Goal: Task Accomplishment & Management: Manage account settings

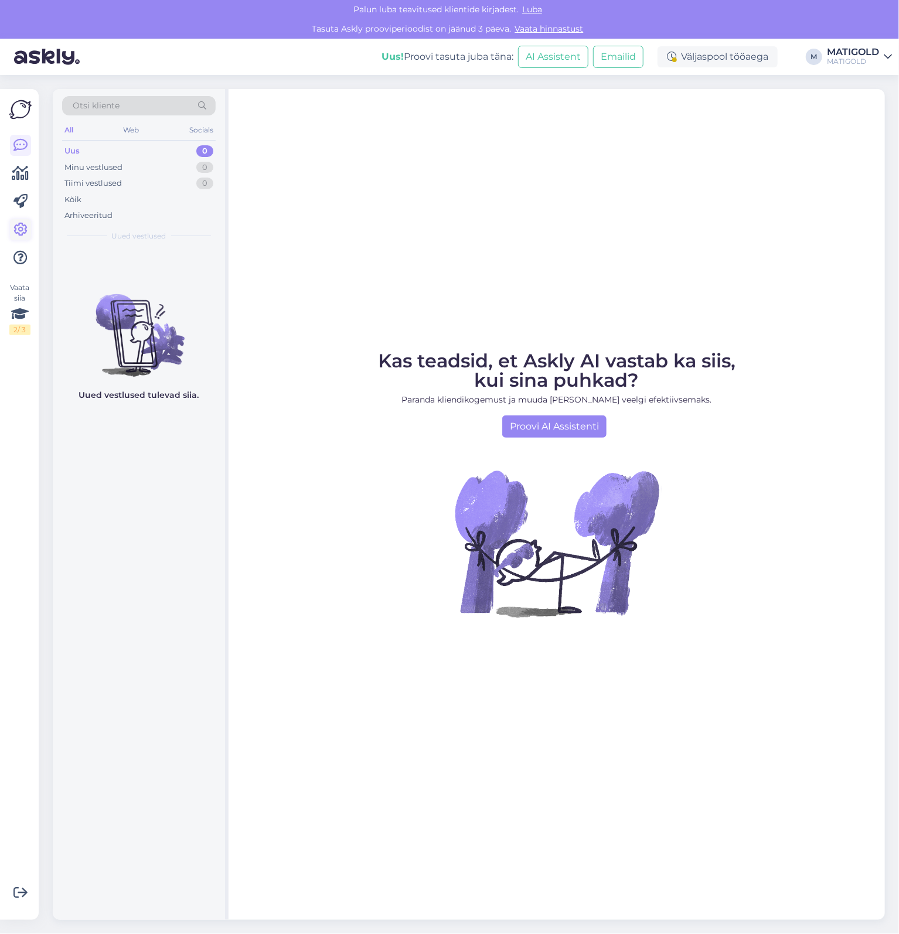
click at [25, 236] on icon at bounding box center [20, 230] width 14 height 14
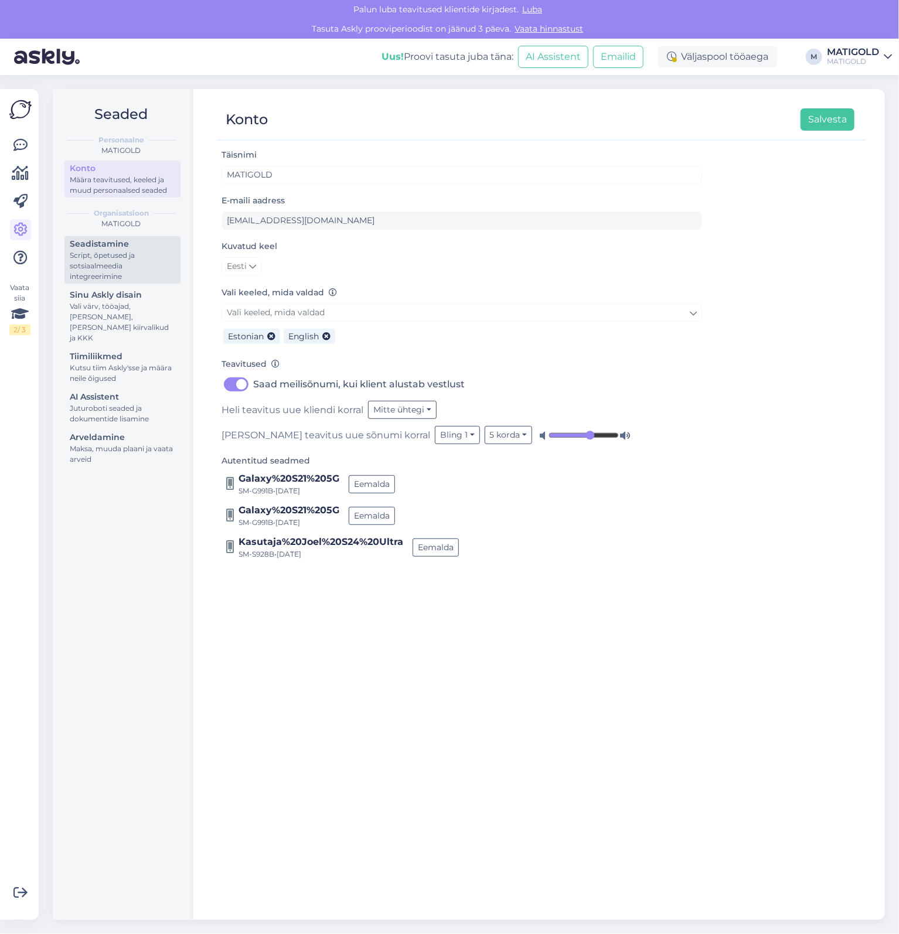
click at [121, 260] on div "Script, õpetused ja sotsiaalmeedia integreerimine" at bounding box center [122, 266] width 105 height 32
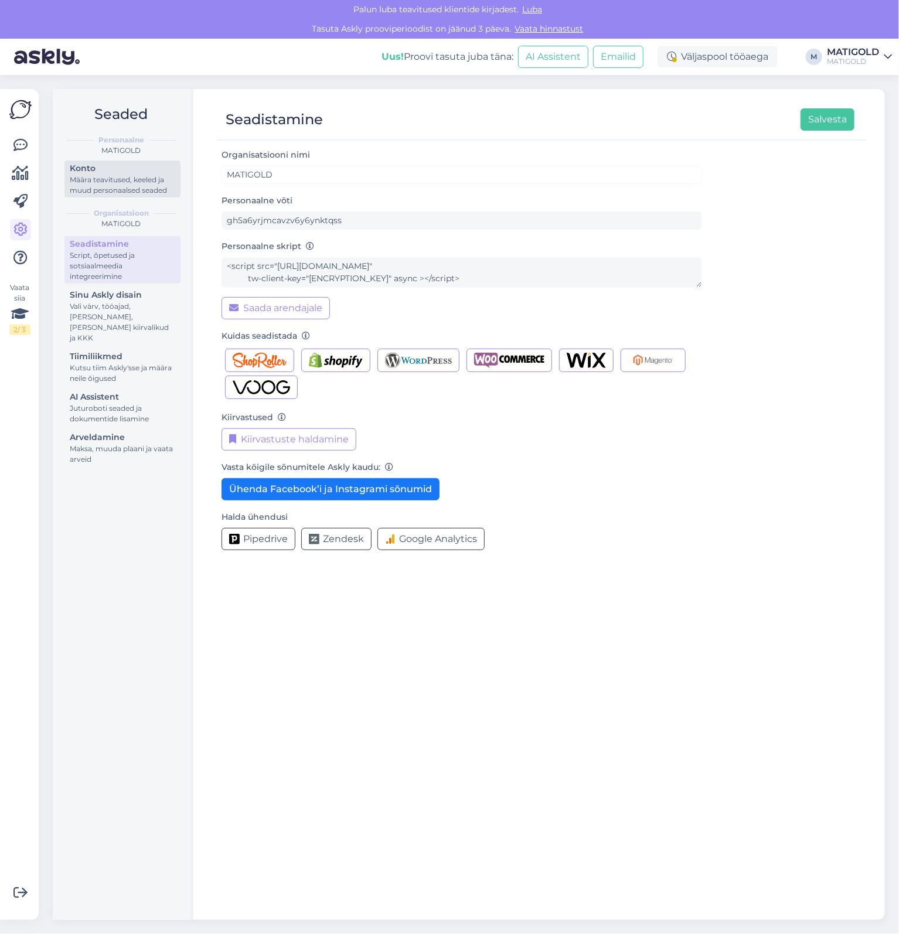
click at [112, 182] on div "Määra teavitused, keeled ja muud personaalsed seaded" at bounding box center [122, 185] width 105 height 21
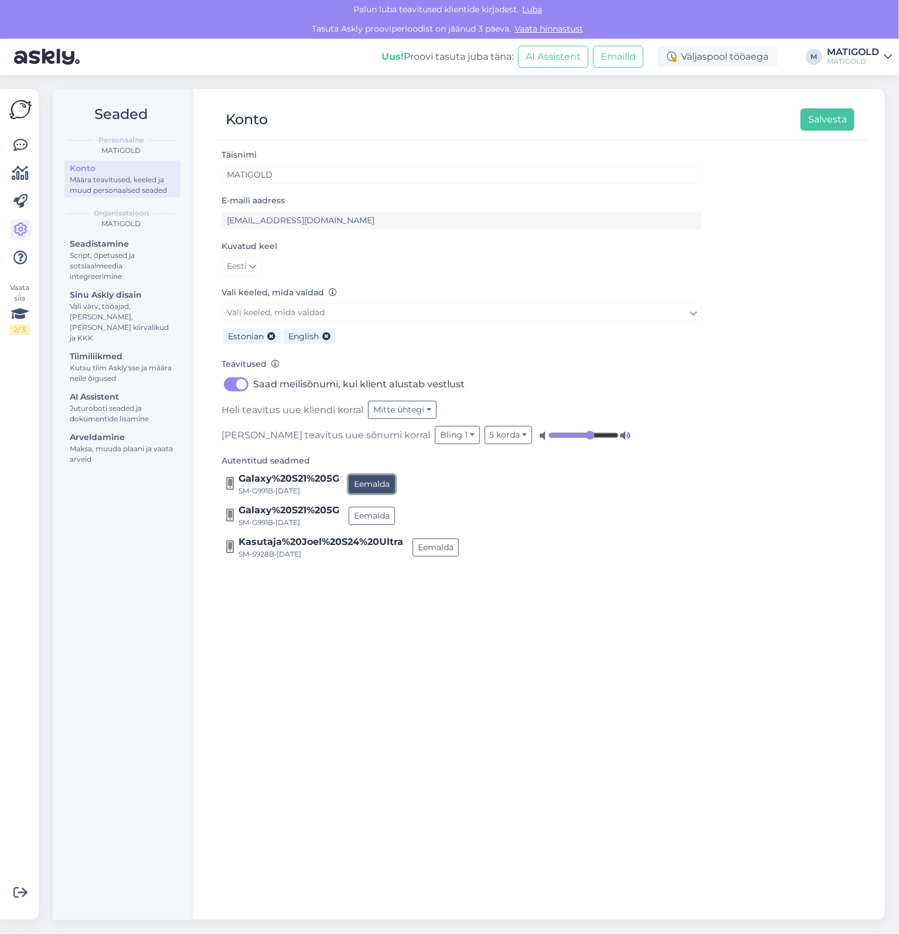
click at [372, 490] on button "Eemalda" at bounding box center [372, 484] width 46 height 18
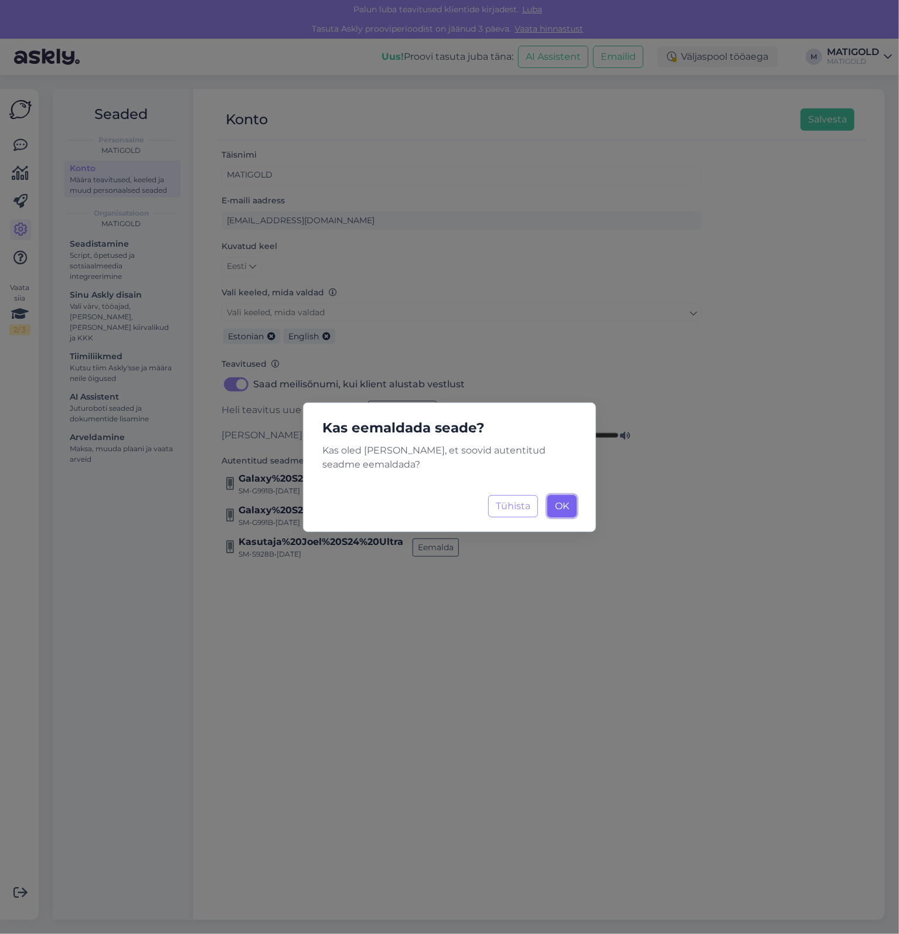
click at [561, 511] on span "OK" at bounding box center [562, 505] width 14 height 11
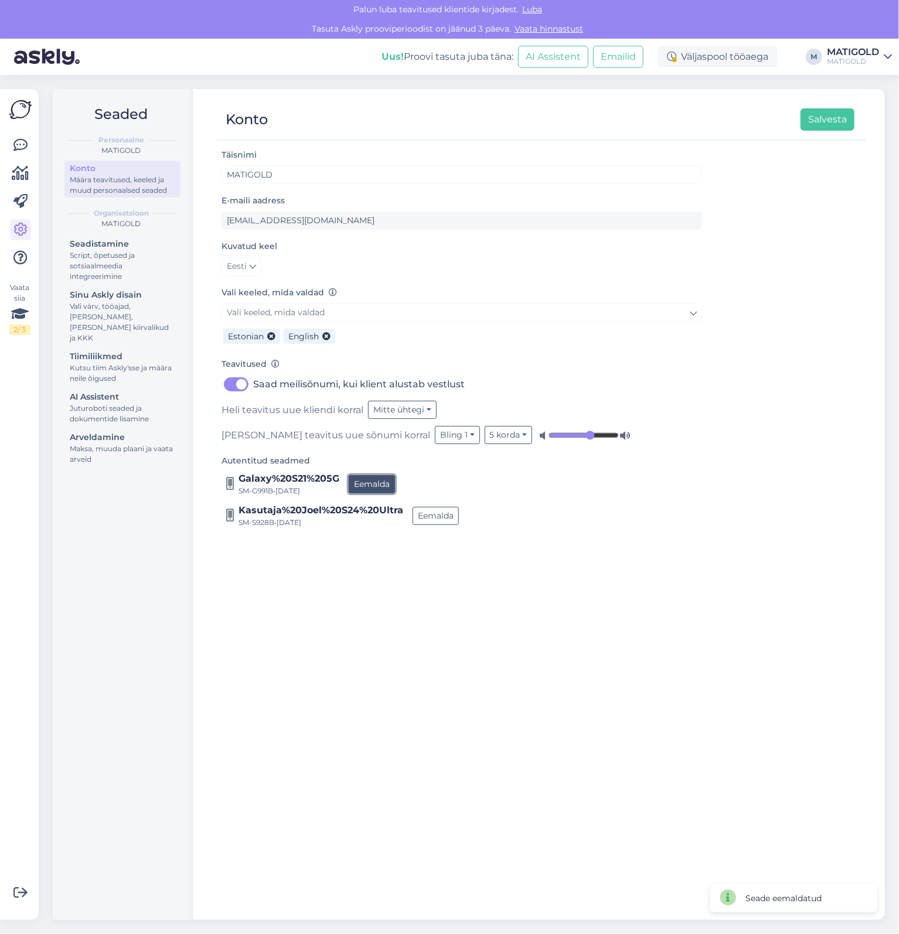
click at [352, 479] on button "Eemalda" at bounding box center [372, 484] width 46 height 18
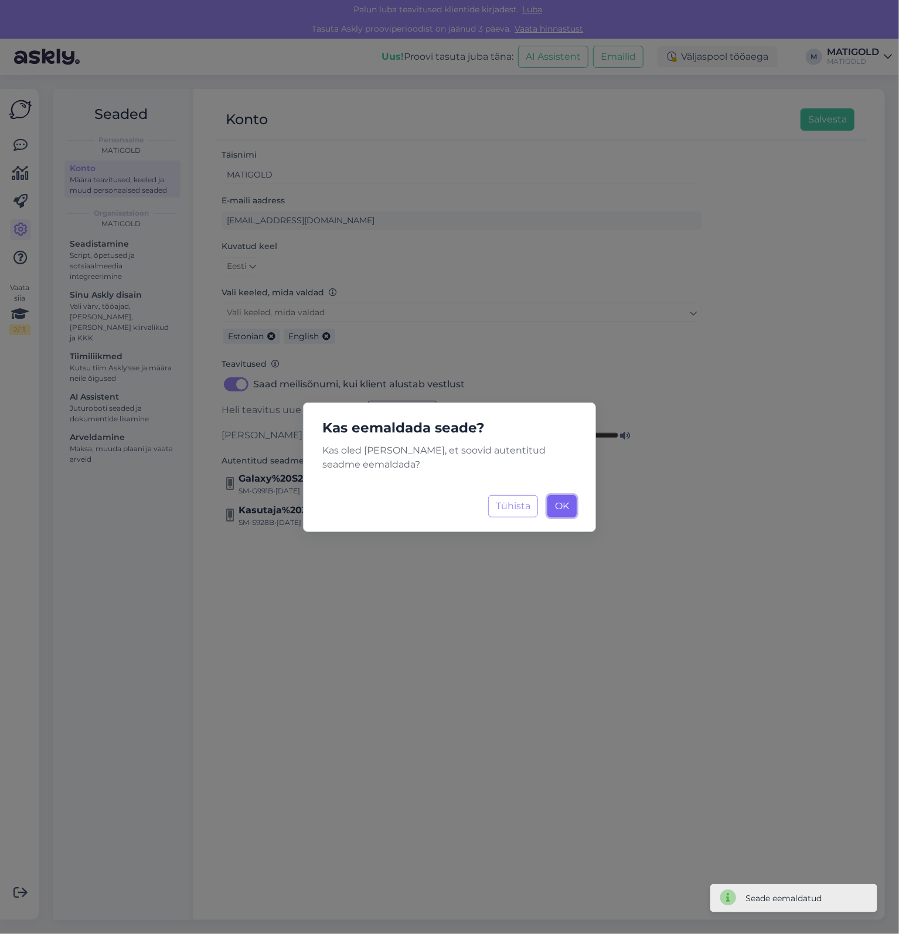
click at [566, 507] on span "OK" at bounding box center [562, 505] width 14 height 11
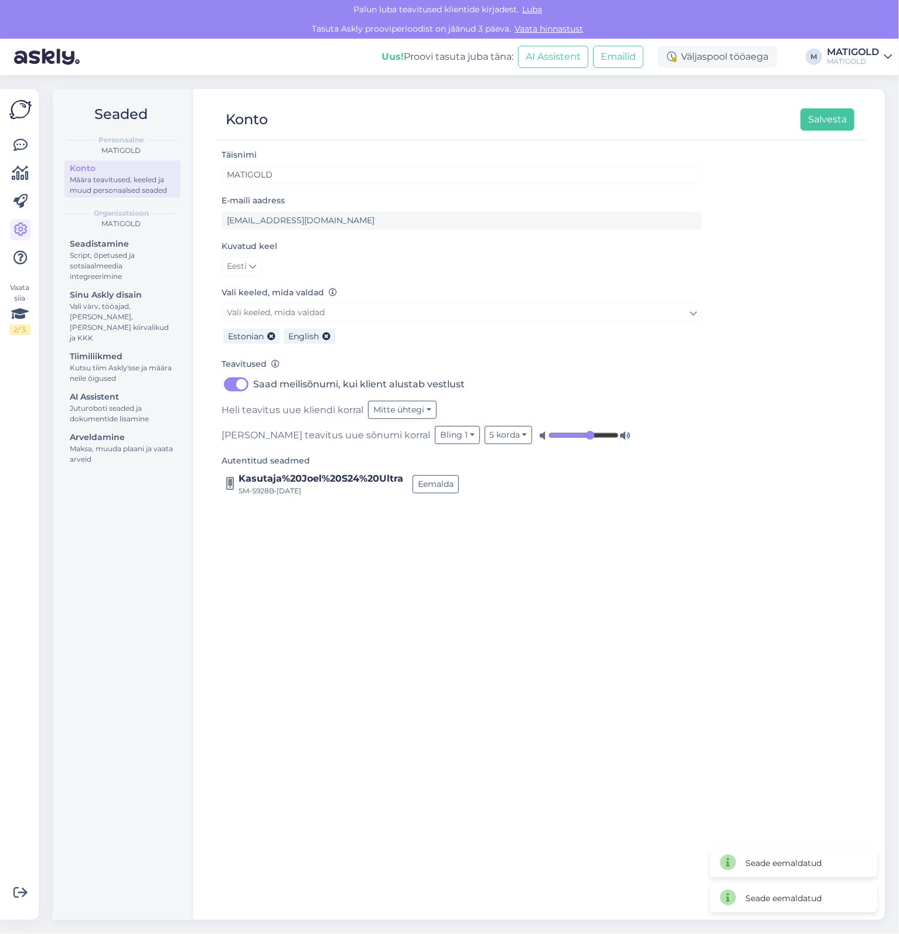
click at [608, 570] on div "Täisnimi MATIGOLD E-maili aadress [EMAIL_ADDRESS][DOMAIN_NAME] Kuvatud keel Ees…" at bounding box center [541, 529] width 649 height 762
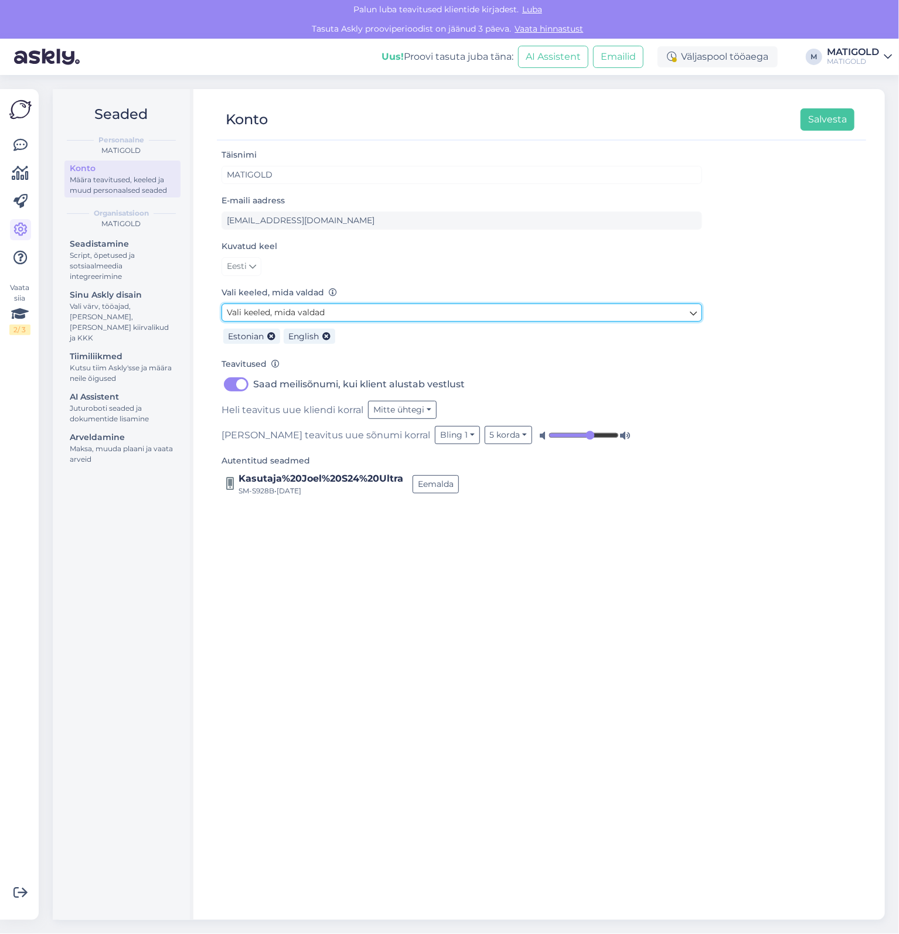
click at [277, 312] on span "Vali keeled, mida valdad" at bounding box center [276, 312] width 98 height 11
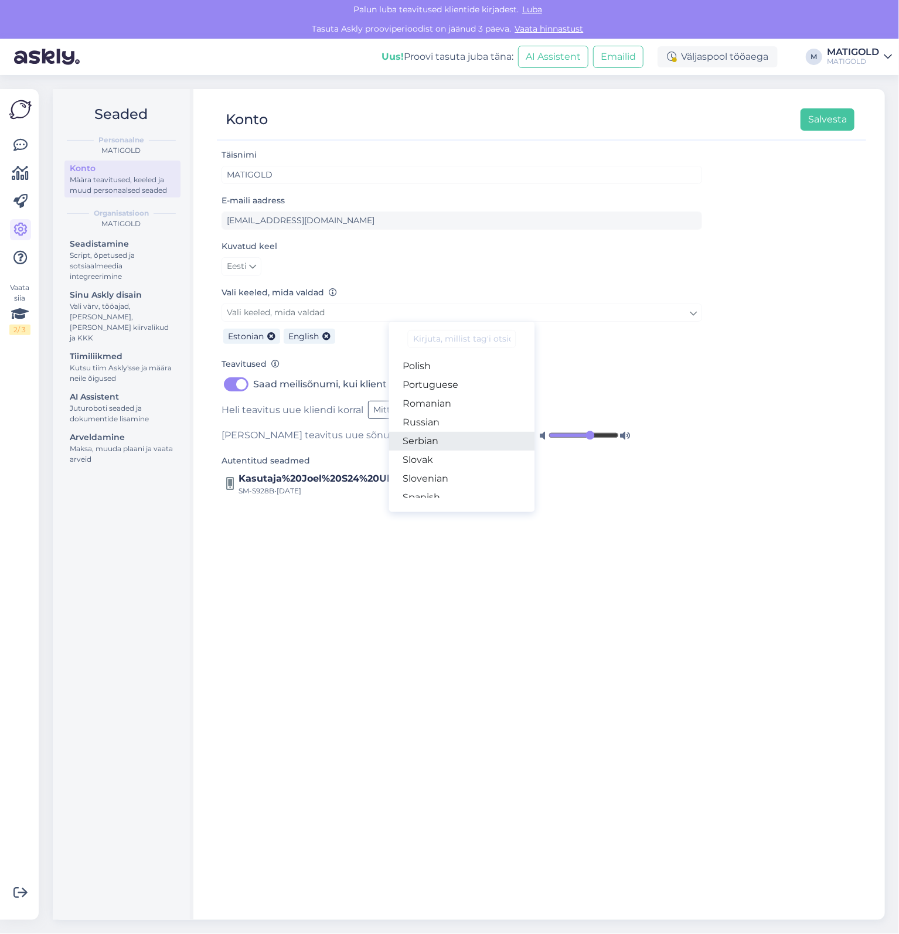
scroll to position [414, 0]
click at [444, 425] on link "Russian" at bounding box center [462, 420] width 146 height 19
click at [451, 649] on div "Täisnimi MATIGOLD E-maili aadress [EMAIL_ADDRESS][DOMAIN_NAME] Kuvatud keel Ees…" at bounding box center [541, 529] width 649 height 762
click at [826, 105] on div "Konto Salvesta" at bounding box center [541, 120] width 649 height 41
click at [825, 109] on button "Salvesta" at bounding box center [827, 119] width 54 height 22
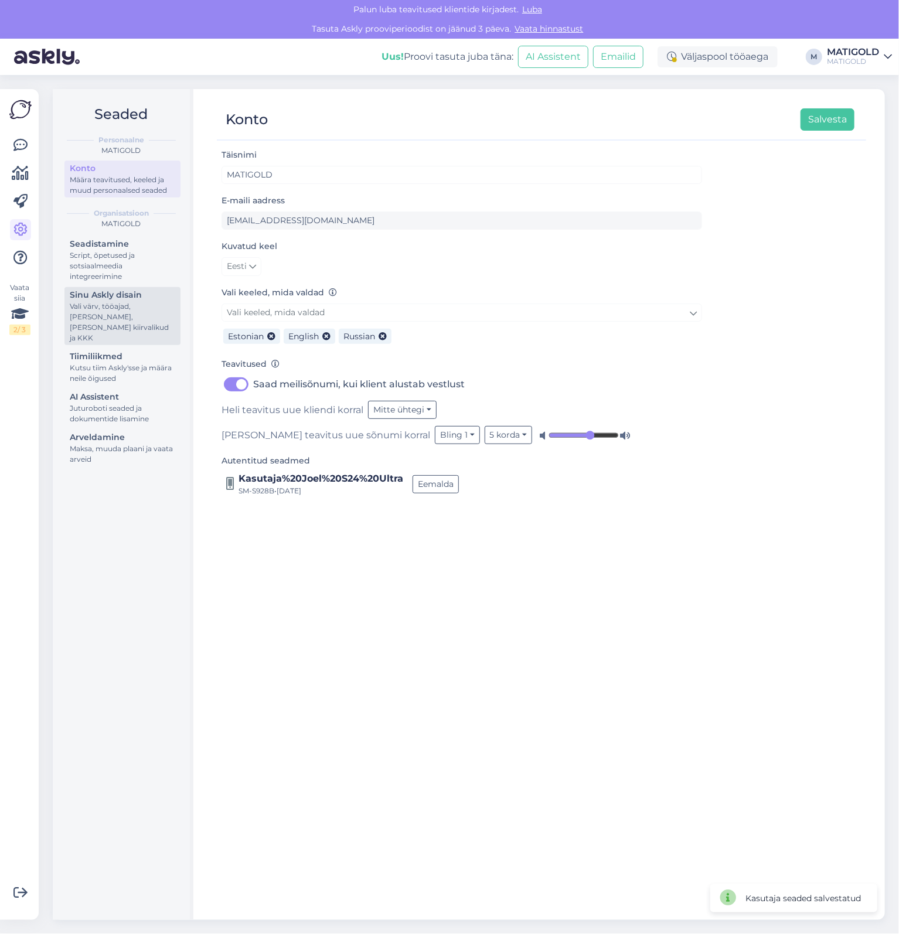
click at [110, 308] on div "Vali värv, tööajad, [PERSON_NAME], [PERSON_NAME] kiirvalikud ja KKK" at bounding box center [122, 322] width 105 height 42
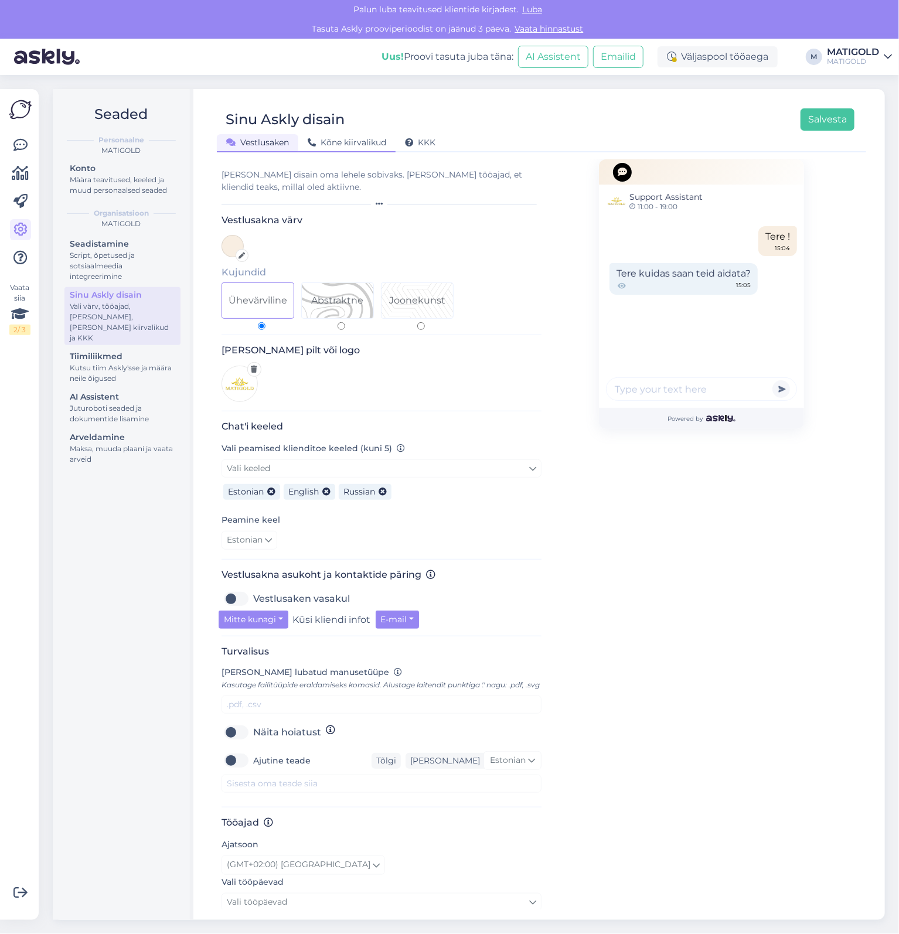
click at [350, 149] on div "Kõne kiirvalikud" at bounding box center [346, 143] width 97 height 18
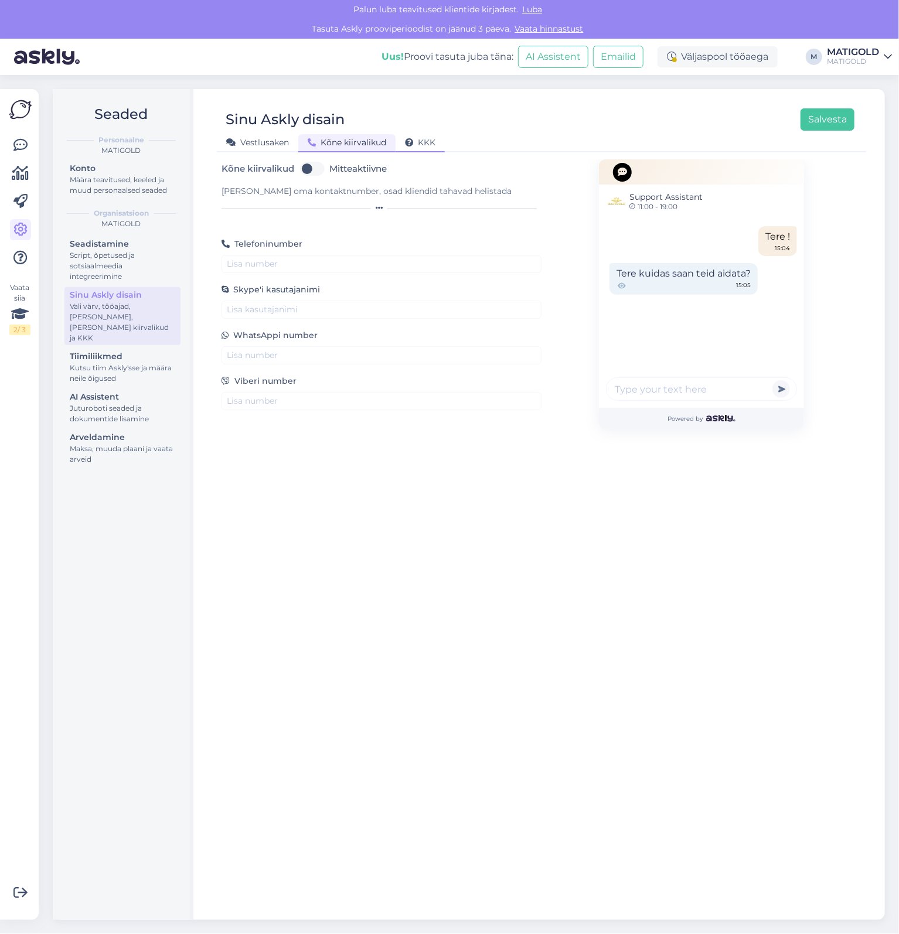
click at [428, 146] on span "KKK" at bounding box center [420, 142] width 30 height 11
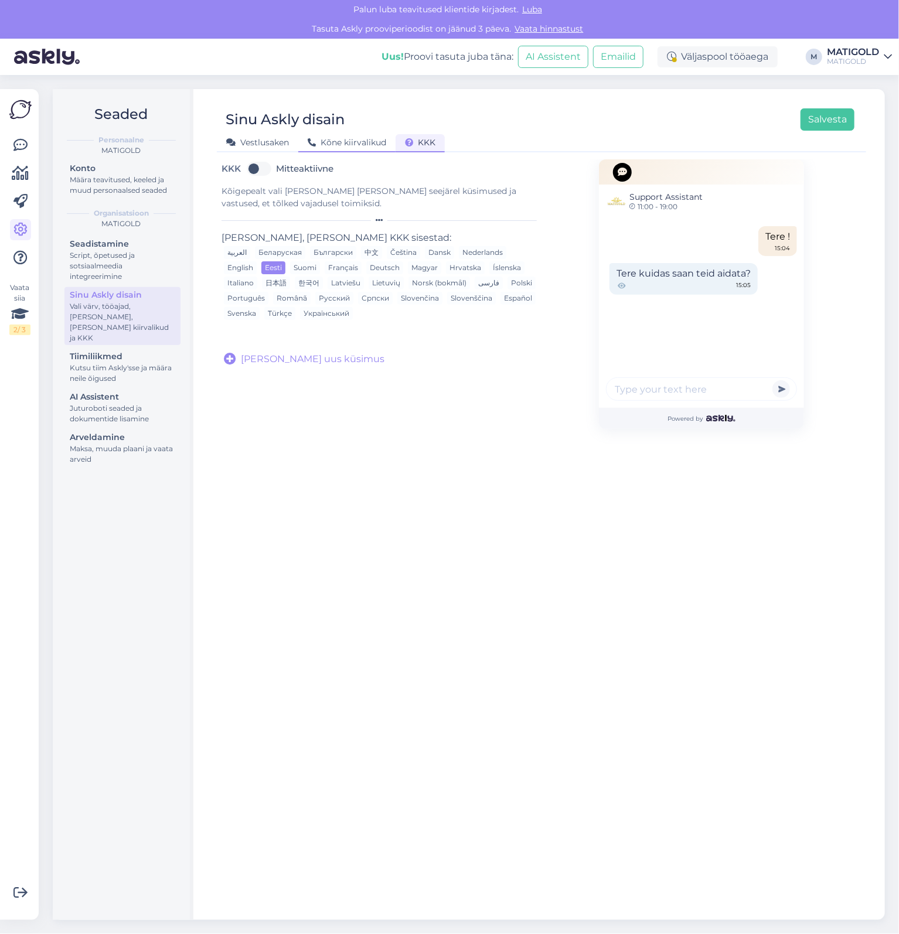
click at [326, 142] on span "Kõne kiirvalikud" at bounding box center [347, 142] width 79 height 11
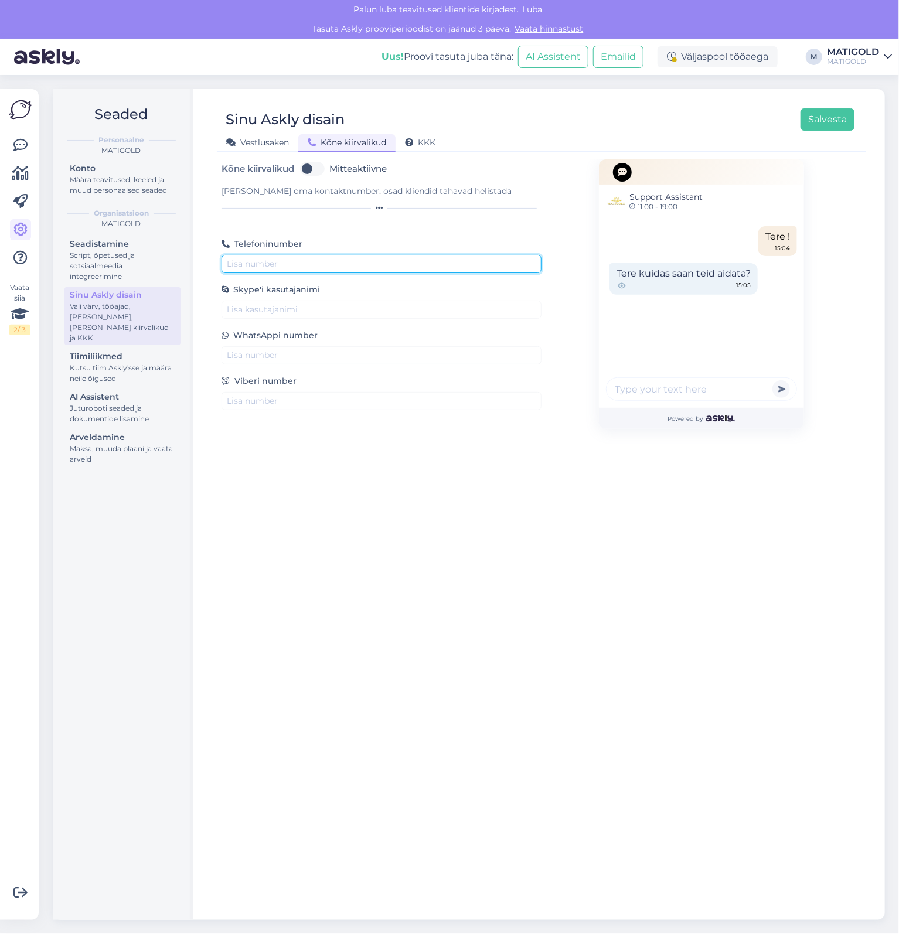
click at [334, 271] on input "text" at bounding box center [381, 264] width 320 height 18
type input "[PHONE_NUMBER]"
click at [329, 169] on label "Mitteaktiivne" at bounding box center [357, 168] width 57 height 19
click at [312, 169] on input "Mitteaktiivne" at bounding box center [312, 168] width 29 height 19
click at [329, 172] on label "Aktiivne" at bounding box center [347, 168] width 36 height 19
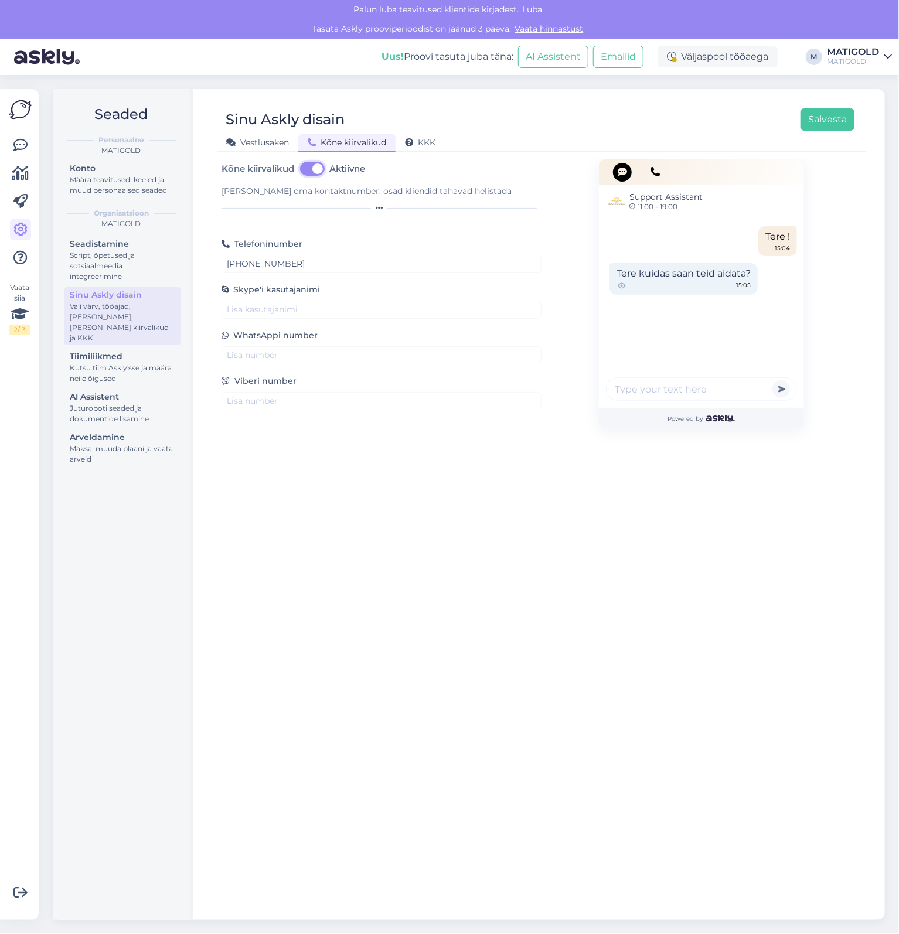
click at [317, 172] on input "Aktiivne" at bounding box center [312, 168] width 29 height 19
checkbox input "false"
click at [852, 117] on button "Salvesta" at bounding box center [827, 119] width 54 height 22
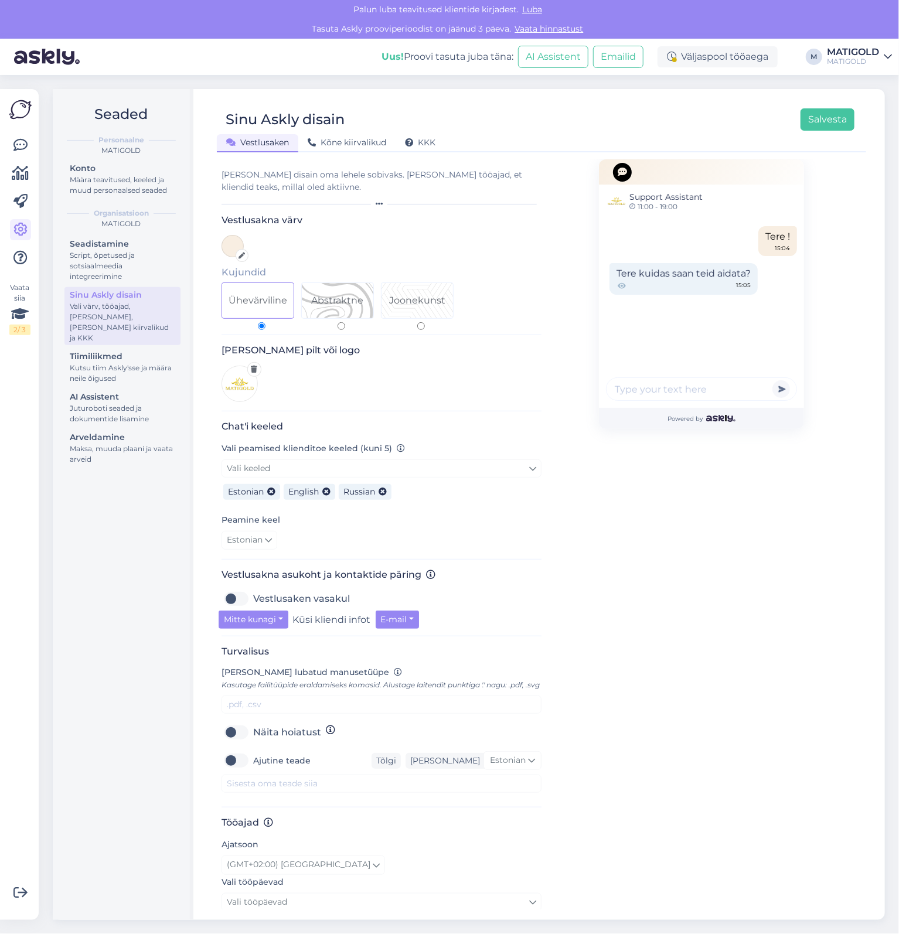
click at [761, 639] on div "Support Assistant 11:00 - 19:00 Tere ! 15:04 Tere kuidas saan teid aidata? 15:0…" at bounding box center [701, 604] width 205 height 891
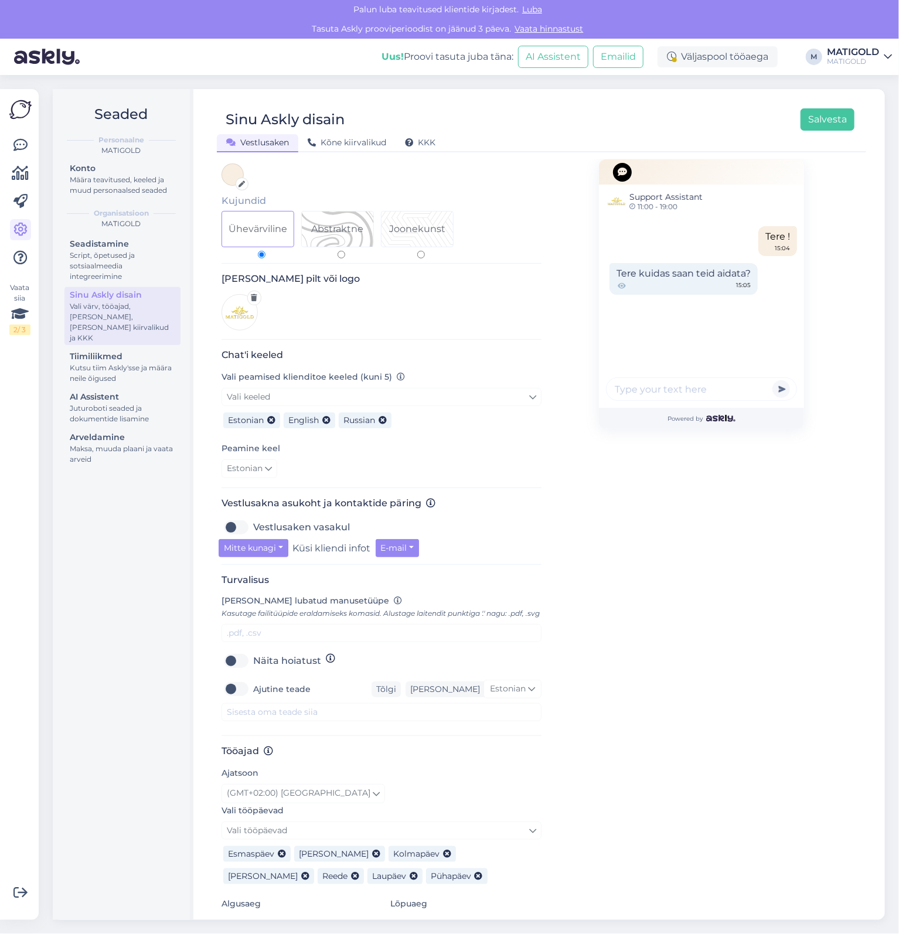
scroll to position [71, 0]
click at [156, 350] on div "Tiimiliikmed" at bounding box center [122, 356] width 105 height 12
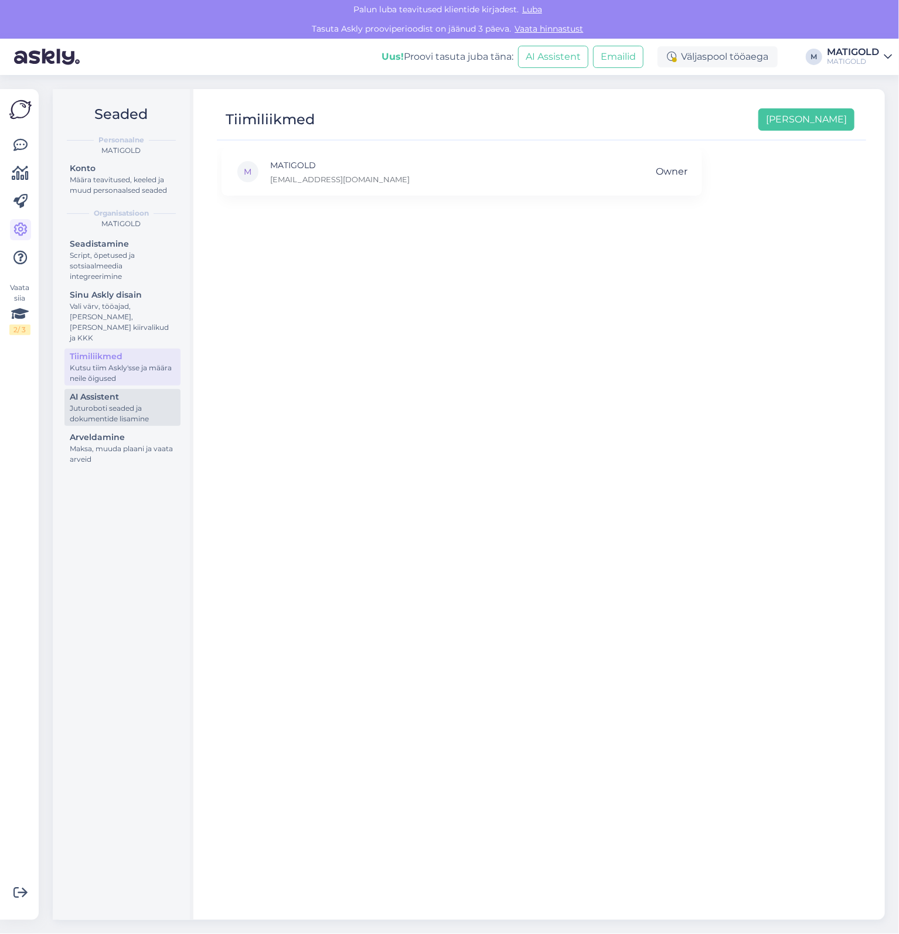
click at [134, 391] on div "AI Assistent" at bounding box center [122, 397] width 105 height 12
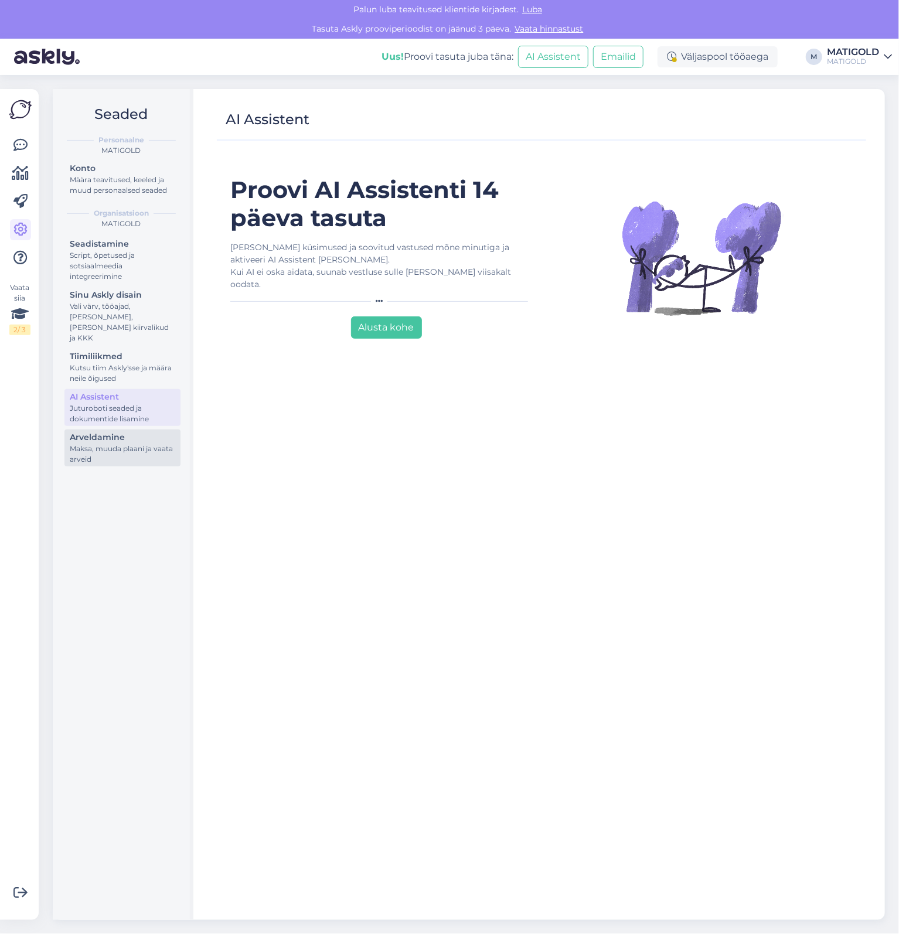
click at [146, 446] on div "Maksa, muuda plaani ja vaata arveid" at bounding box center [122, 454] width 105 height 21
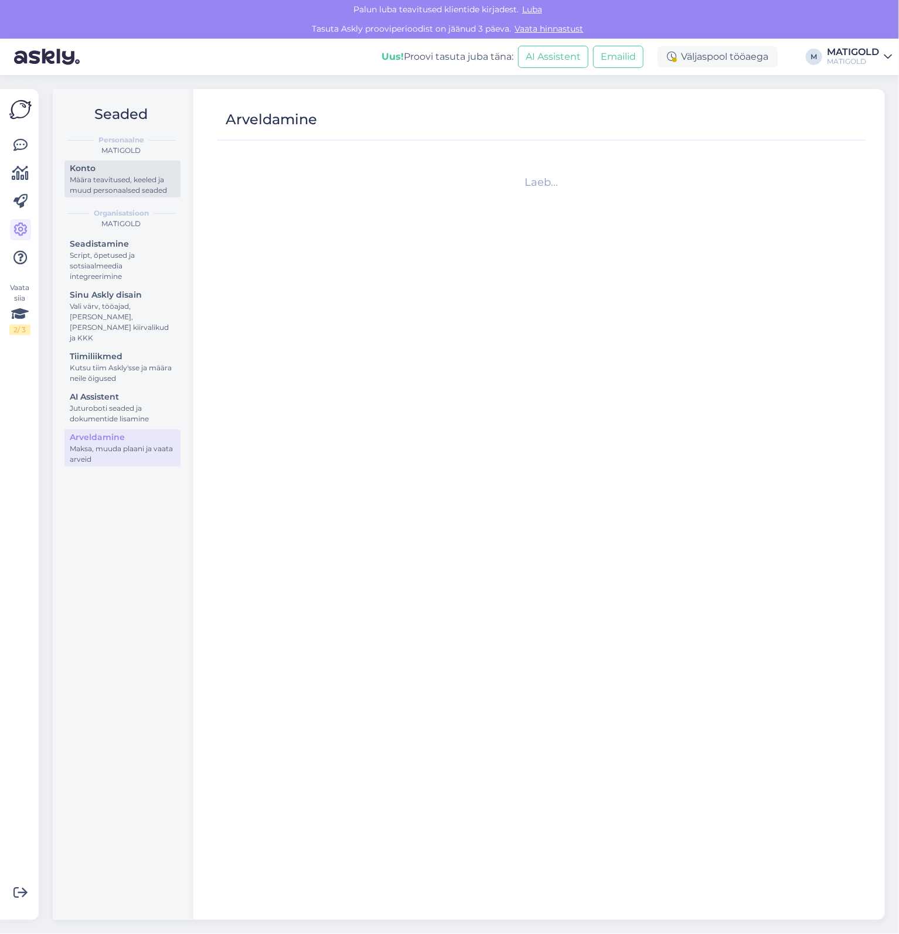
click at [122, 177] on div "Määra teavitused, keeled ja muud personaalsed seaded" at bounding box center [122, 185] width 105 height 21
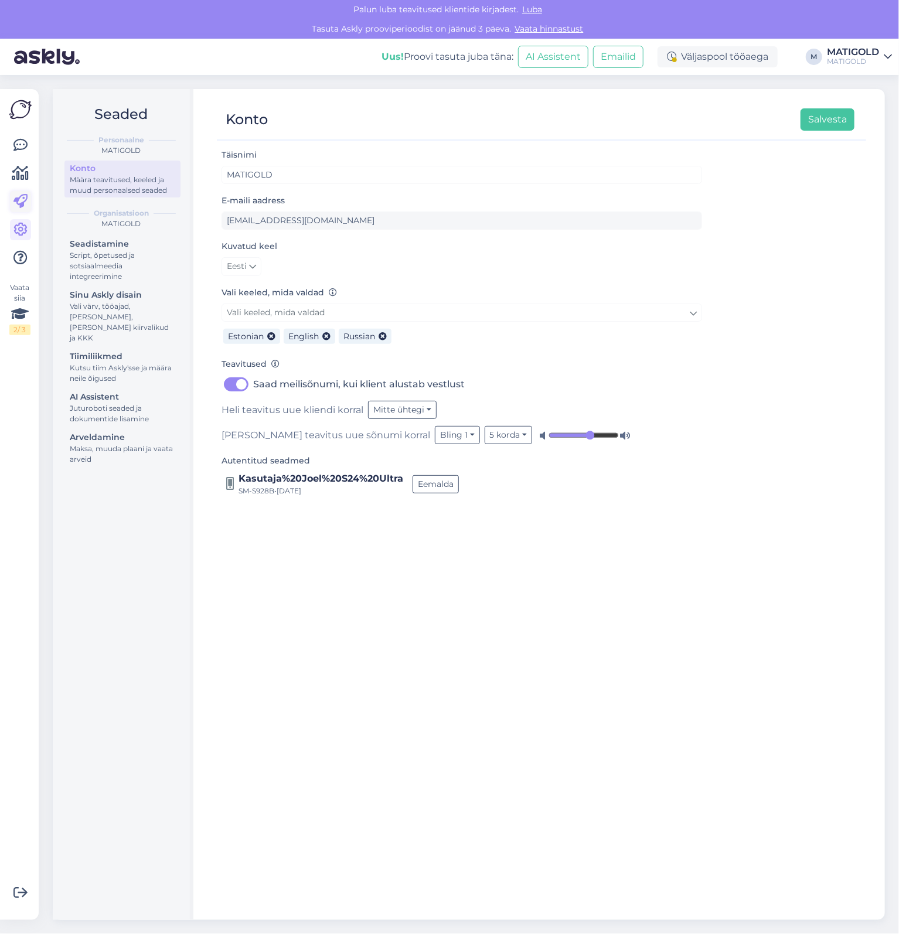
click at [20, 206] on icon at bounding box center [20, 202] width 14 height 14
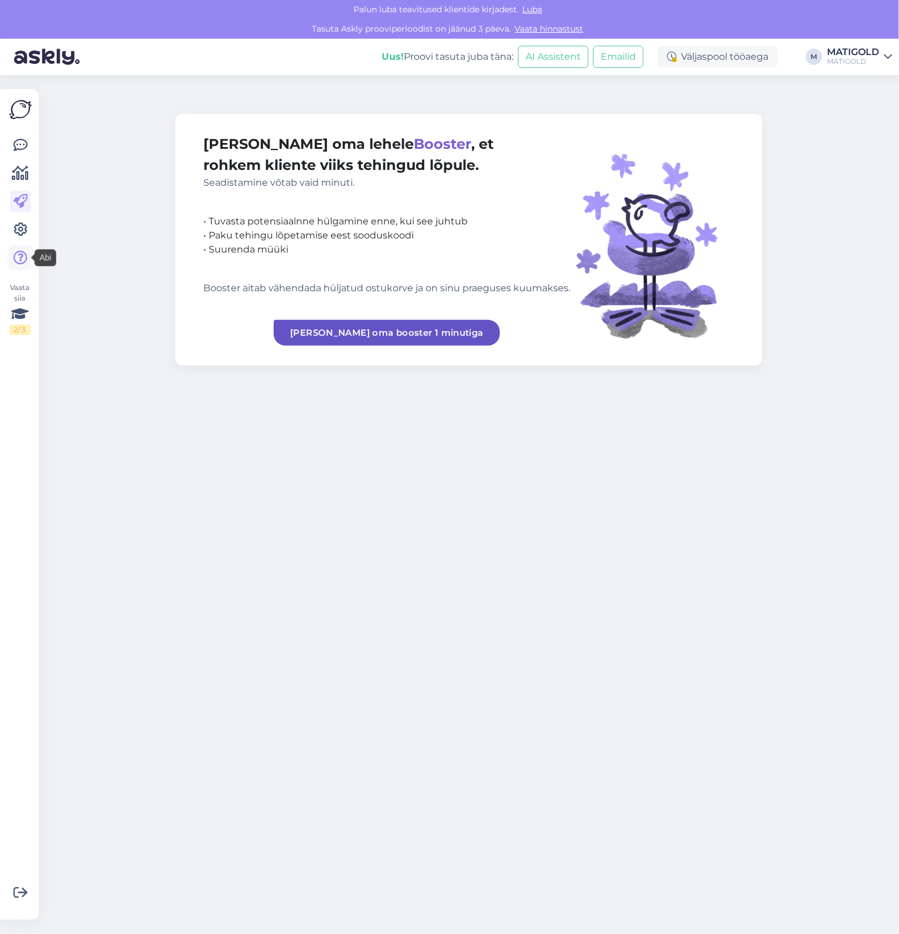
click at [25, 262] on icon at bounding box center [20, 258] width 14 height 14
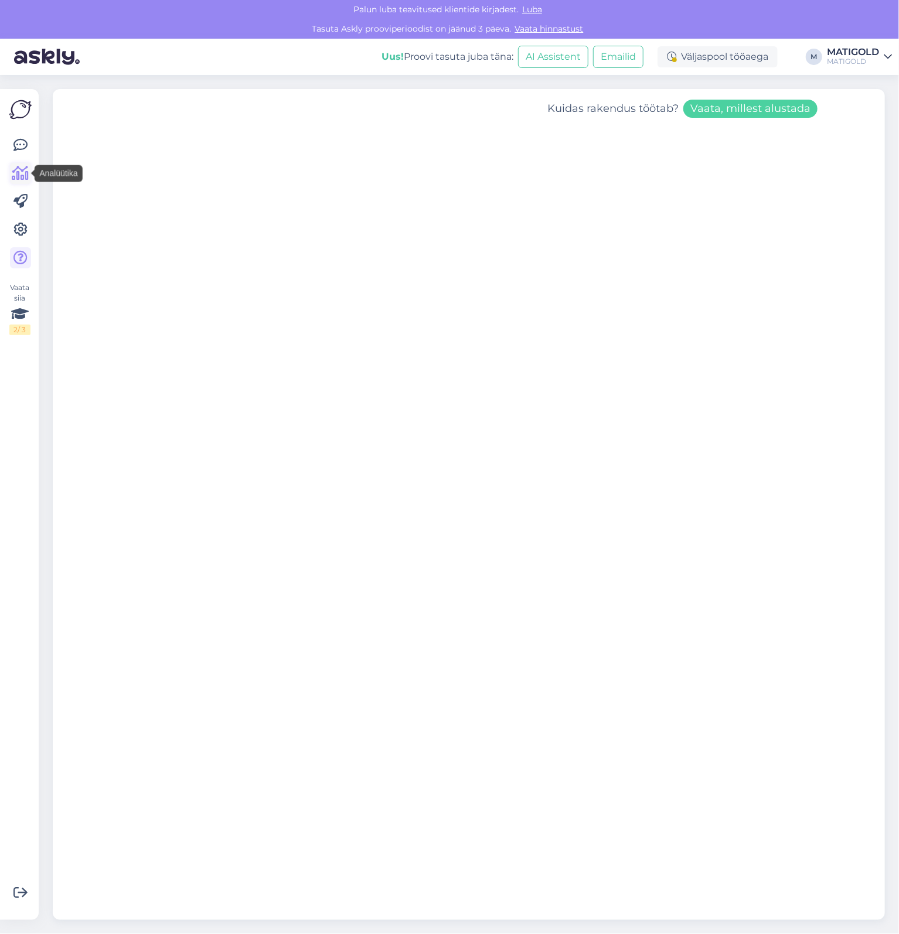
click at [22, 164] on link at bounding box center [20, 173] width 21 height 21
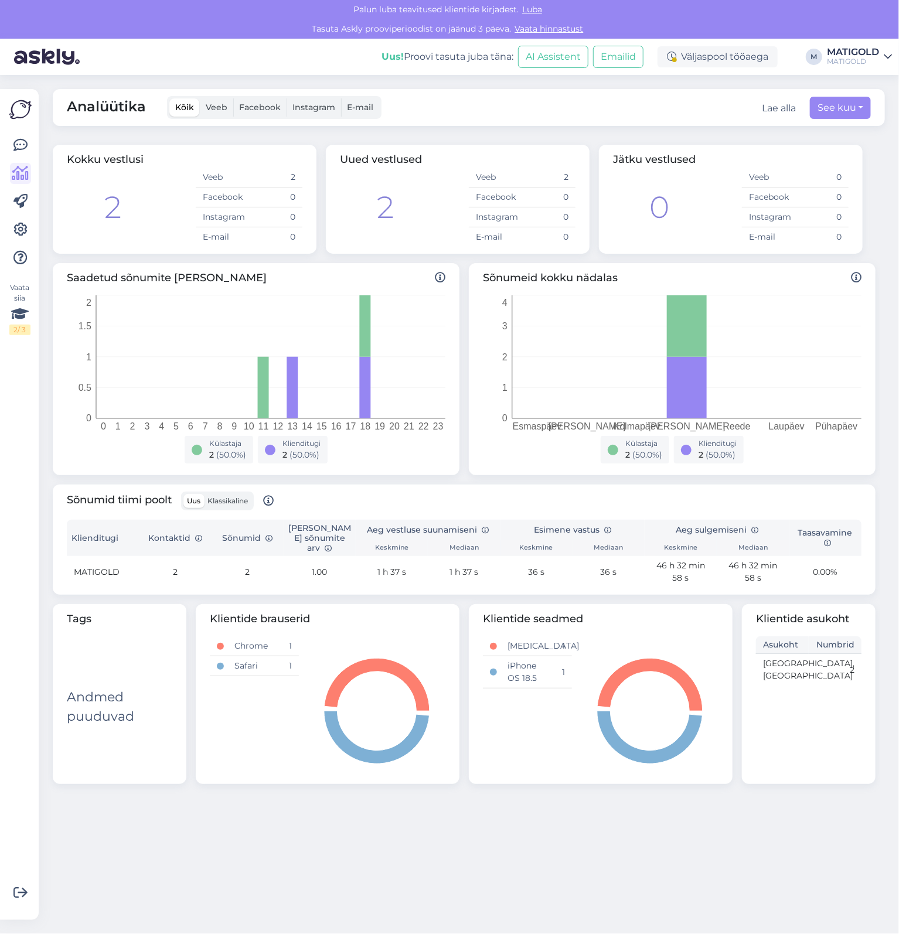
click at [25, 115] on img at bounding box center [20, 109] width 22 height 22
click at [245, 95] on div "Analüütika Kõik Veeb Facebook Instagram E-mail Lae alla See kuu" at bounding box center [469, 107] width 832 height 37
click at [259, 106] on span "Facebook" at bounding box center [260, 107] width 42 height 11
click at [233, 98] on input "Facebook" at bounding box center [233, 98] width 0 height 0
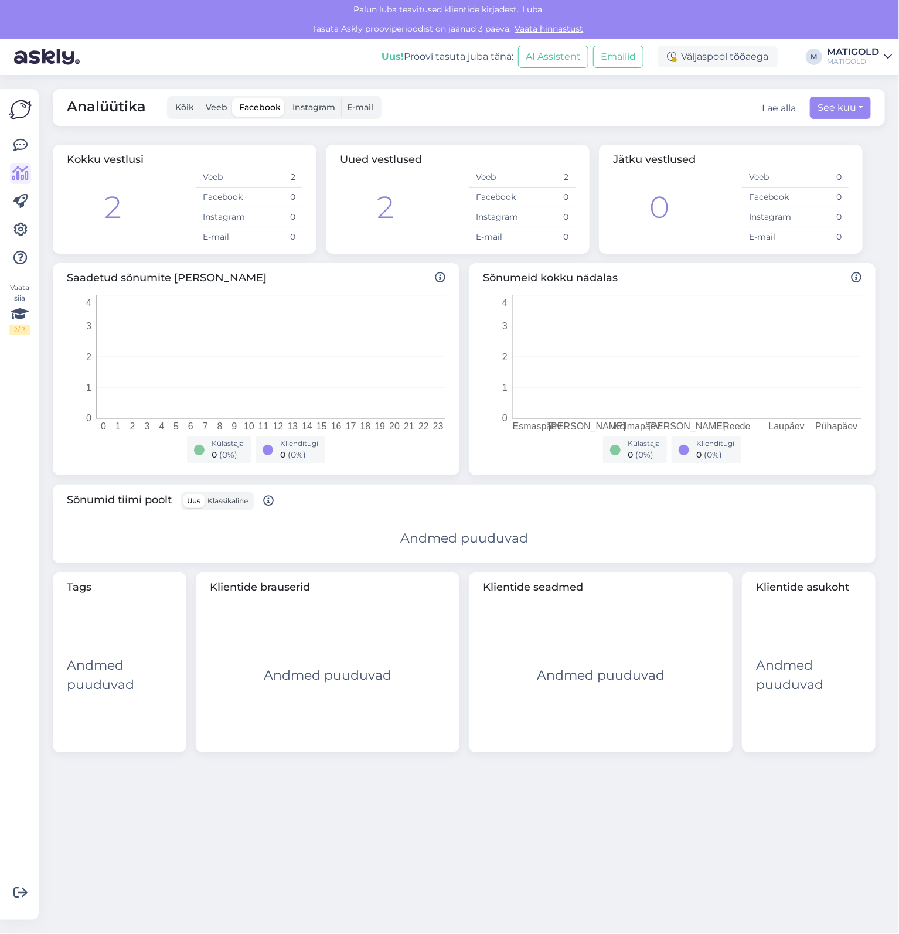
click at [846, 57] on div "MATIGOLD" at bounding box center [853, 51] width 52 height 9
click at [803, 90] on span "[PERSON_NAME] workspace" at bounding box center [770, 85] width 155 height 18
click at [34, 231] on div "Vaata siia 2 / 3 Võimalused Veendu, et Askly loob sulle väärtust. Sulge Ühenda …" at bounding box center [19, 504] width 39 height 831
click at [27, 231] on icon at bounding box center [20, 230] width 14 height 14
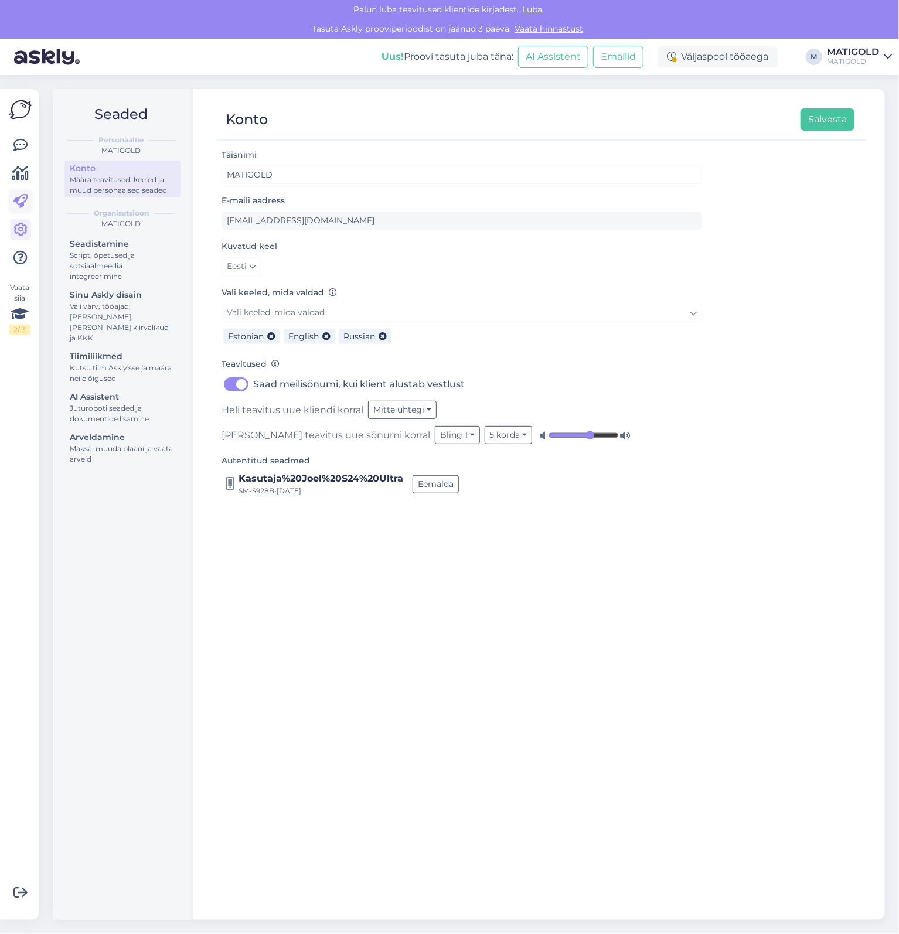
click at [26, 212] on link at bounding box center [20, 201] width 21 height 21
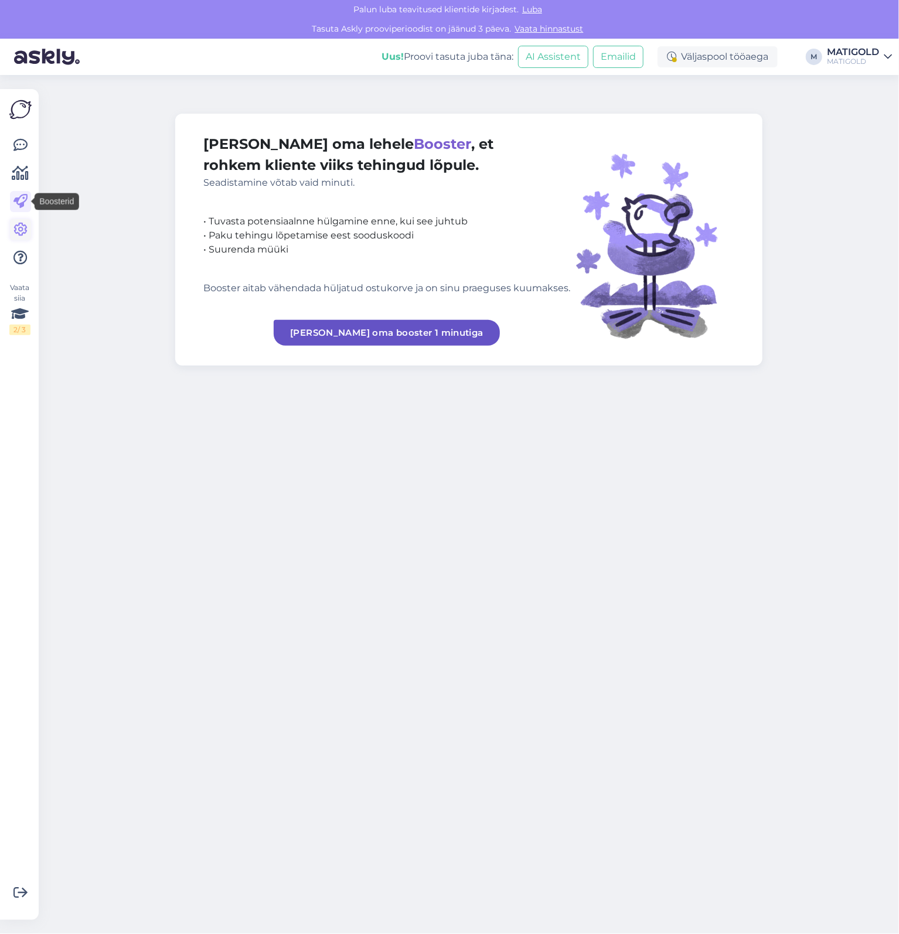
click at [26, 228] on icon at bounding box center [20, 230] width 14 height 14
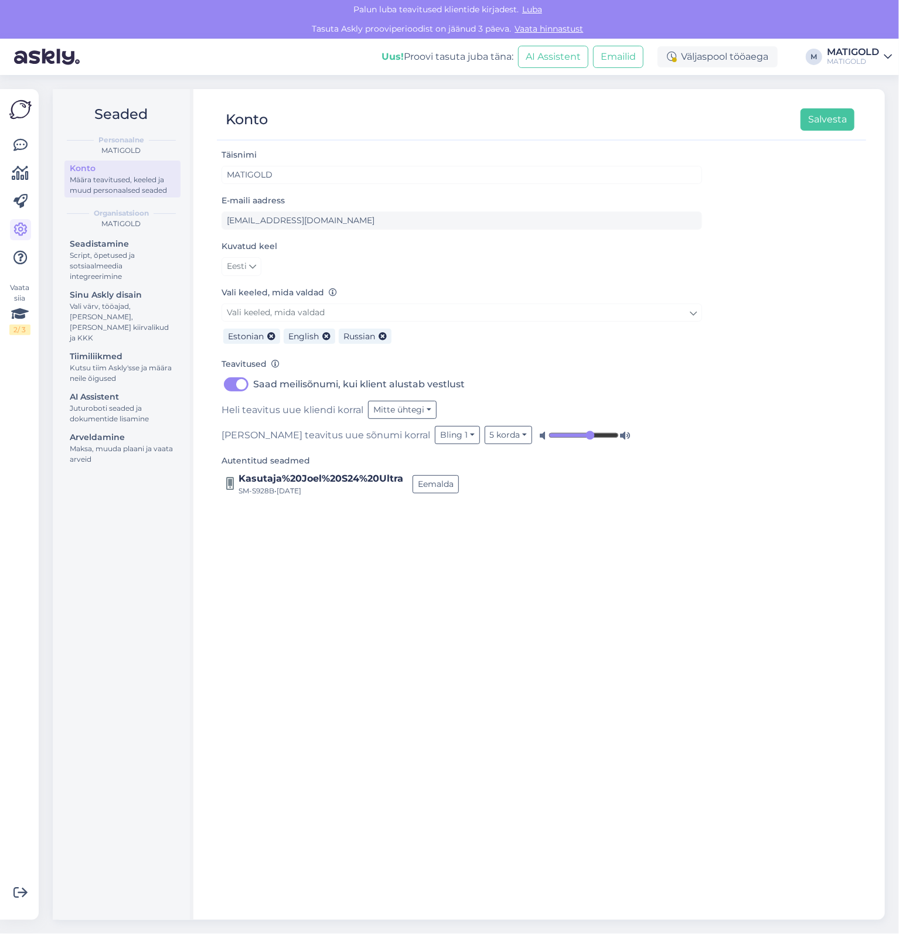
click at [875, 64] on div "MATIGOLD" at bounding box center [853, 61] width 52 height 9
click at [25, 205] on icon at bounding box center [20, 202] width 14 height 14
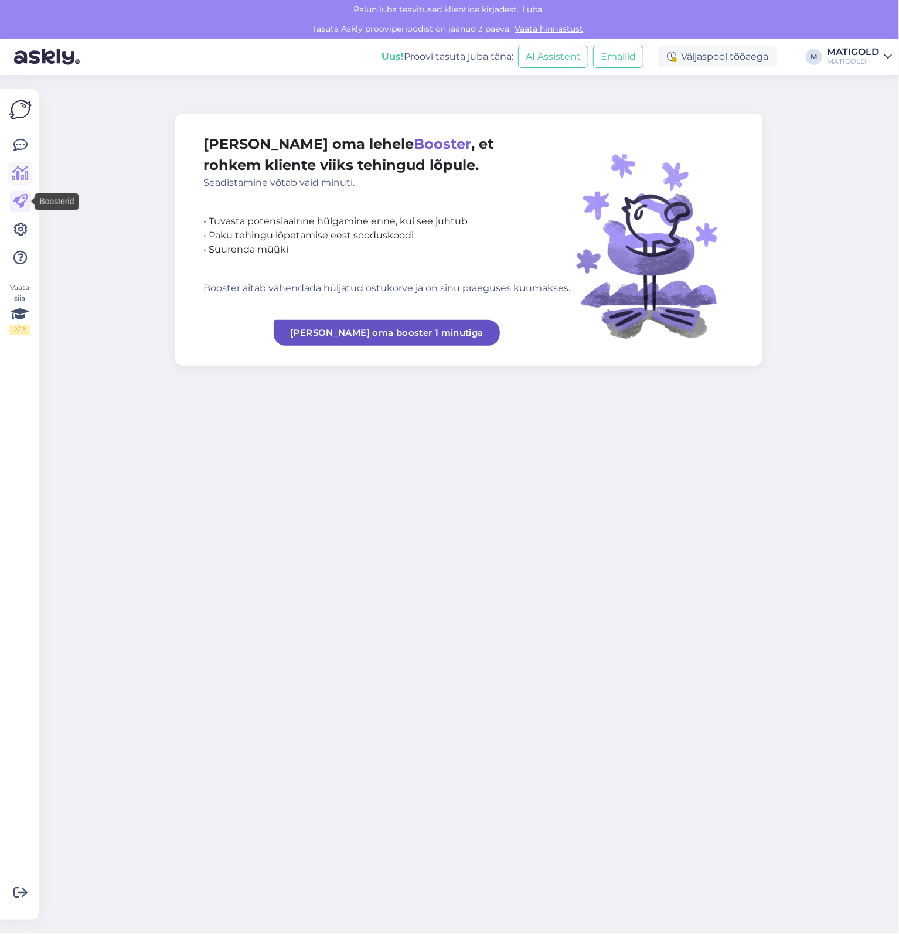
click at [23, 166] on icon at bounding box center [20, 173] width 17 height 14
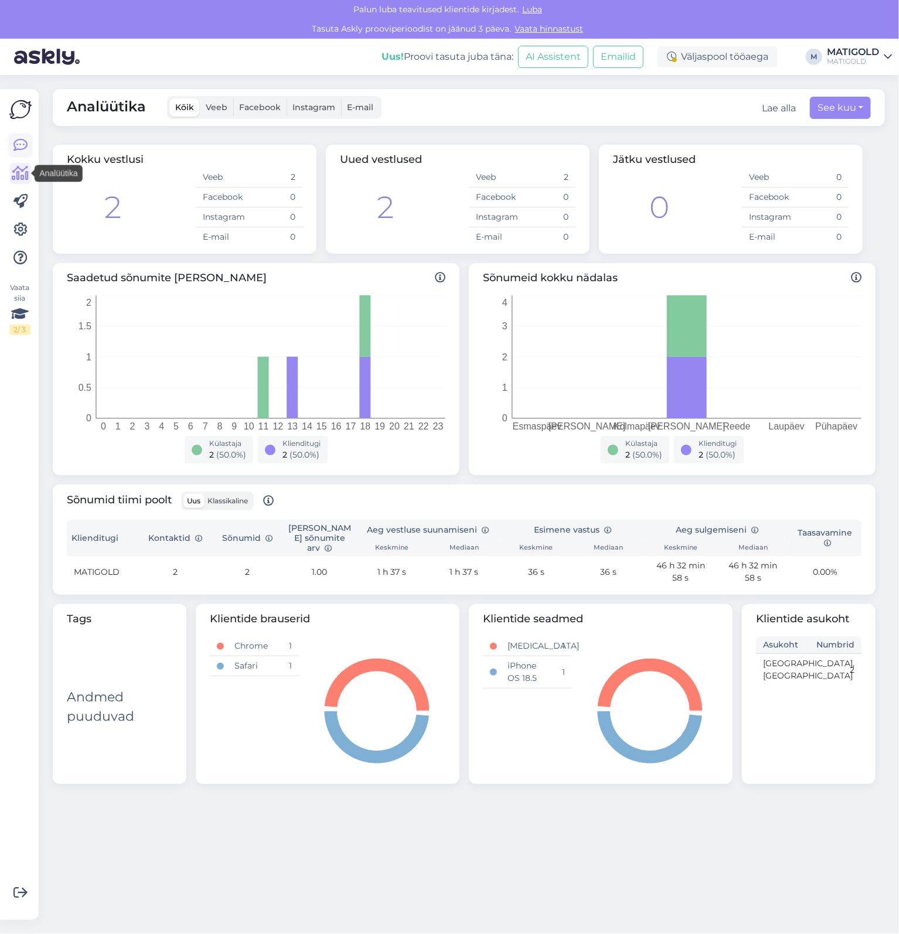
click at [26, 144] on icon at bounding box center [20, 145] width 14 height 14
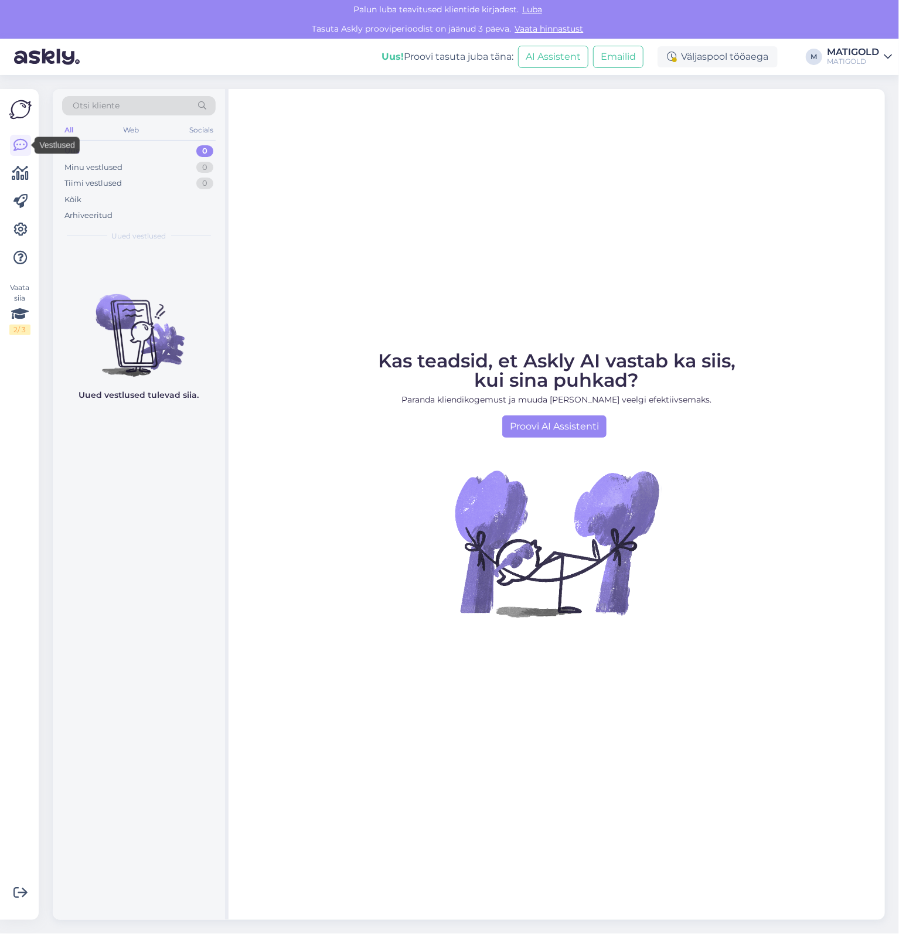
click at [22, 115] on img at bounding box center [20, 109] width 22 height 22
click at [25, 160] on div at bounding box center [20, 202] width 21 height 134
click at [21, 173] on icon at bounding box center [20, 173] width 17 height 14
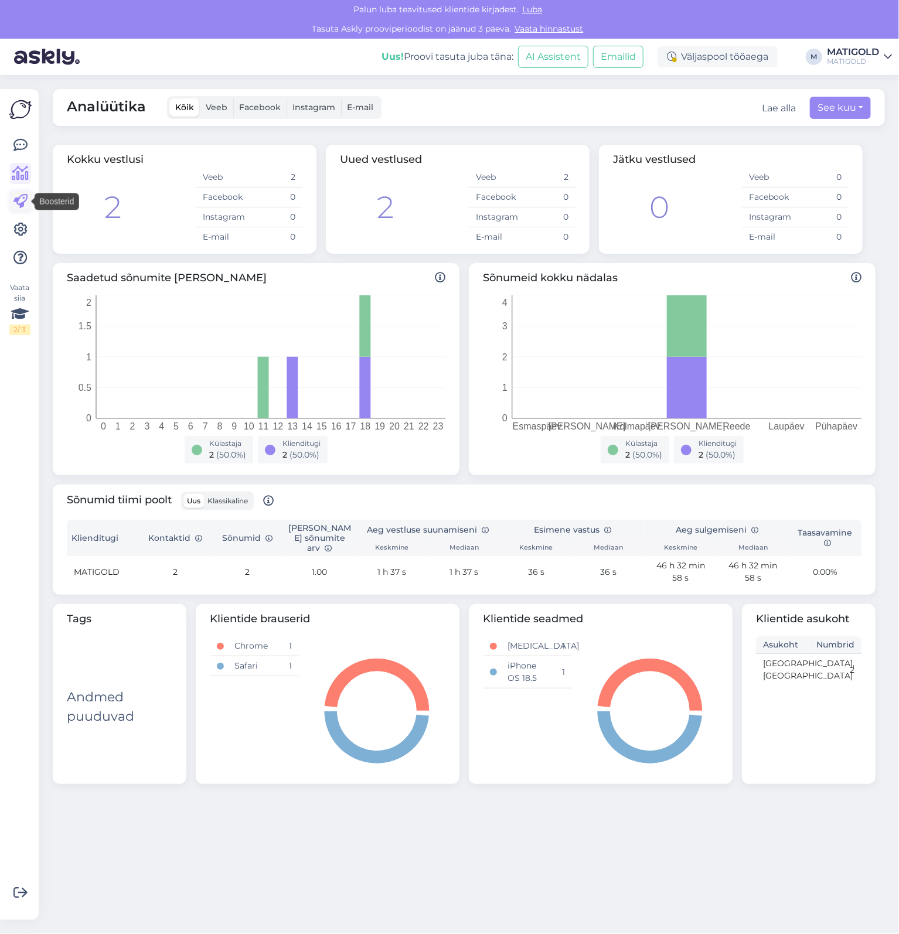
click at [15, 193] on link at bounding box center [20, 201] width 21 height 21
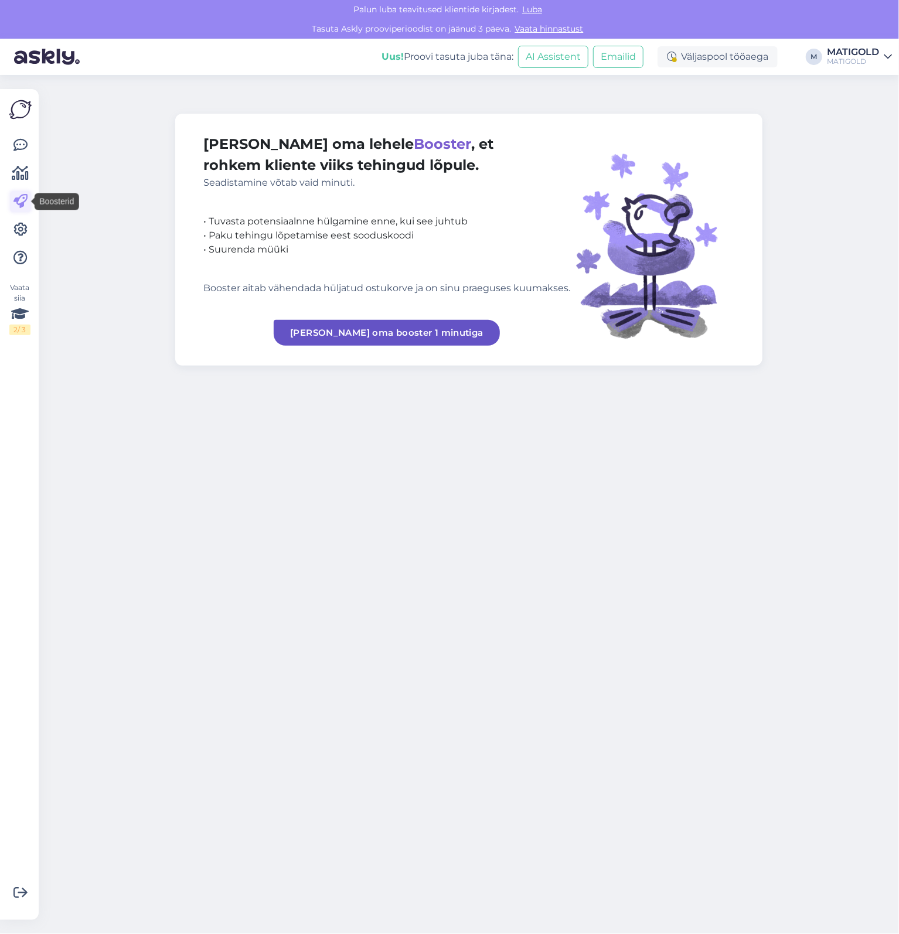
click at [12, 212] on link at bounding box center [20, 201] width 21 height 21
click at [10, 236] on div "Vaata siia 2 / 3" at bounding box center [20, 504] width 22 height 812
click at [18, 233] on icon at bounding box center [20, 230] width 14 height 14
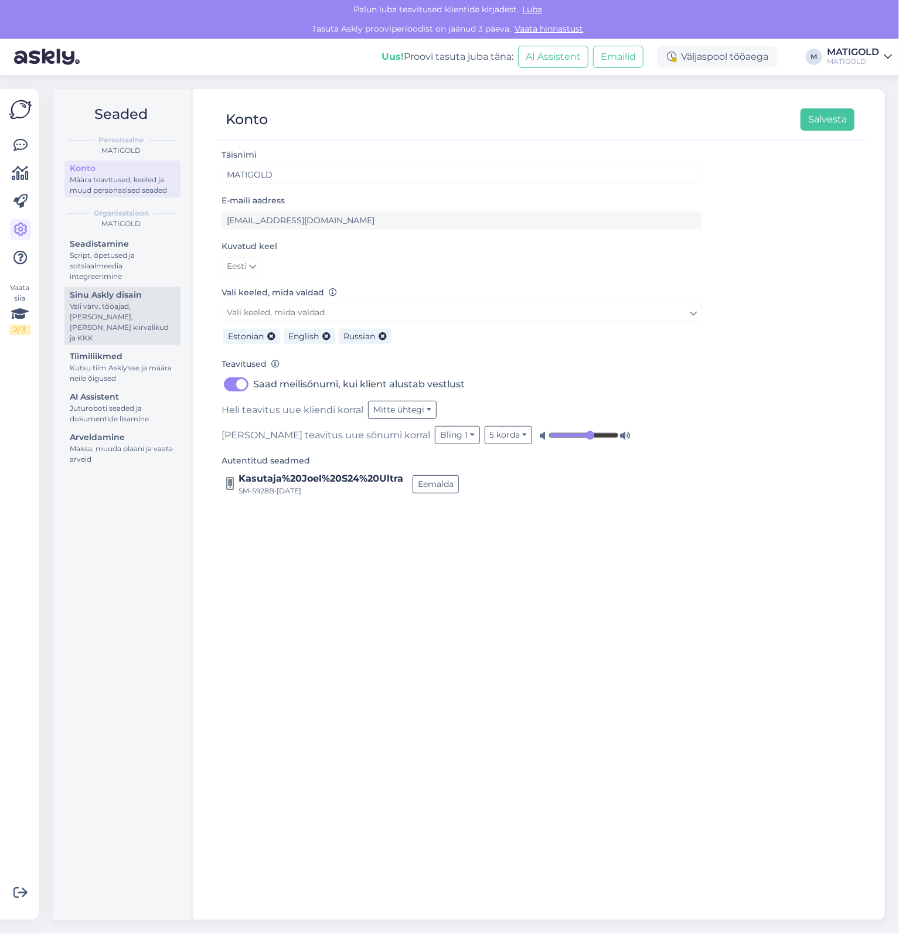
click at [110, 318] on div "Vali värv, tööajad, [PERSON_NAME], [PERSON_NAME] kiirvalikud ja KKK" at bounding box center [122, 322] width 105 height 42
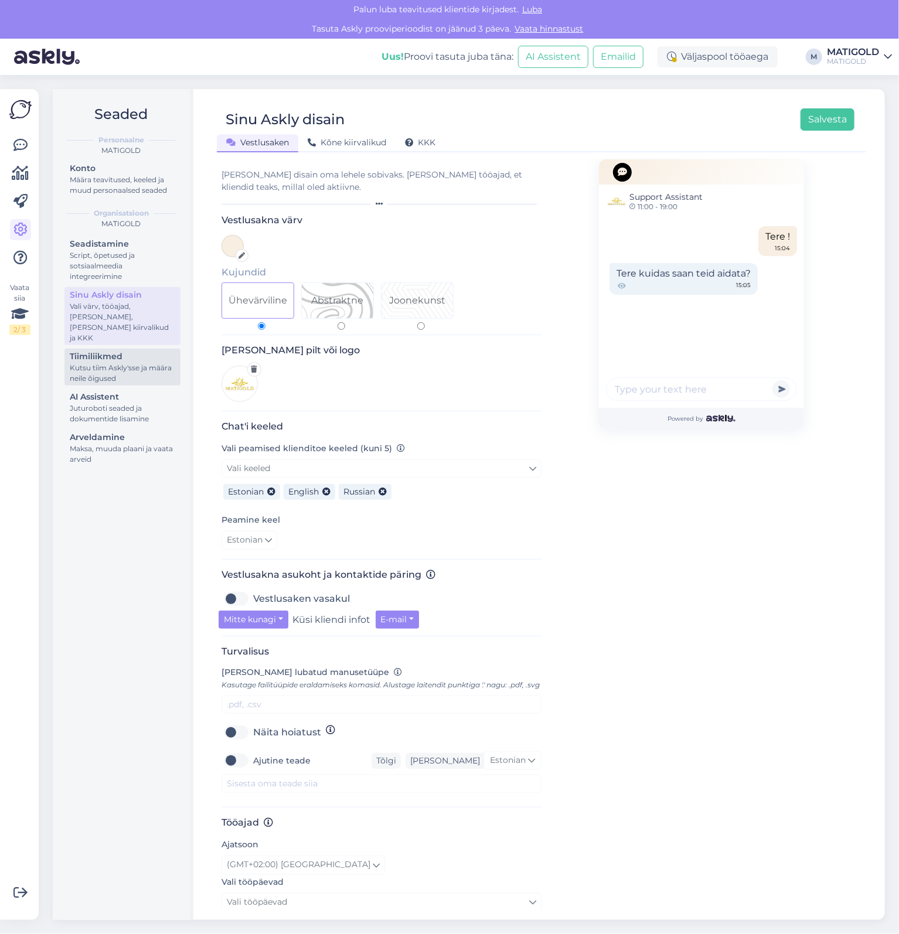
click at [93, 350] on div "Tiimiliikmed" at bounding box center [122, 356] width 105 height 12
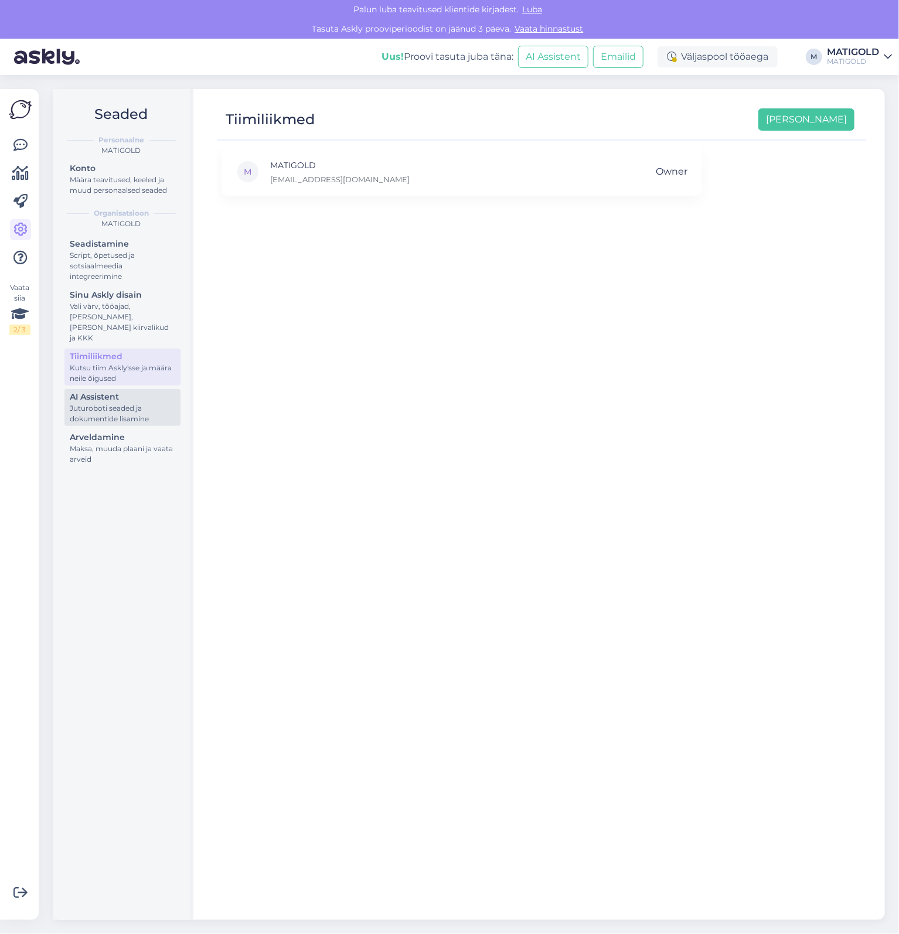
click at [111, 403] on div "Juturoboti seaded ja dokumentide lisamine" at bounding box center [122, 413] width 105 height 21
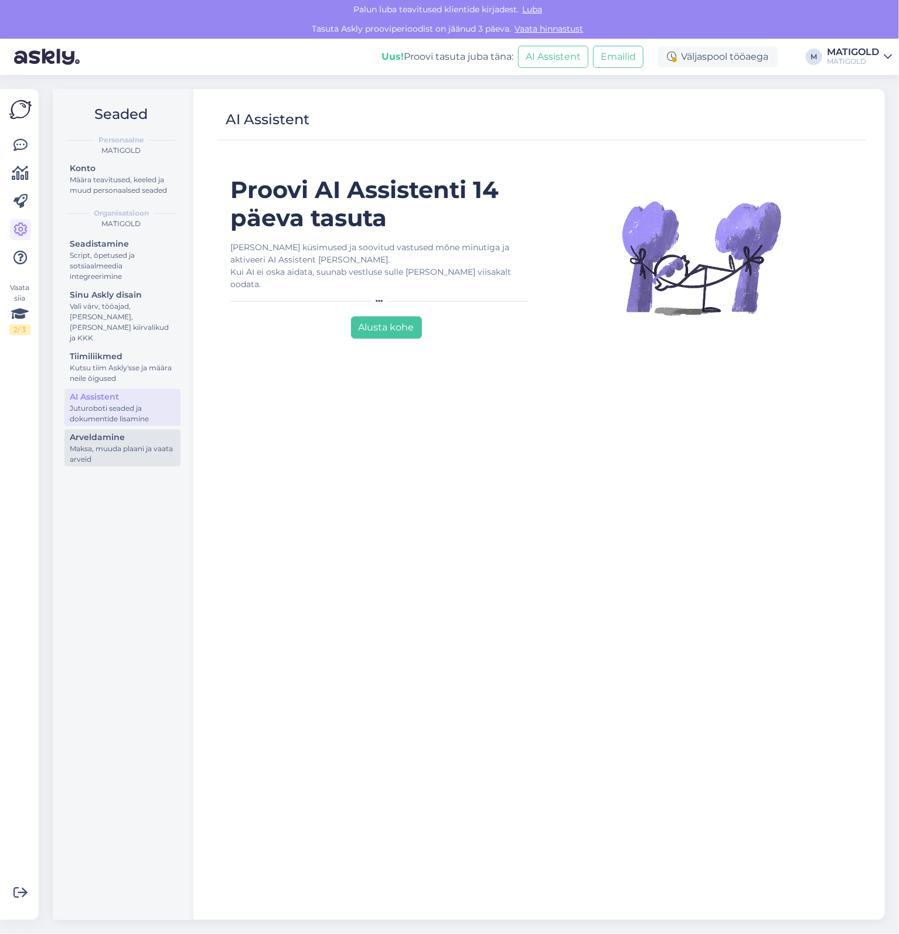
click at [118, 444] on div "Maksa, muuda plaani ja vaata arveid" at bounding box center [122, 454] width 105 height 21
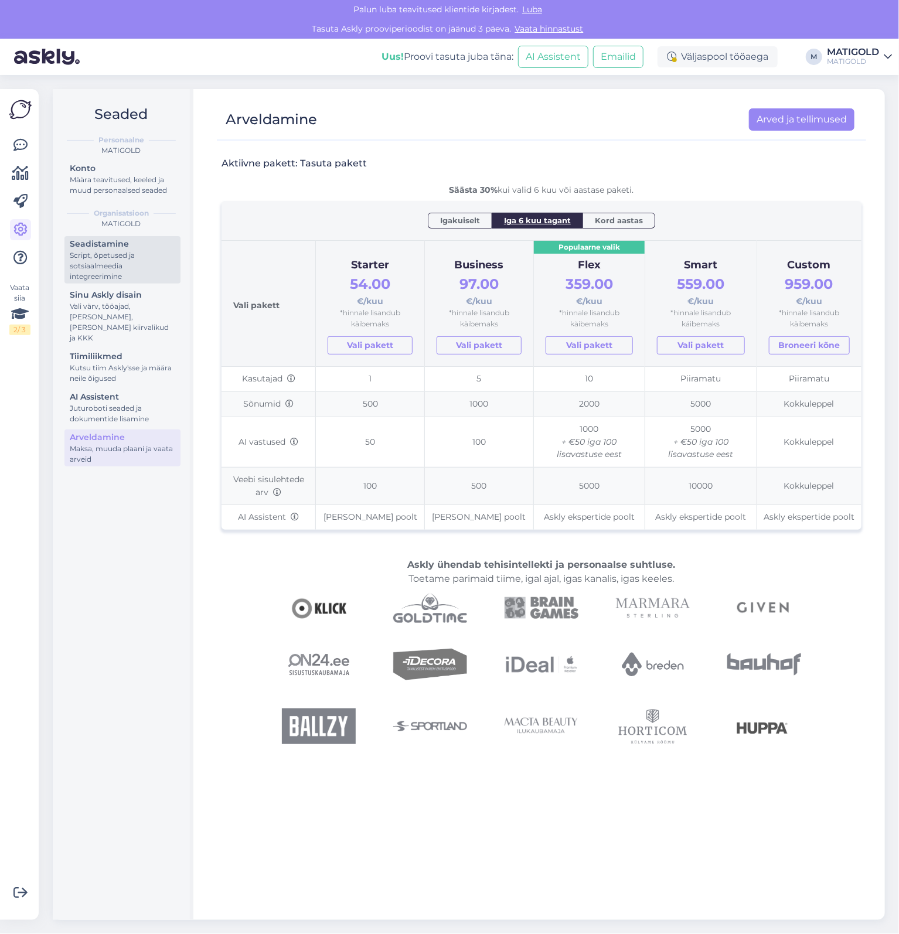
click at [112, 282] on link "Seadistamine Script, õpetused ja sotsiaalmeedia integreerimine" at bounding box center [122, 259] width 116 height 47
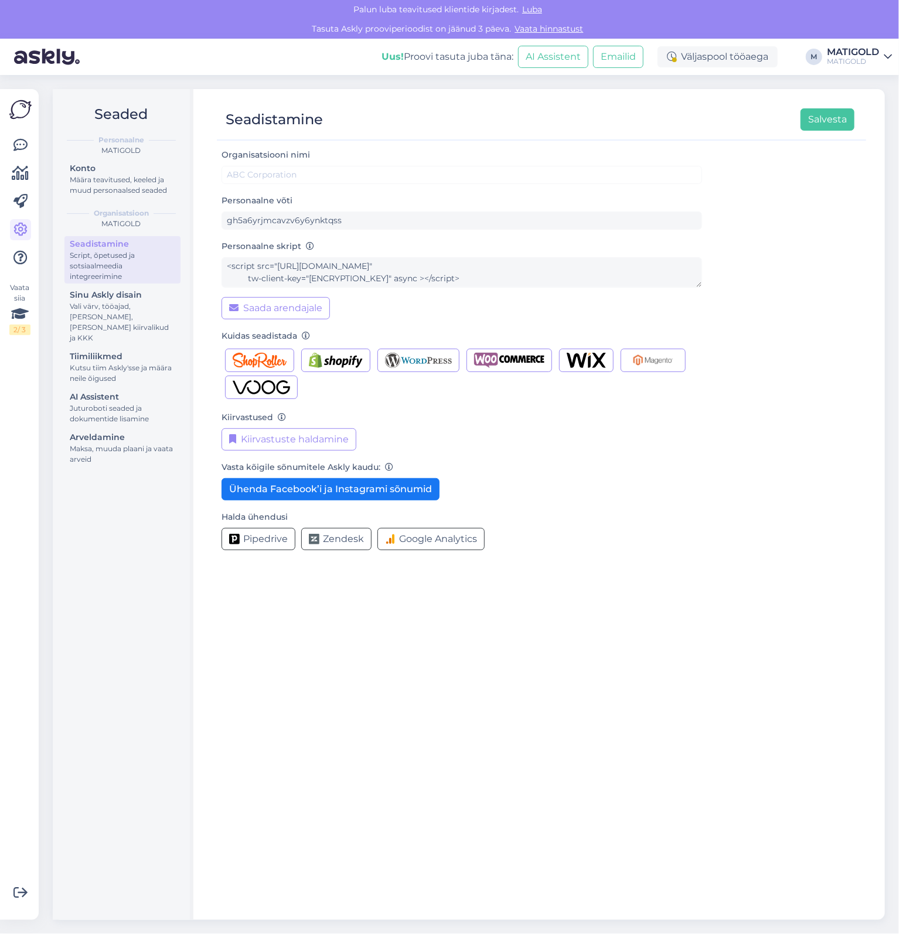
type input "MATIGOLD"
click at [124, 431] on div "Arveldamine" at bounding box center [122, 437] width 105 height 12
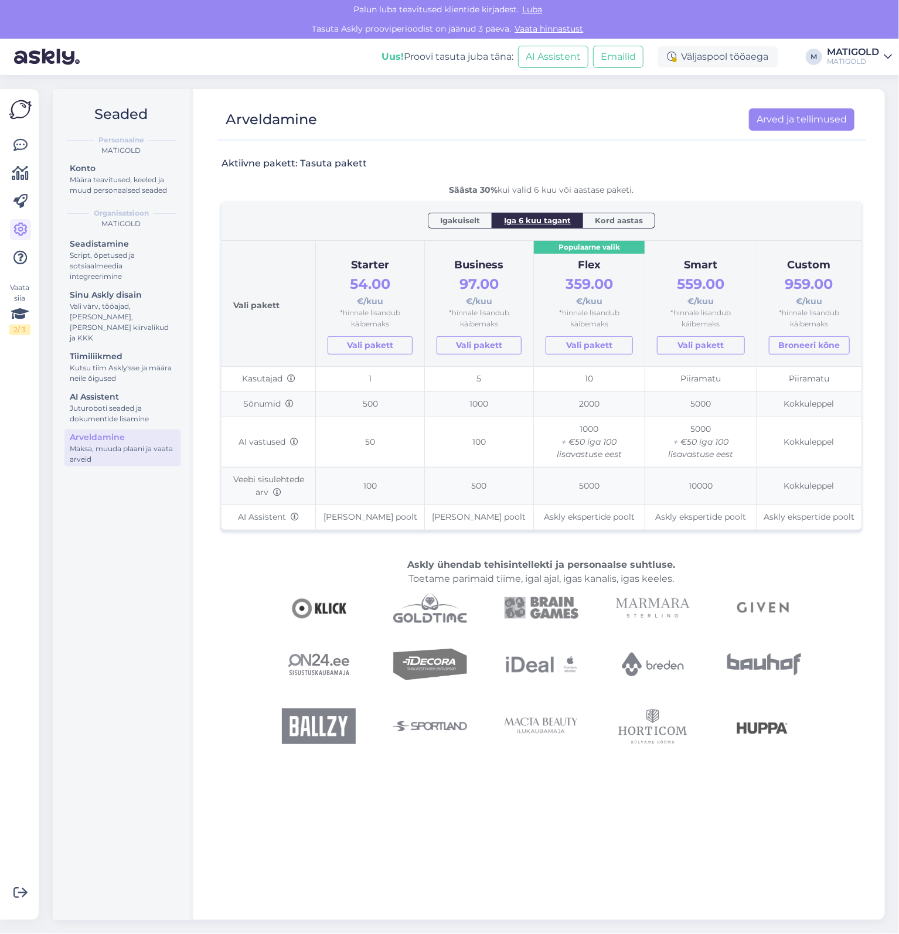
click at [451, 224] on span "Igakuiselt" at bounding box center [460, 220] width 40 height 12
click at [860, 66] on div "MATIGOLD" at bounding box center [853, 61] width 52 height 9
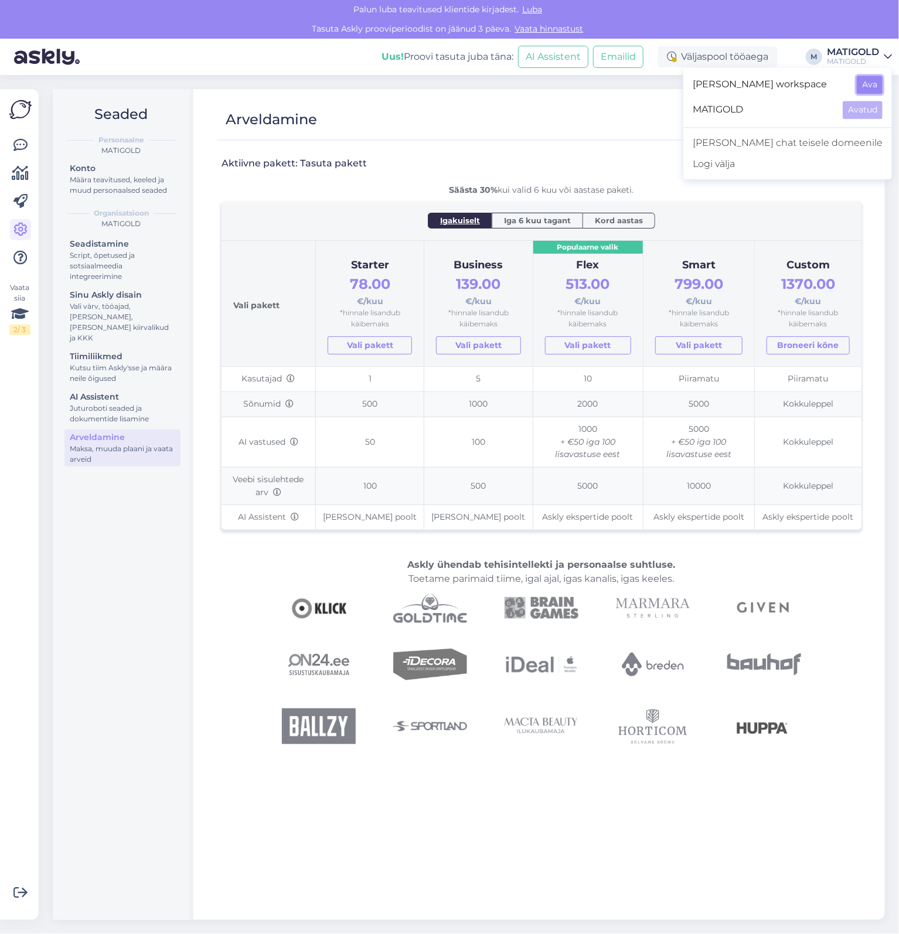
click at [880, 86] on button "Ava" at bounding box center [870, 85] width 26 height 18
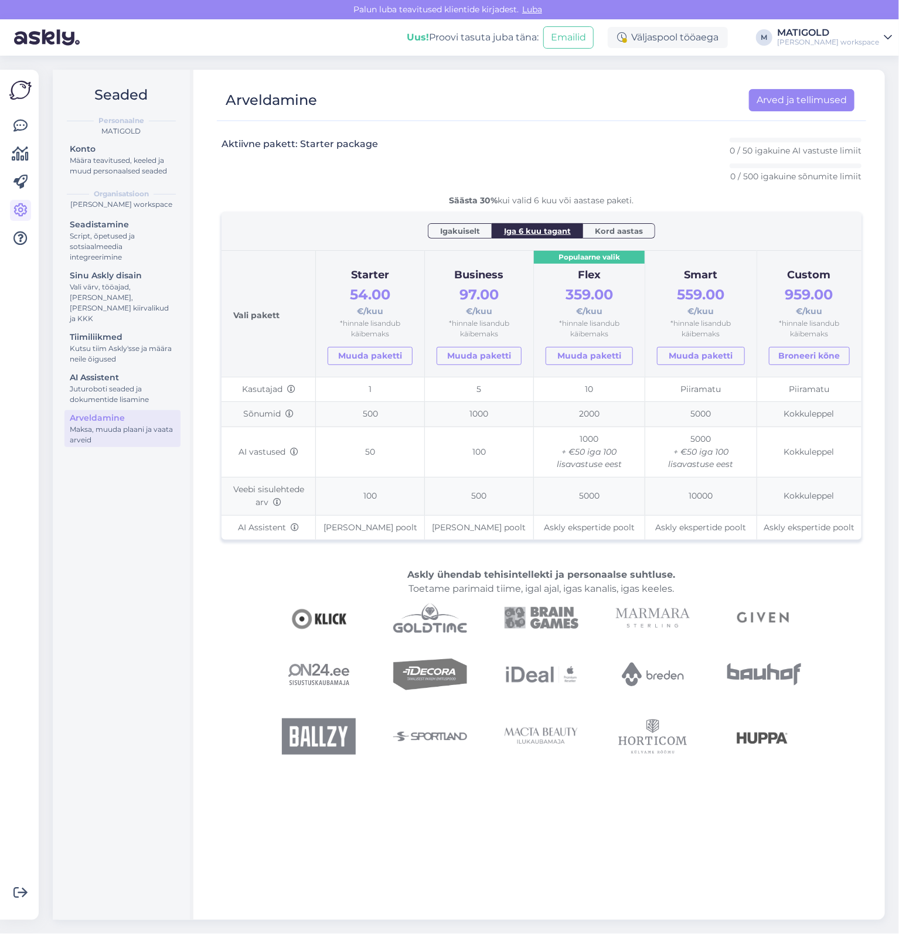
click at [452, 231] on span "Igakuiselt" at bounding box center [460, 231] width 40 height 12
click at [843, 46] on div "[PERSON_NAME] workspace" at bounding box center [828, 41] width 102 height 9
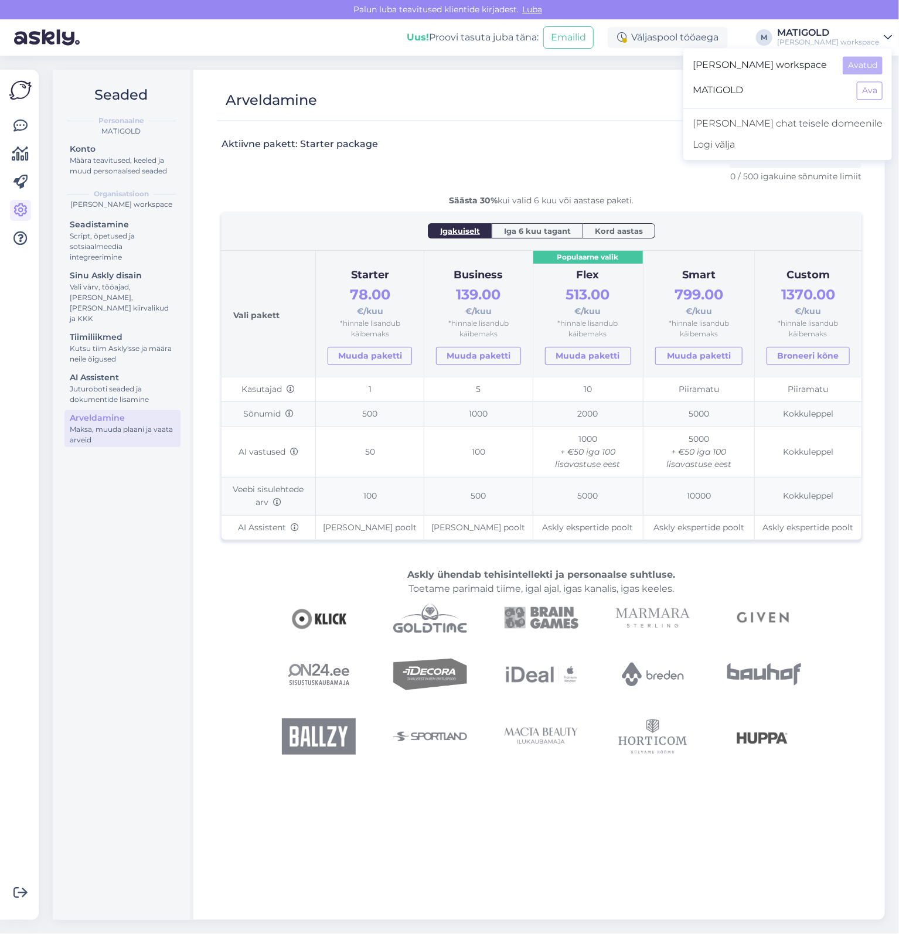
click at [843, 39] on div "[PERSON_NAME] workspace" at bounding box center [828, 41] width 102 height 9
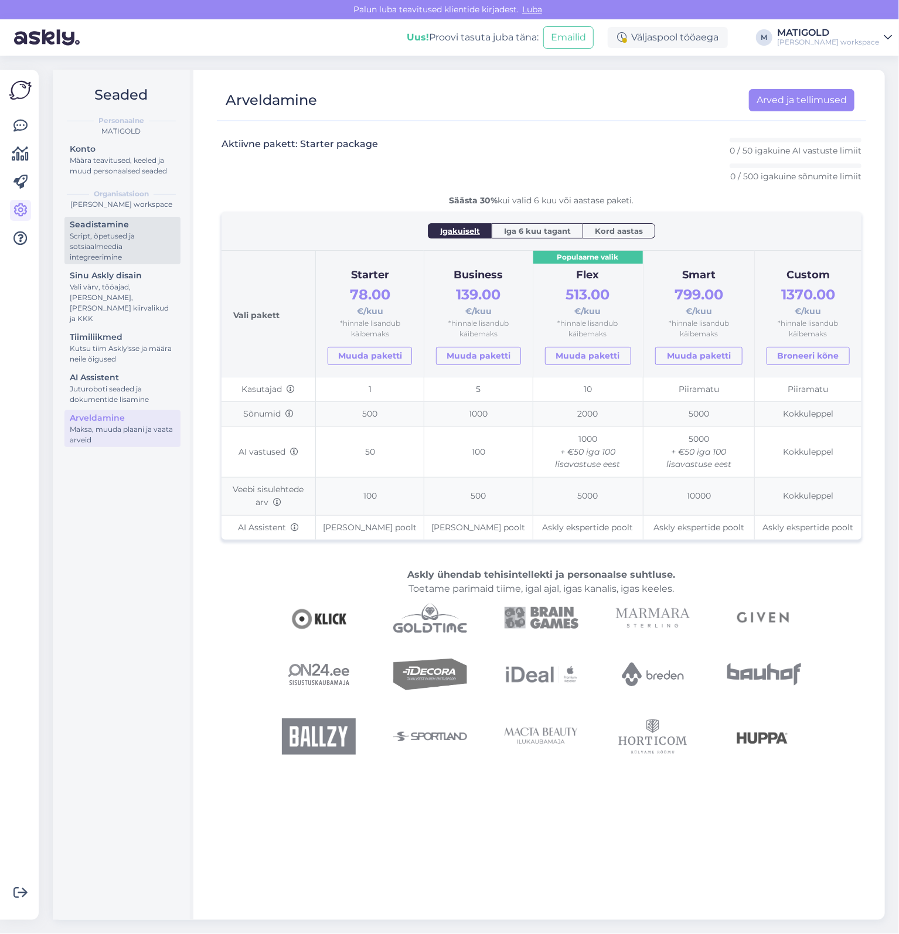
click at [141, 233] on div "Script, õpetused ja sotsiaalmeedia integreerimine" at bounding box center [122, 247] width 105 height 32
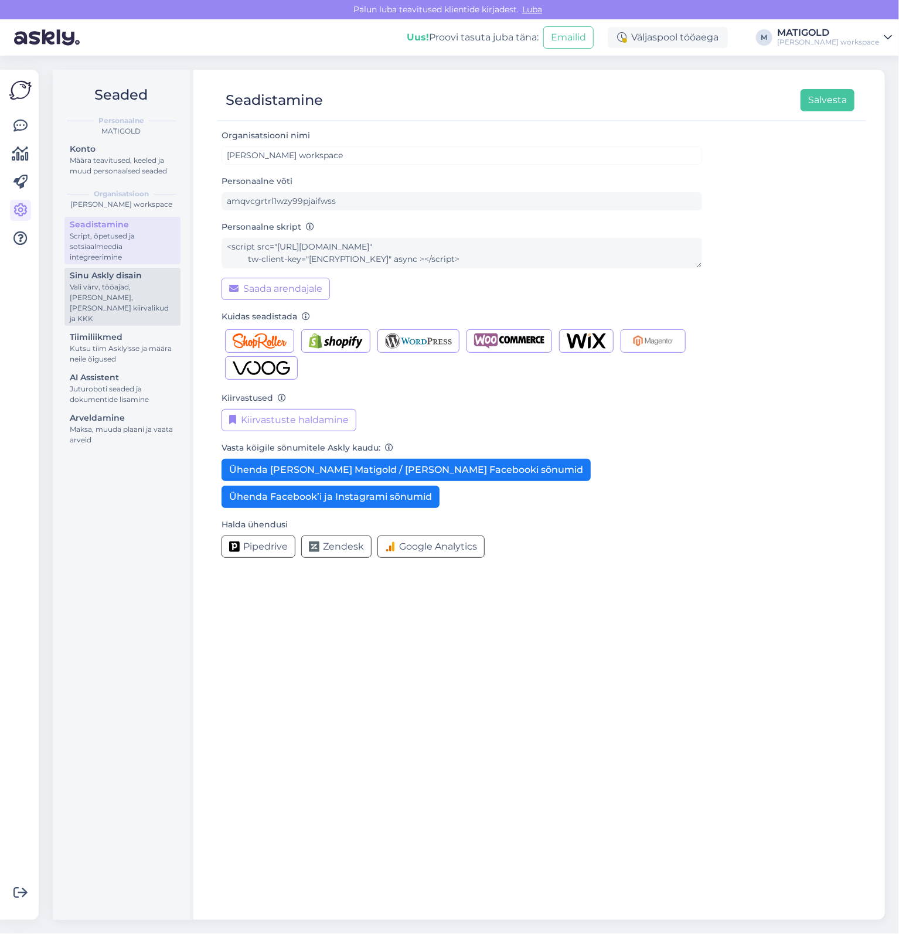
click at [121, 300] on div "Vali värv, tööajad, [PERSON_NAME], [PERSON_NAME] kiirvalikud ja KKK" at bounding box center [122, 303] width 105 height 42
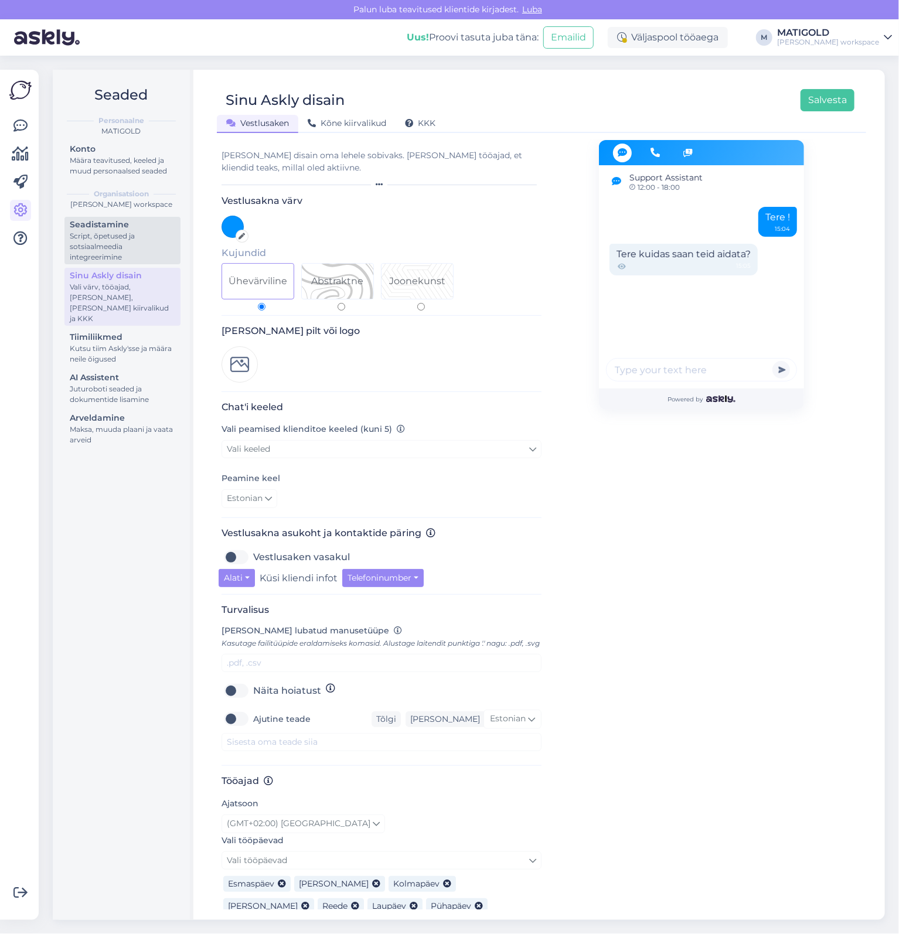
click at [126, 238] on div "Script, õpetused ja sotsiaalmeedia integreerimine" at bounding box center [122, 247] width 105 height 32
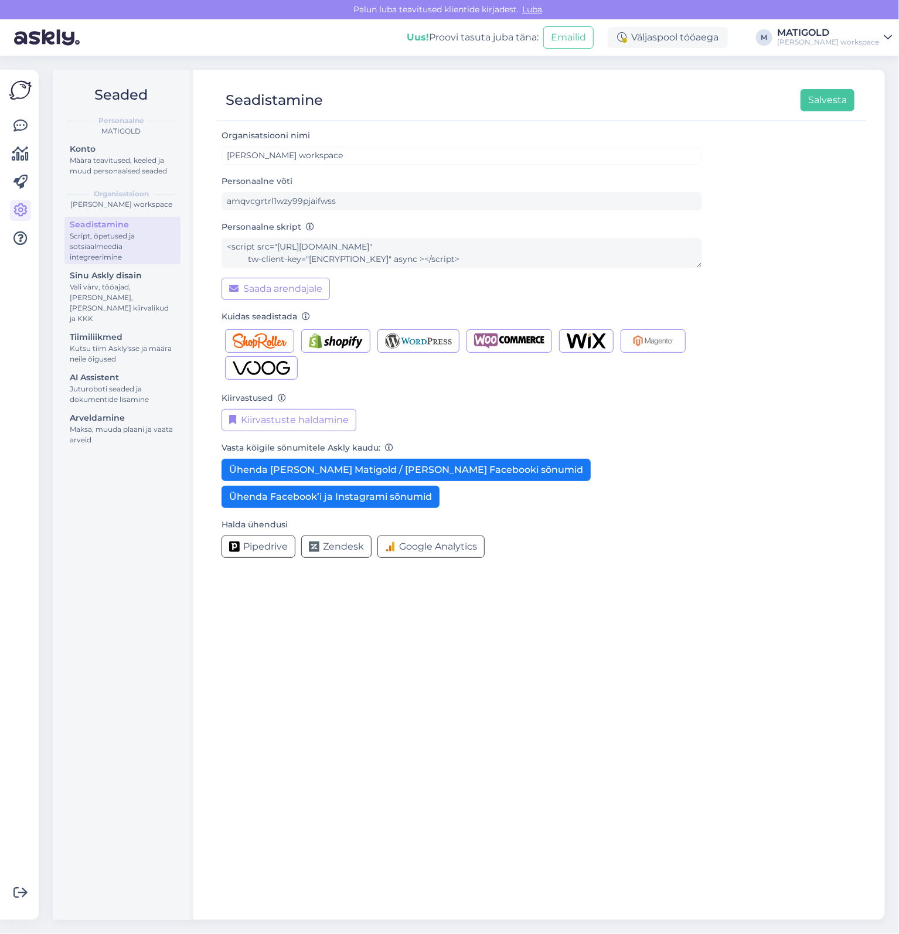
drag, startPoint x: 34, startPoint y: 182, endPoint x: 27, endPoint y: 182, distance: 7.0
click at [33, 182] on div "Võimalused Veendu, et Askly loob sulle väärtust. Sulge Ühenda FB ja IG sõnumid …" at bounding box center [19, 495] width 39 height 850
click at [26, 182] on icon at bounding box center [20, 182] width 14 height 14
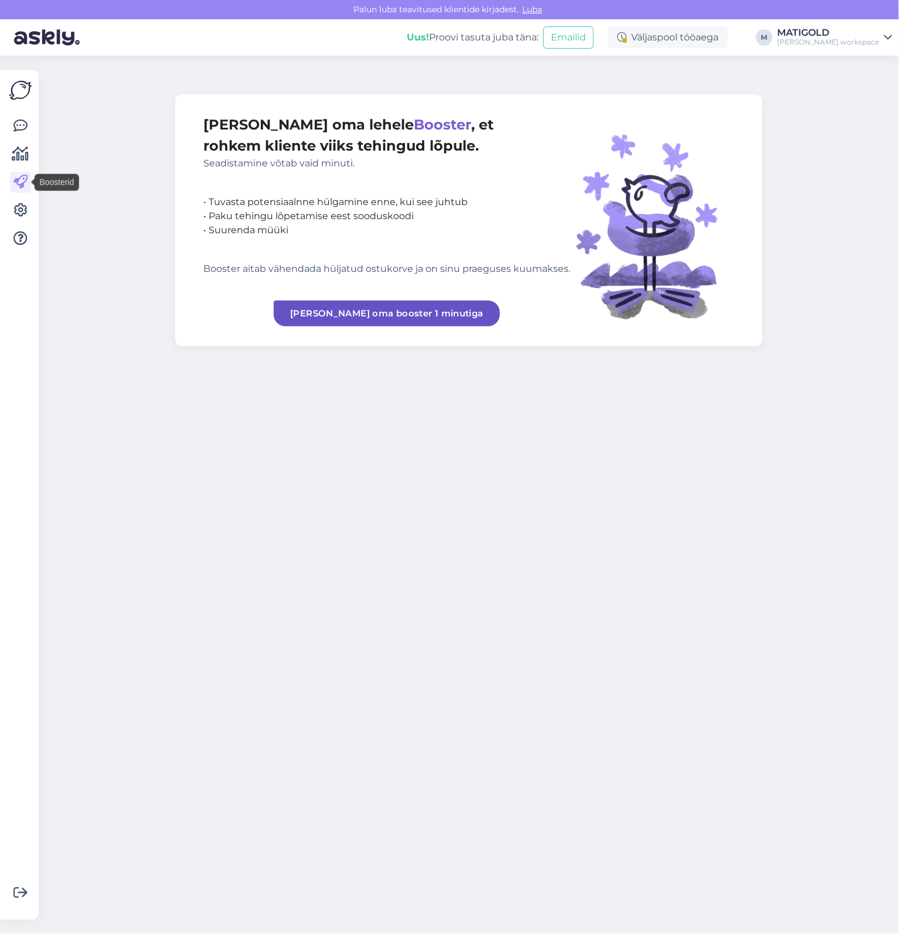
click at [8, 157] on div "Võimalused Veendu, et Askly loob sulle väärtust. Sulge Ühenda FB ja IG sõnumid …" at bounding box center [19, 495] width 39 height 850
click at [19, 157] on icon at bounding box center [20, 154] width 17 height 14
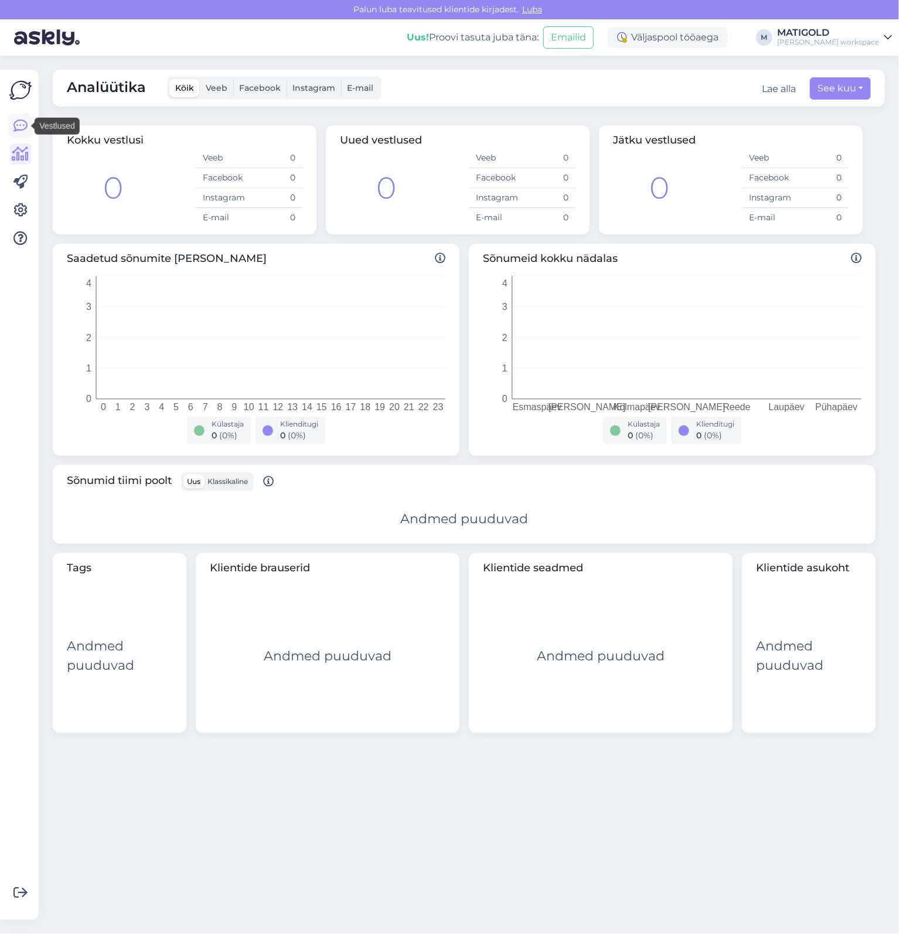
click at [26, 132] on icon at bounding box center [20, 126] width 14 height 14
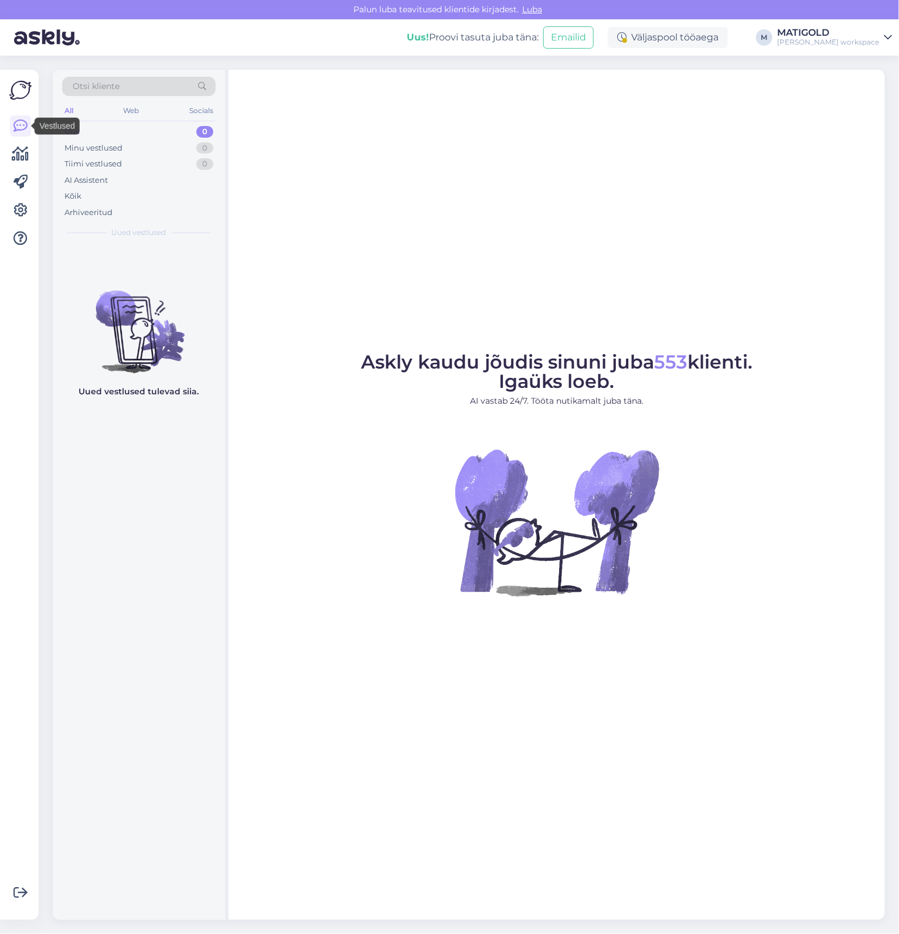
click at [32, 100] on img at bounding box center [20, 90] width 22 height 22
click at [28, 93] on img at bounding box center [20, 90] width 22 height 22
click at [20, 240] on icon at bounding box center [20, 238] width 14 height 14
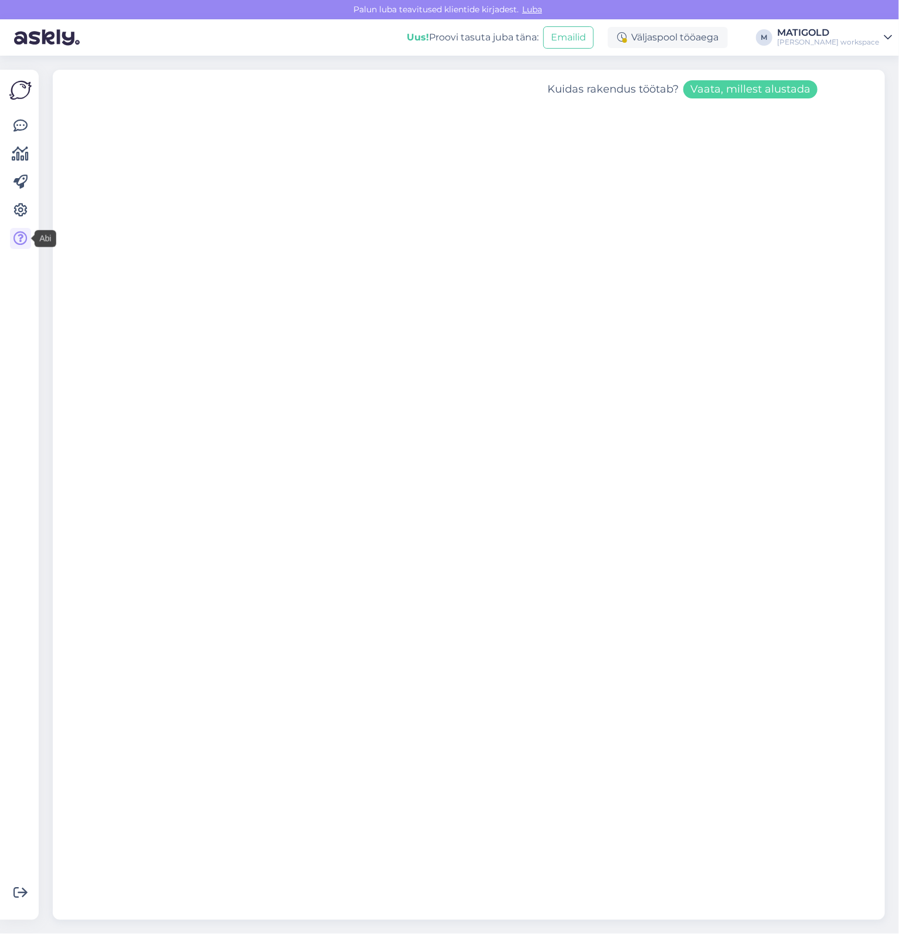
click at [23, 224] on div at bounding box center [20, 182] width 21 height 134
click at [21, 220] on link at bounding box center [20, 210] width 21 height 21
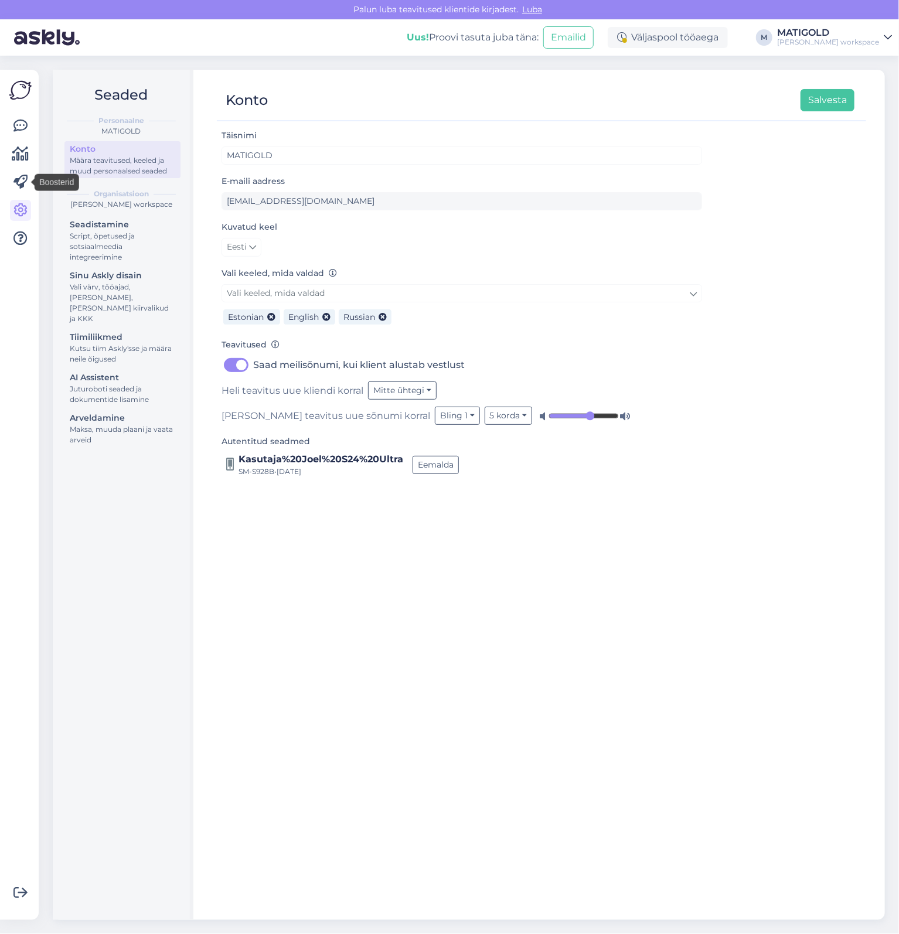
click at [867, 29] on div "MATIGOLD" at bounding box center [828, 32] width 102 height 9
click at [20, 179] on icon at bounding box center [20, 182] width 14 height 14
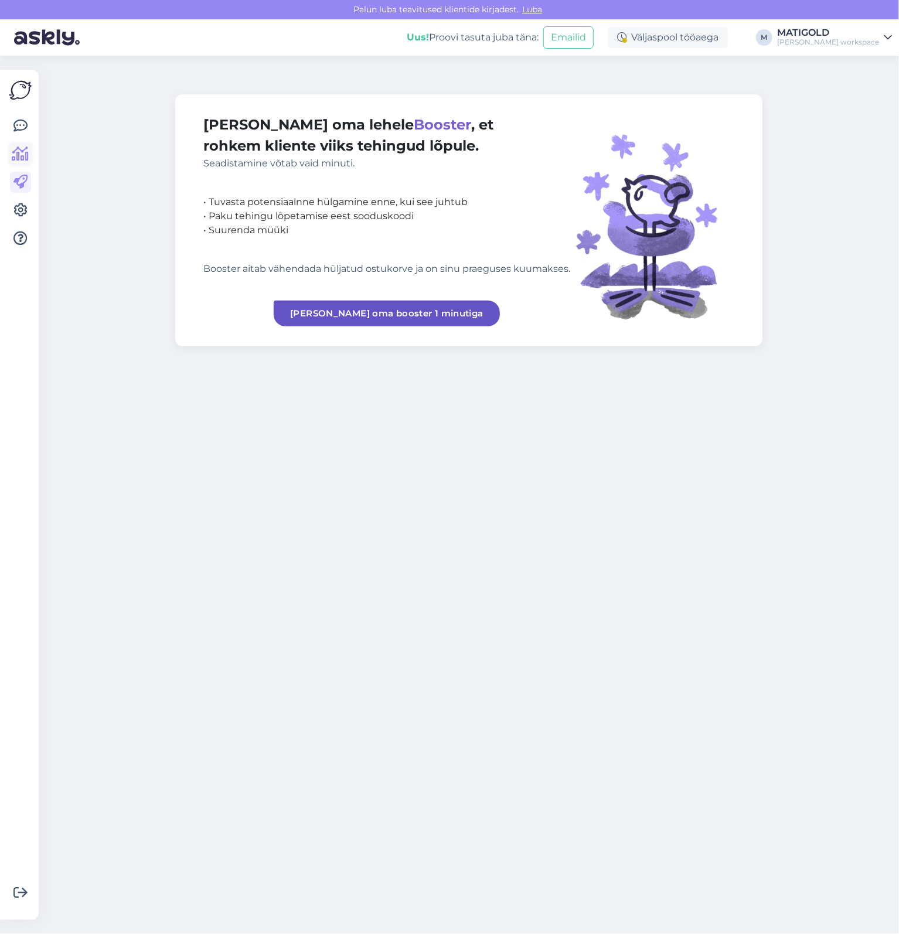
click at [22, 154] on icon at bounding box center [20, 154] width 17 height 14
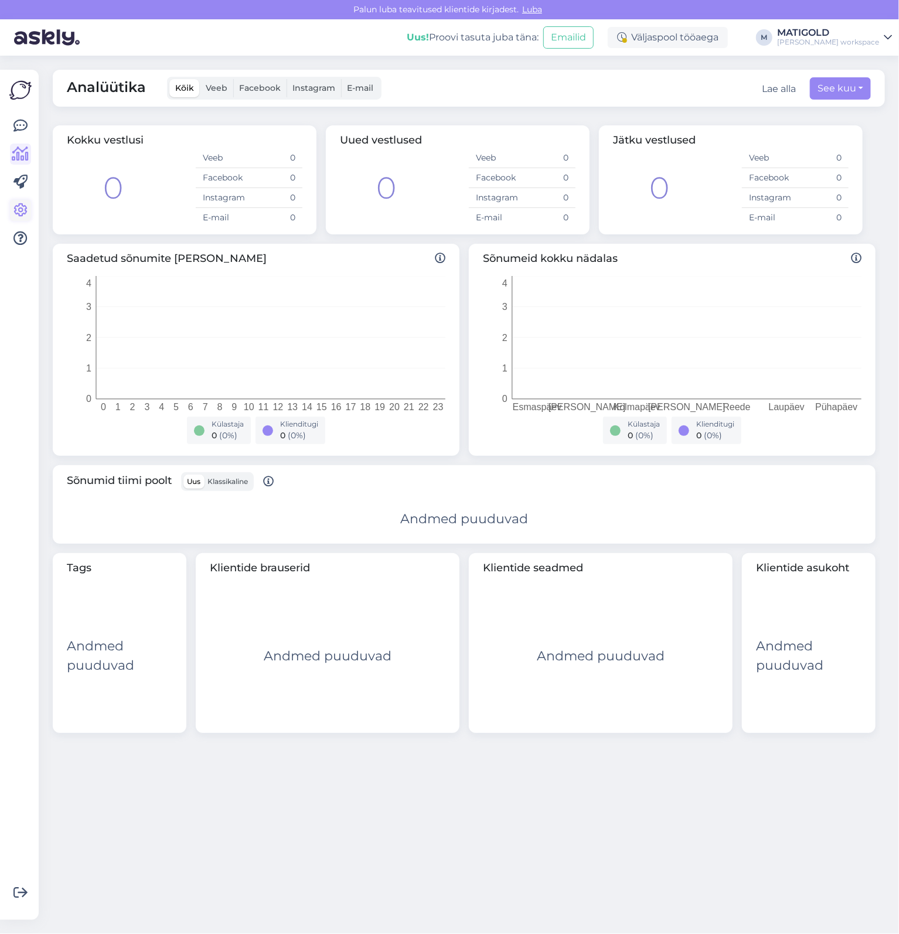
click at [25, 212] on icon at bounding box center [20, 210] width 14 height 14
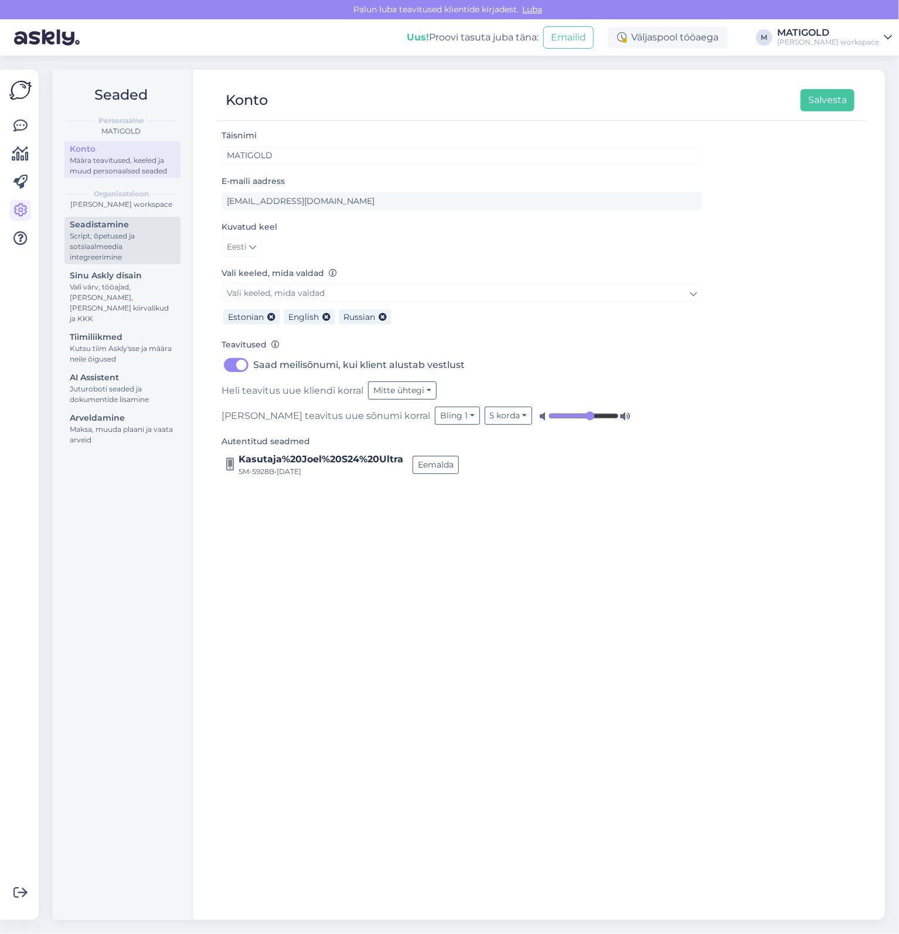
click at [136, 233] on div "Script, õpetused ja sotsiaalmeedia integreerimine" at bounding box center [122, 247] width 105 height 32
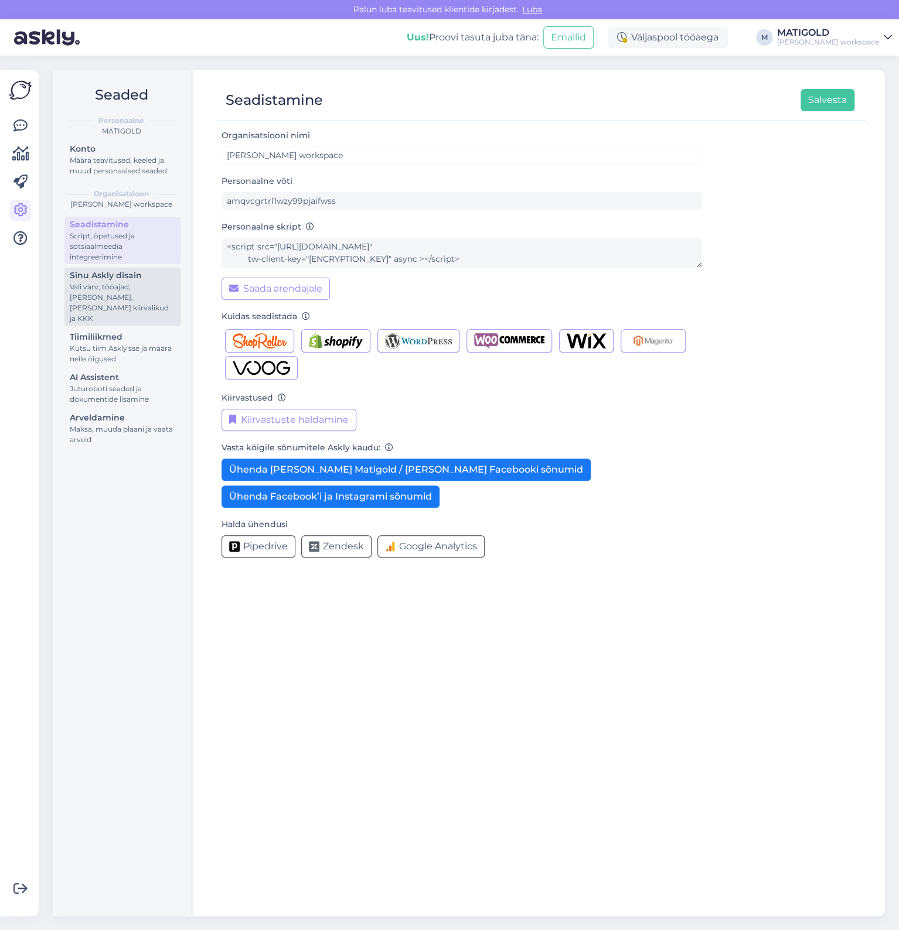
click at [139, 288] on div "Vali värv, tööajad, [PERSON_NAME], [PERSON_NAME] kiirvalikud ja KKK" at bounding box center [122, 303] width 105 height 42
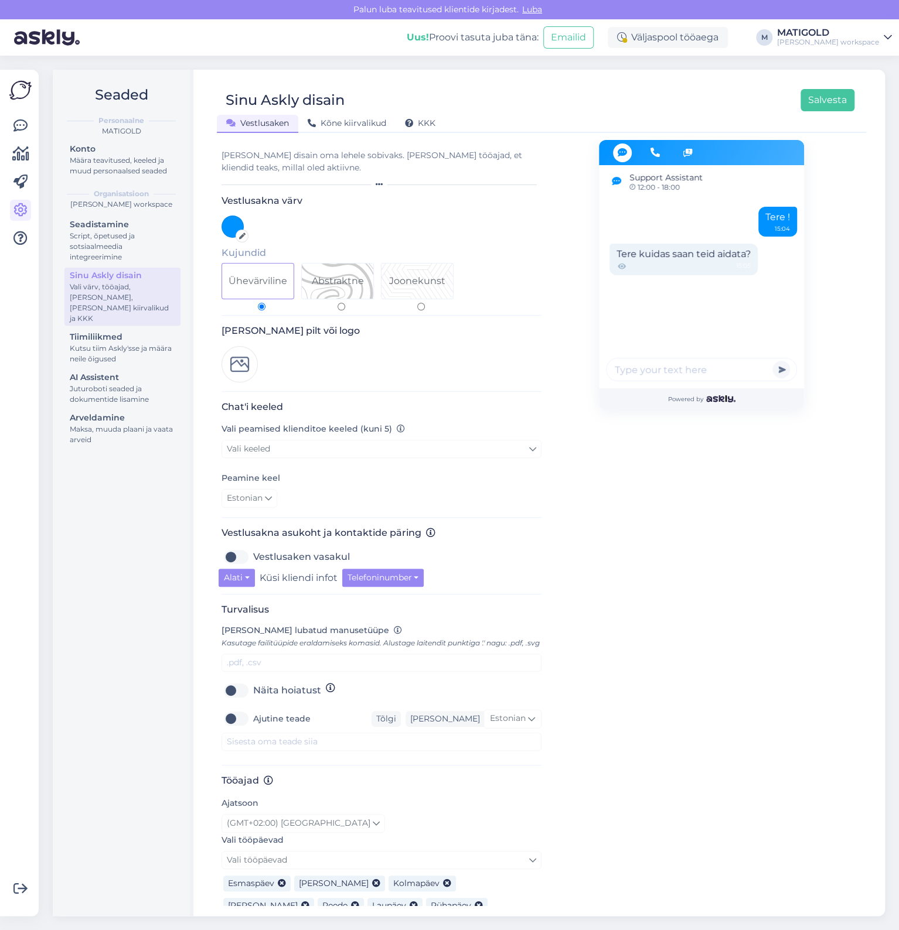
click at [243, 238] on icon at bounding box center [242, 236] width 6 height 6
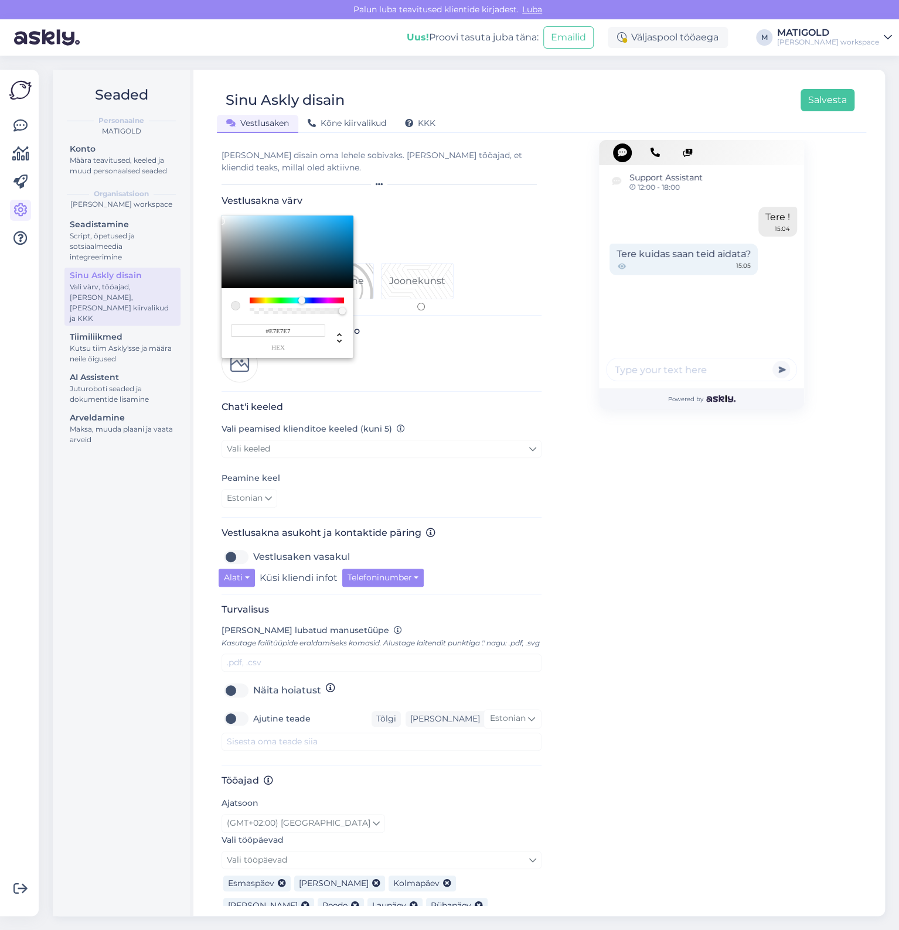
type input "#E1E1E1"
drag, startPoint x: 261, startPoint y: 246, endPoint x: 187, endPoint y: 224, distance: 76.9
click at [221, 224] on div at bounding box center [287, 252] width 132 height 73
click at [696, 608] on div at bounding box center [449, 465] width 899 height 930
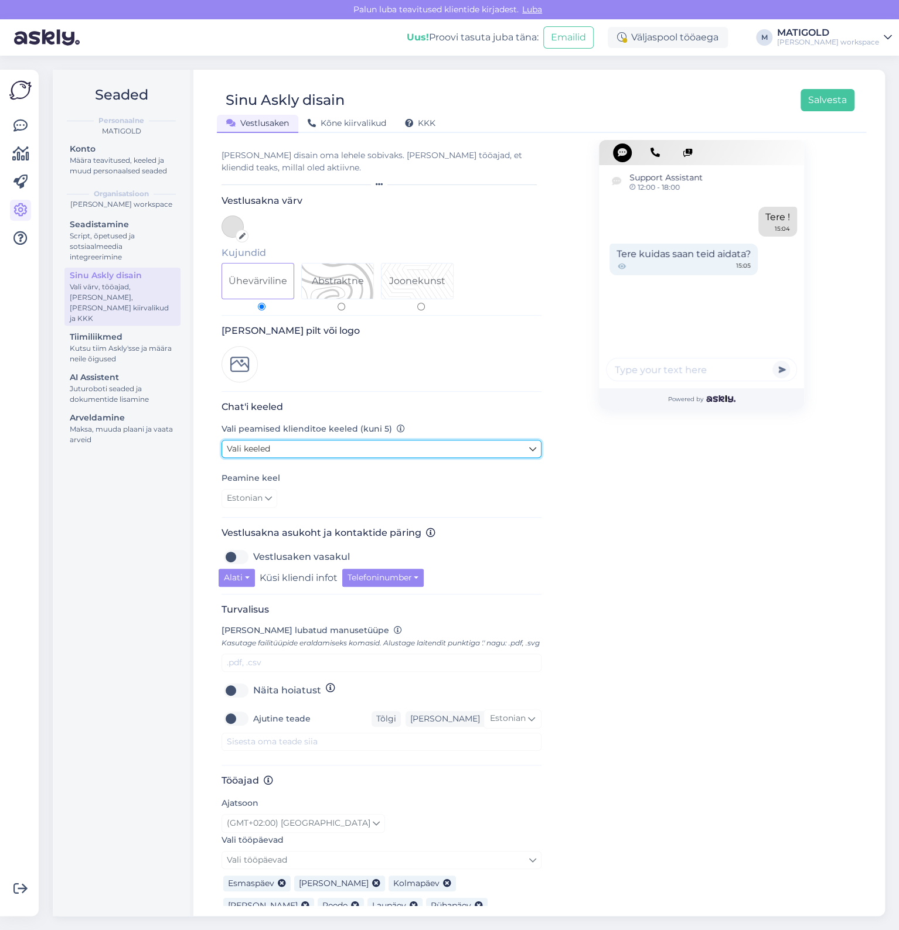
click at [404, 448] on link "Vali keeled" at bounding box center [381, 449] width 320 height 18
click at [750, 619] on div "Support Assistant 12:00 - 18:00 Tere ! 15:04 Tere kuidas saan teid aidata? 15:0…" at bounding box center [701, 574] width 205 height 869
click at [418, 445] on link "Vali keeled" at bounding box center [381, 449] width 320 height 18
click at [722, 596] on div "Support Assistant 12:00 - 18:00 Tere ! 15:04 Tere kuidas saan teid aidata? 15:0…" at bounding box center [701, 574] width 205 height 869
click at [324, 441] on link "Vali keeled" at bounding box center [381, 449] width 320 height 18
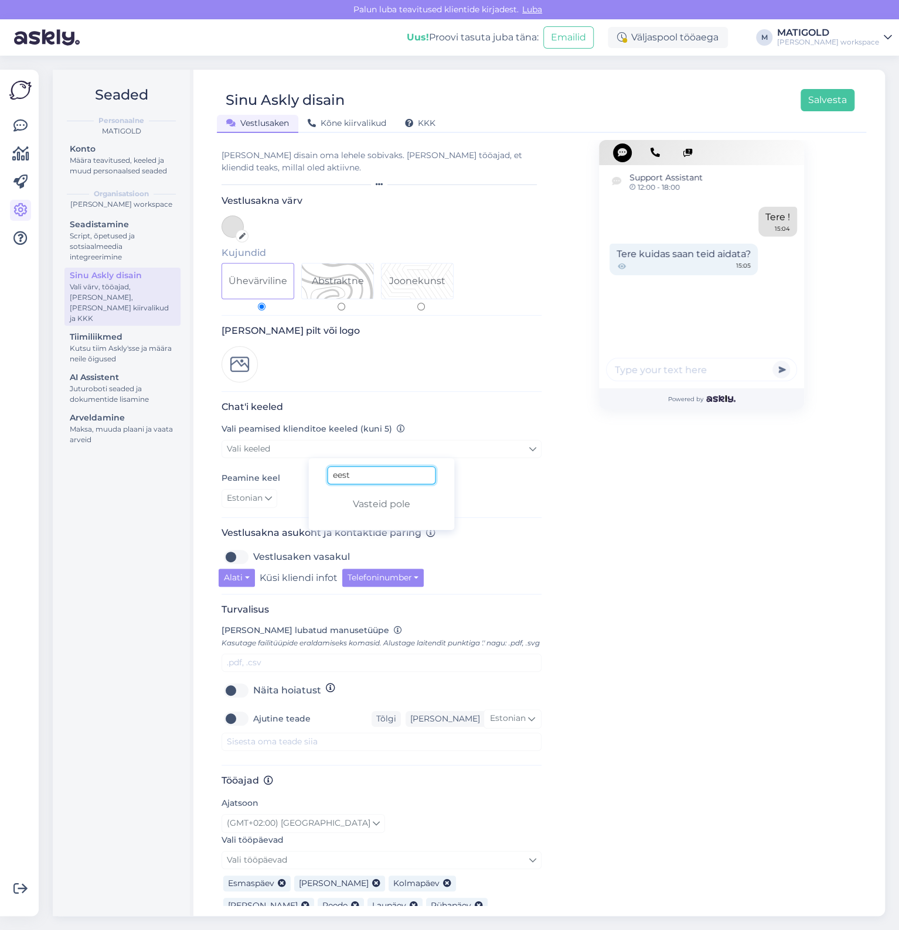
click at [372, 475] on input "eest" at bounding box center [382, 475] width 108 height 18
drag, startPoint x: 372, startPoint y: 475, endPoint x: 256, endPoint y: 463, distance: 116.6
click at [328, 466] on input "eest" at bounding box center [382, 475] width 108 height 18
type input "Inglise"
click at [622, 513] on div "Support Assistant 12:00 - 18:00 Tere ! 15:04 Tere kuidas saan teid aidata? 15:0…" at bounding box center [701, 574] width 205 height 869
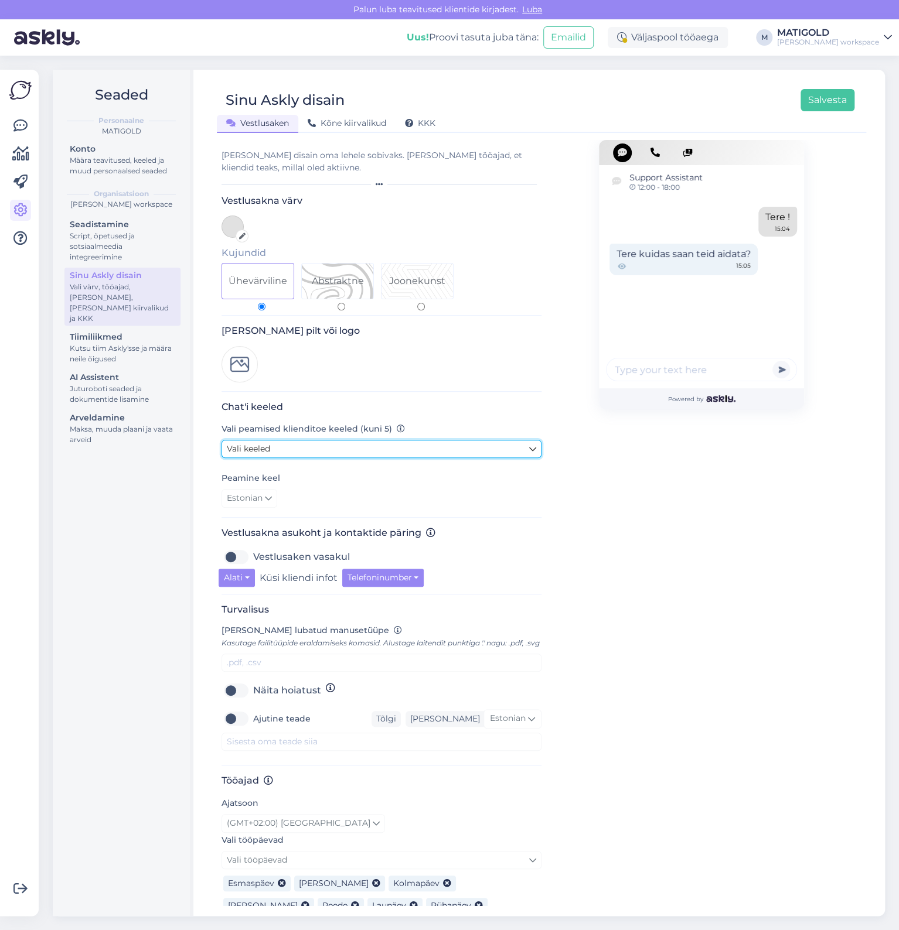
click at [531, 454] on icon at bounding box center [532, 449] width 7 height 13
drag, startPoint x: 375, startPoint y: 478, endPoint x: 309, endPoint y: 475, distance: 65.7
click at [328, 475] on input "Inglise" at bounding box center [382, 475] width 108 height 18
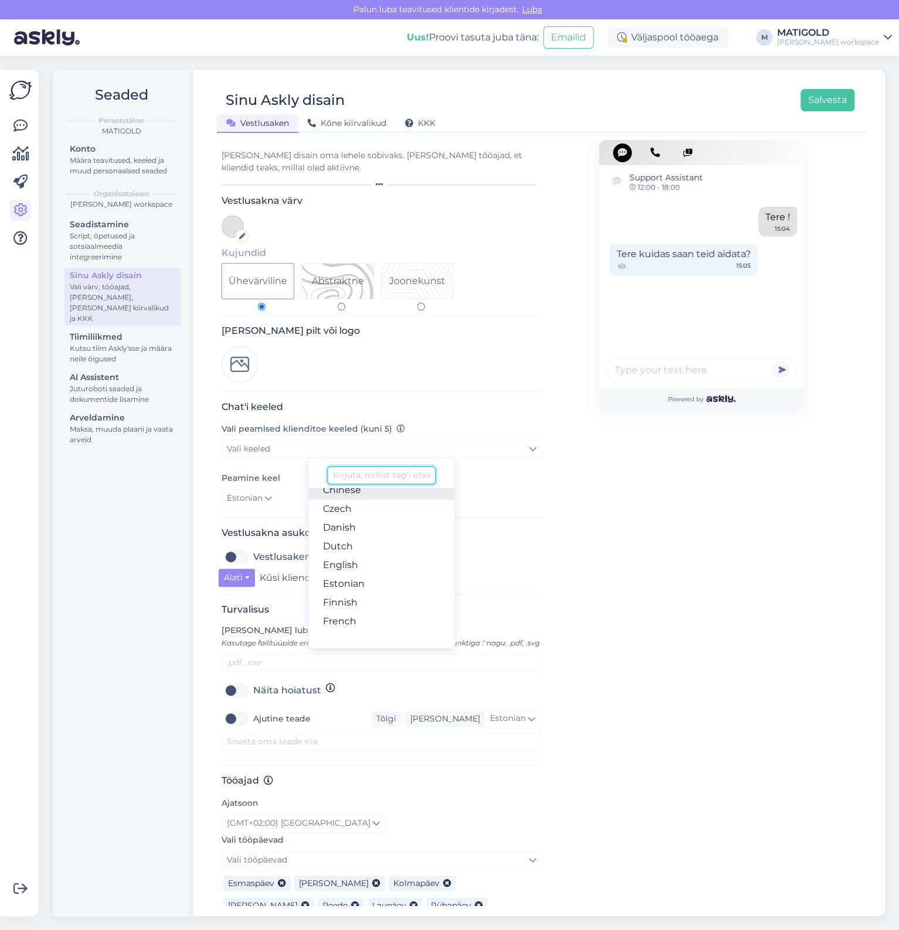
scroll to position [135, 0]
click at [386, 517] on link "Estonian" at bounding box center [382, 517] width 146 height 19
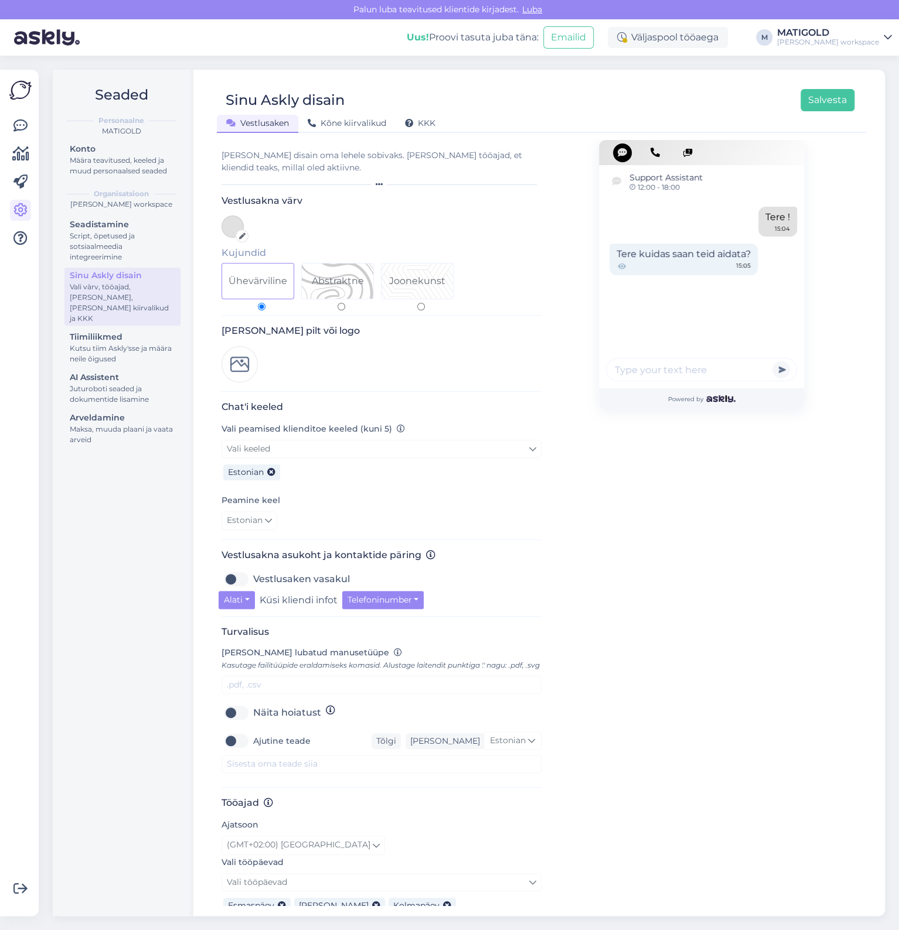
click at [402, 459] on div "Estonian" at bounding box center [381, 471] width 320 height 26
click at [413, 449] on link "Vali keeled" at bounding box center [381, 449] width 320 height 18
click at [377, 496] on link "English" at bounding box center [382, 498] width 146 height 19
click at [403, 449] on link "Vali keeled" at bounding box center [381, 449] width 320 height 18
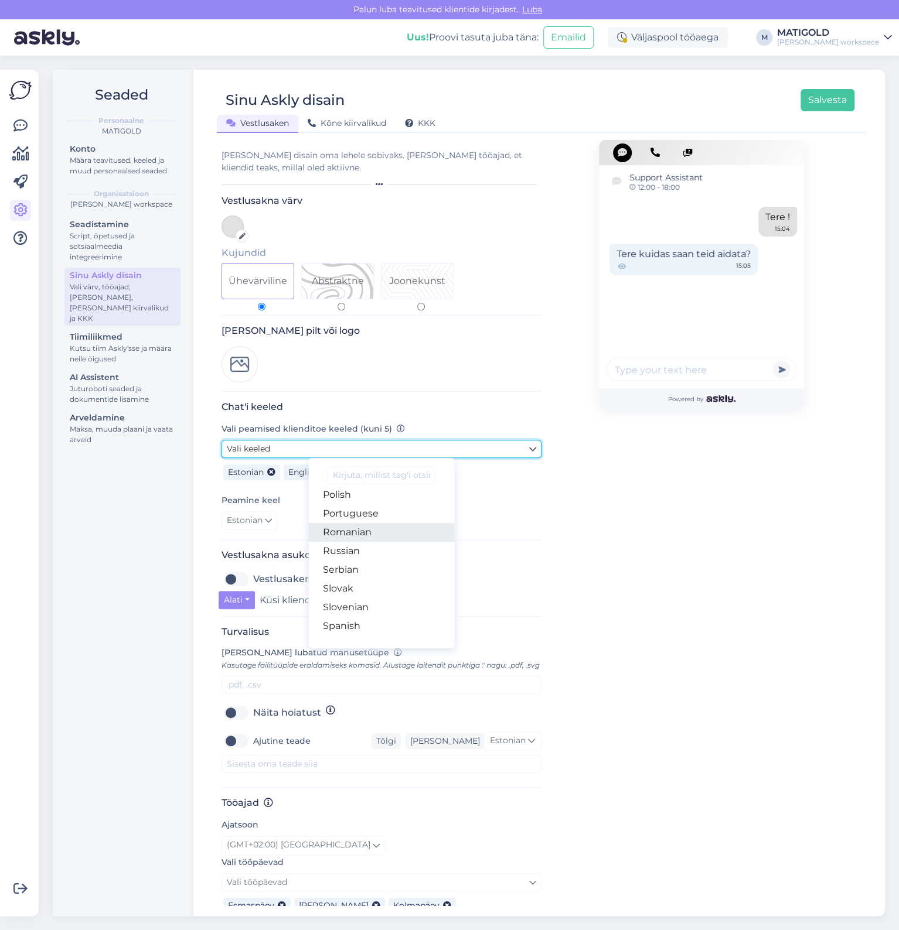
scroll to position [405, 0]
click at [386, 531] on link "Russian" at bounding box center [382, 528] width 146 height 19
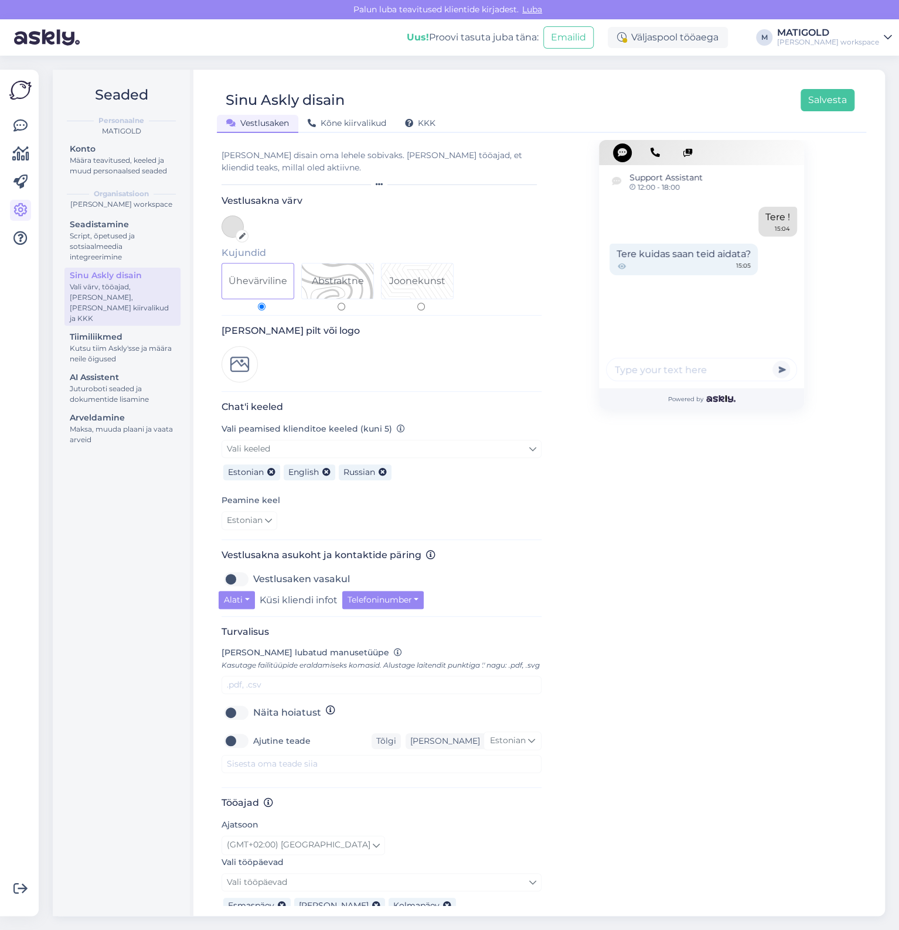
click at [659, 576] on div "Support Assistant 12:00 - 18:00 Tere ! 15:04 Tere kuidas saan teid aidata? 15:0…" at bounding box center [701, 585] width 205 height 891
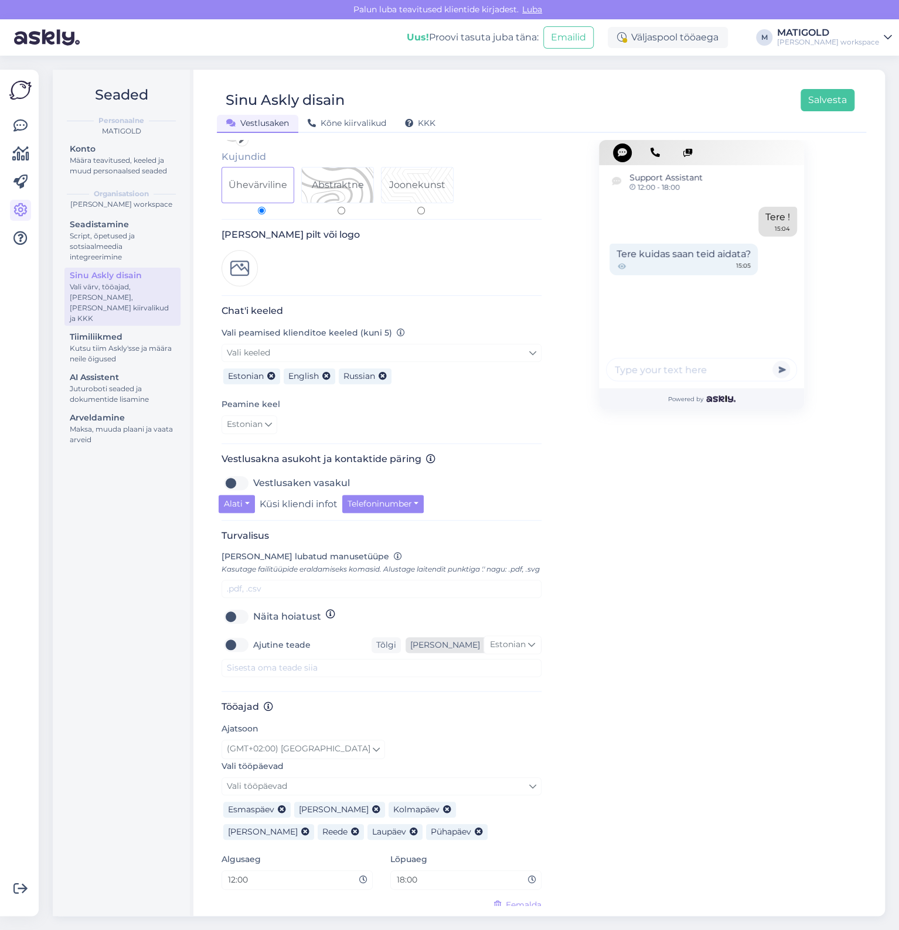
scroll to position [135, 0]
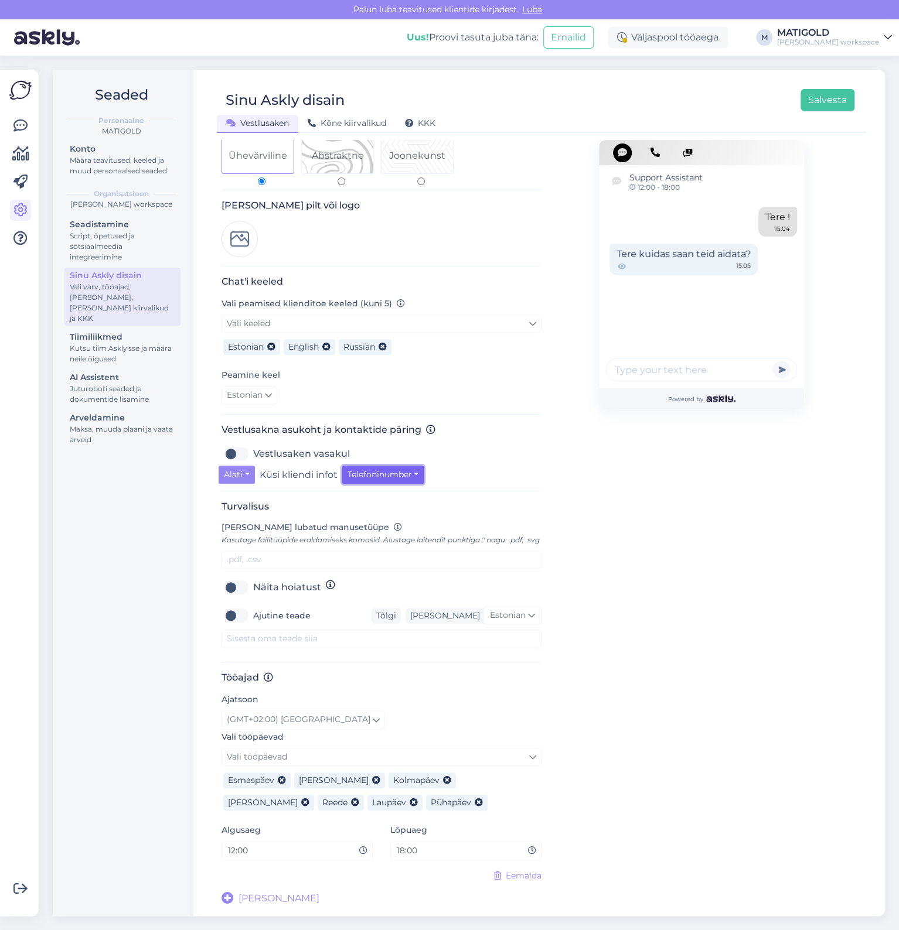
click at [380, 466] on button "Telefoninumber" at bounding box center [383, 475] width 82 height 18
click at [381, 466] on button "Telefoninumber" at bounding box center [383, 475] width 82 height 18
click at [245, 466] on button "Alati" at bounding box center [237, 475] width 36 height 18
click at [255, 493] on link "Mitte kunagi" at bounding box center [268, 499] width 98 height 19
click at [693, 588] on div "Support Assistant 12:00 - 18:00 Tere ! 15:04 Tere kuidas saan teid aidata? 15:0…" at bounding box center [701, 460] width 205 height 891
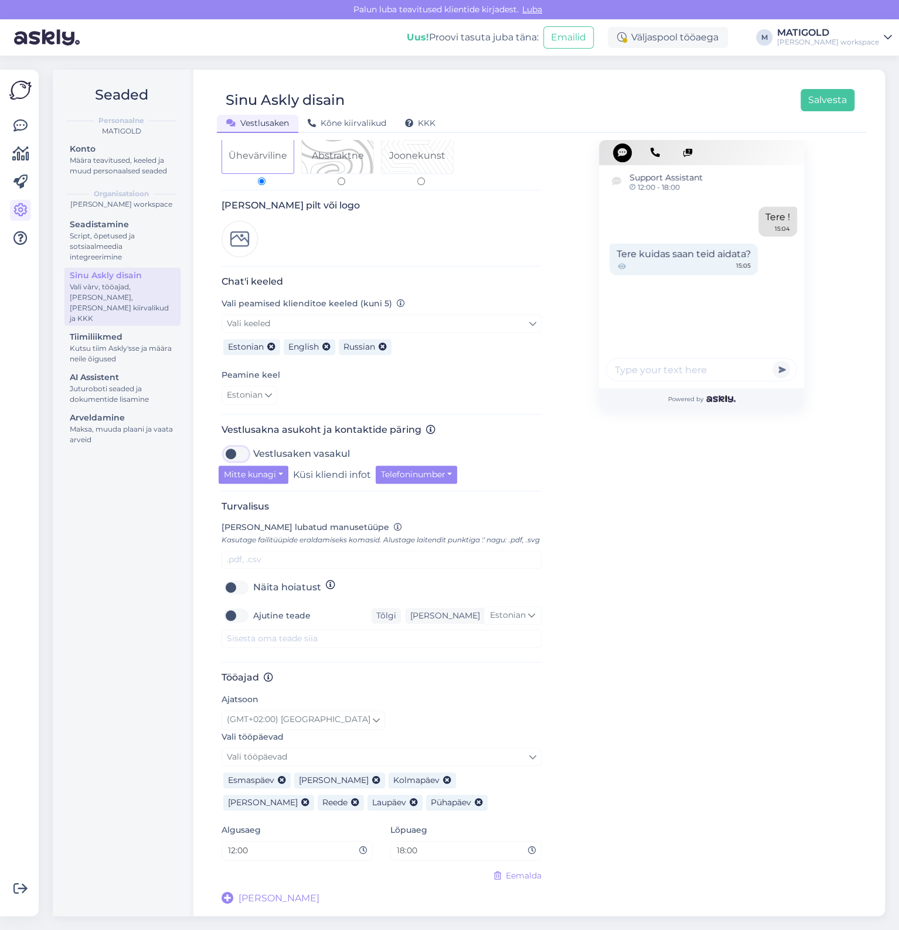
click at [250, 451] on input "Vestlusaken vasakul" at bounding box center [235, 454] width 29 height 19
click at [251, 466] on button "Mitte kunagi" at bounding box center [254, 475] width 70 height 18
click at [253, 448] on label "Vestlusaken vasakul" at bounding box center [301, 454] width 97 height 19
click at [243, 448] on input "Vestlusaken vasakul" at bounding box center [235, 454] width 29 height 19
checkbox input "false"
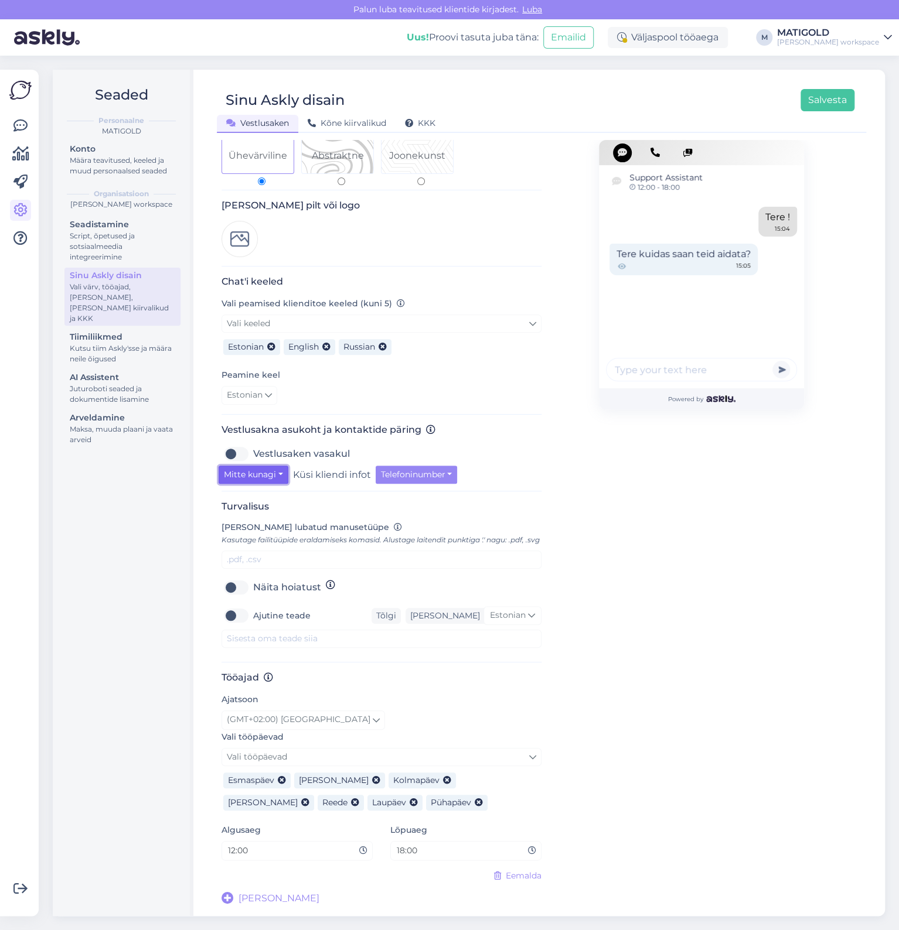
click at [265, 466] on button "Mitte kunagi" at bounding box center [254, 475] width 70 height 18
click at [639, 500] on div "Support Assistant 12:00 - 18:00 Tere ! 15:04 Tere kuidas saan teid aidata? 15:0…" at bounding box center [701, 460] width 205 height 891
click at [403, 851] on input "18:00" at bounding box center [462, 850] width 132 height 13
type input "19:00"
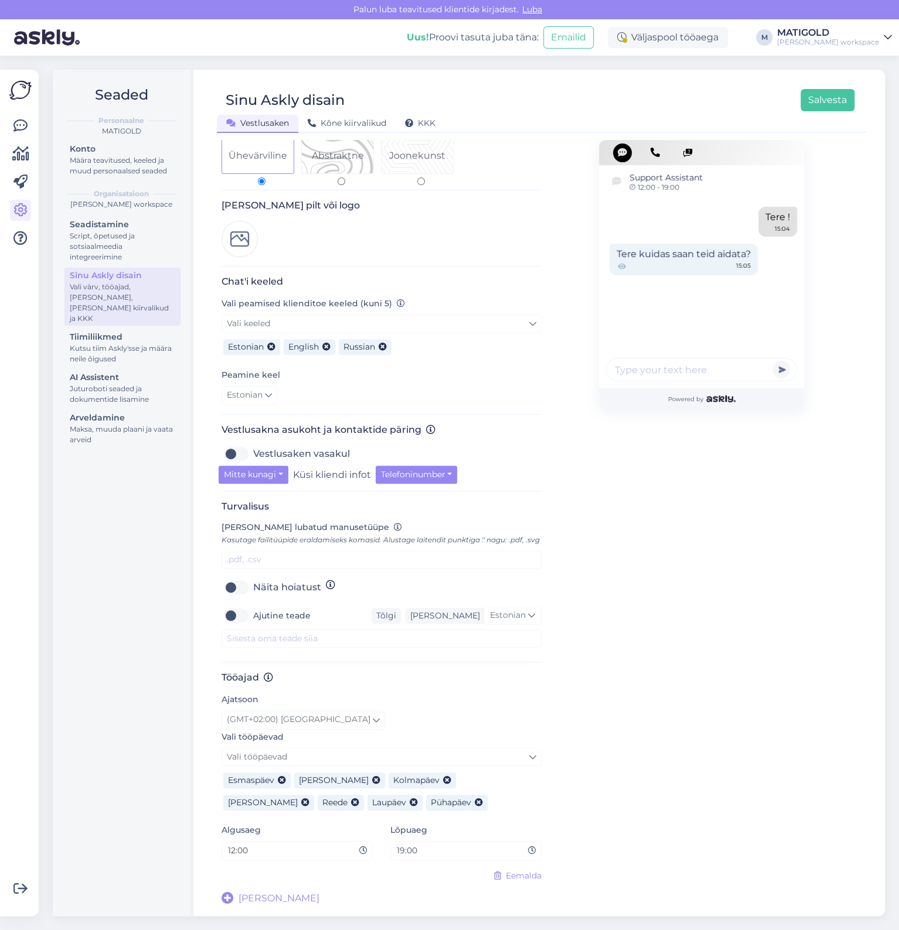
click at [236, 848] on input "12:00" at bounding box center [293, 850] width 132 height 13
click at [234, 849] on input "12:00" at bounding box center [293, 850] width 132 height 13
click at [831, 98] on button "Salvesta" at bounding box center [827, 100] width 54 height 22
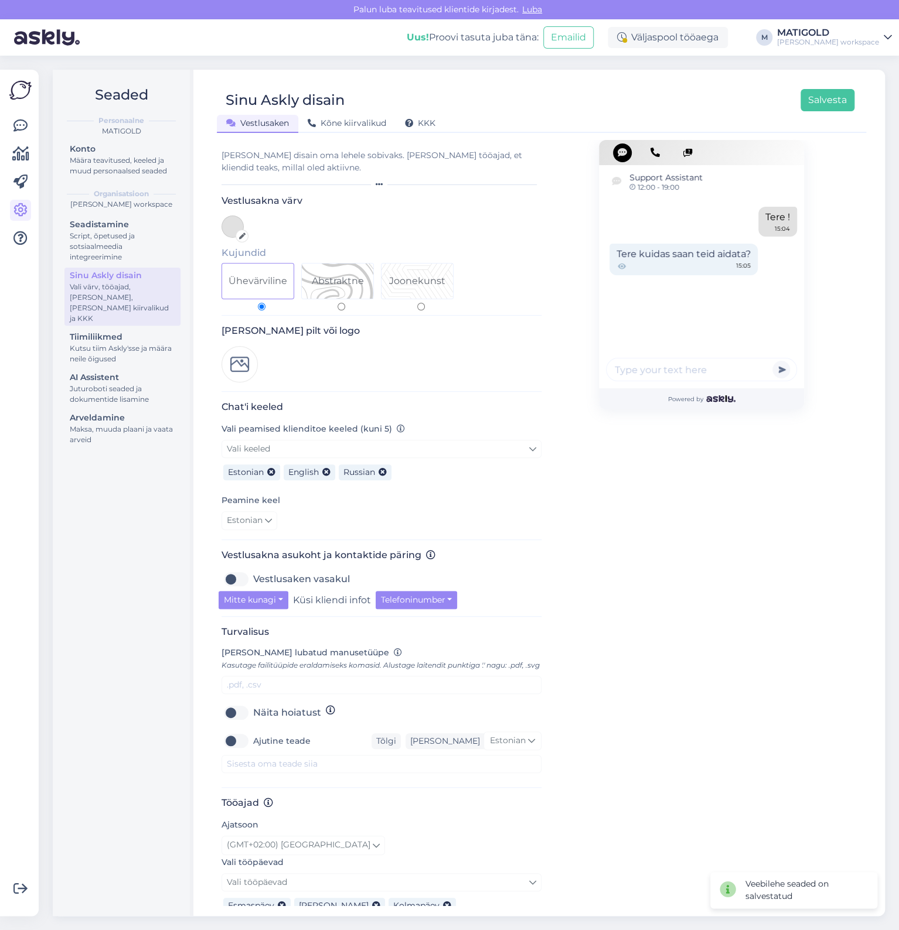
click at [879, 26] on div "Uus! Proovi tasuta [PERSON_NAME]: Emailid Väljaspool tööaega M [PERSON_NAME] wo…" at bounding box center [449, 37] width 899 height 36
click at [875, 33] on div "MATIGOLD" at bounding box center [828, 32] width 102 height 9
click at [866, 93] on button "Ava" at bounding box center [870, 90] width 26 height 18
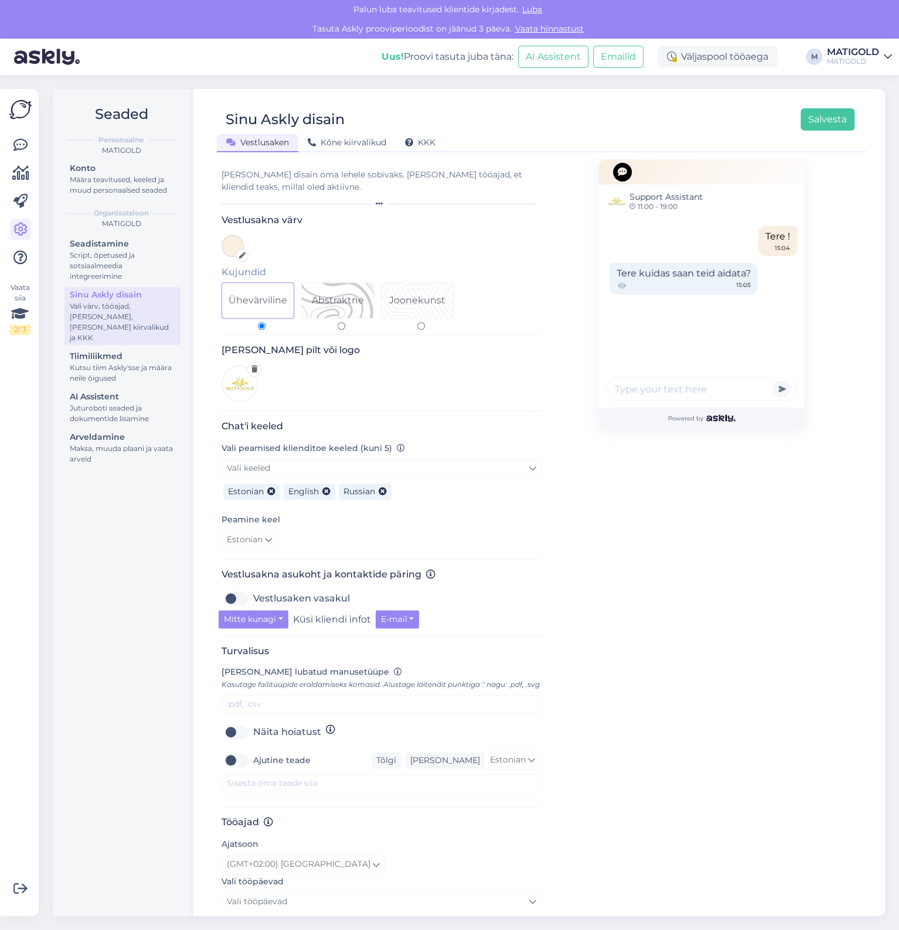
click at [240, 251] on div at bounding box center [242, 255] width 13 height 13
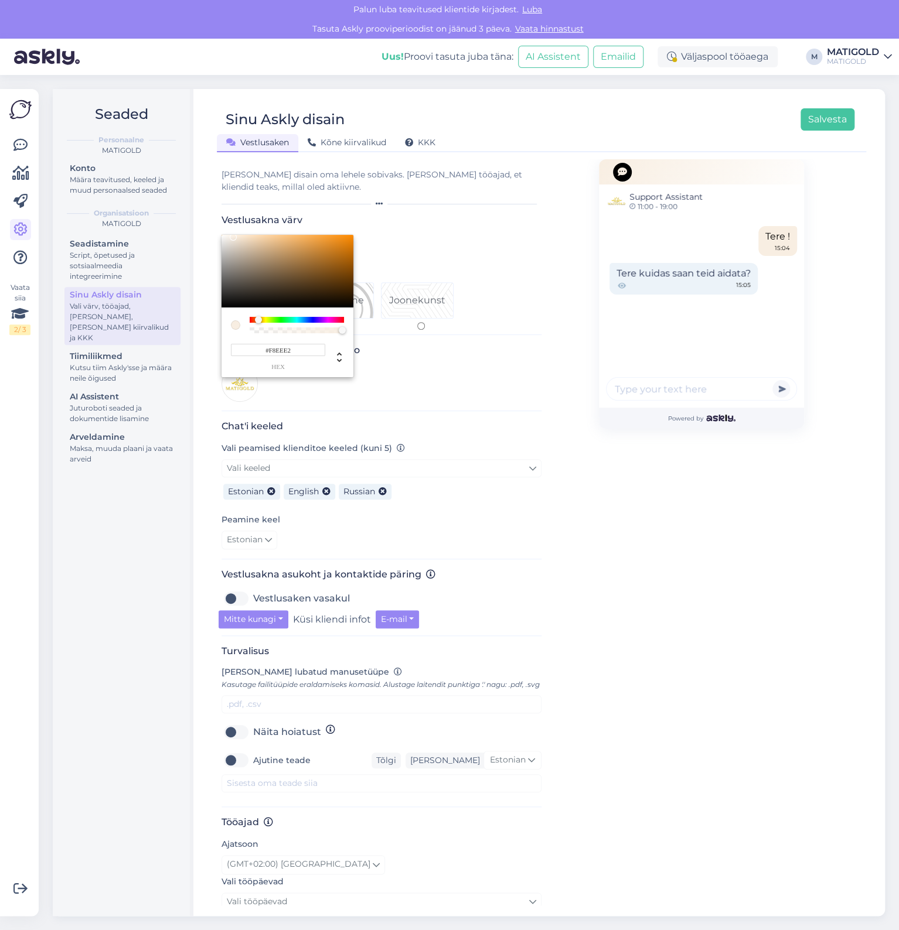
click at [285, 352] on input "#F8EEE2" at bounding box center [278, 350] width 94 height 12
click at [882, 50] on link "[PERSON_NAME]" at bounding box center [859, 56] width 65 height 19
click at [872, 90] on button "Ava" at bounding box center [870, 85] width 26 height 18
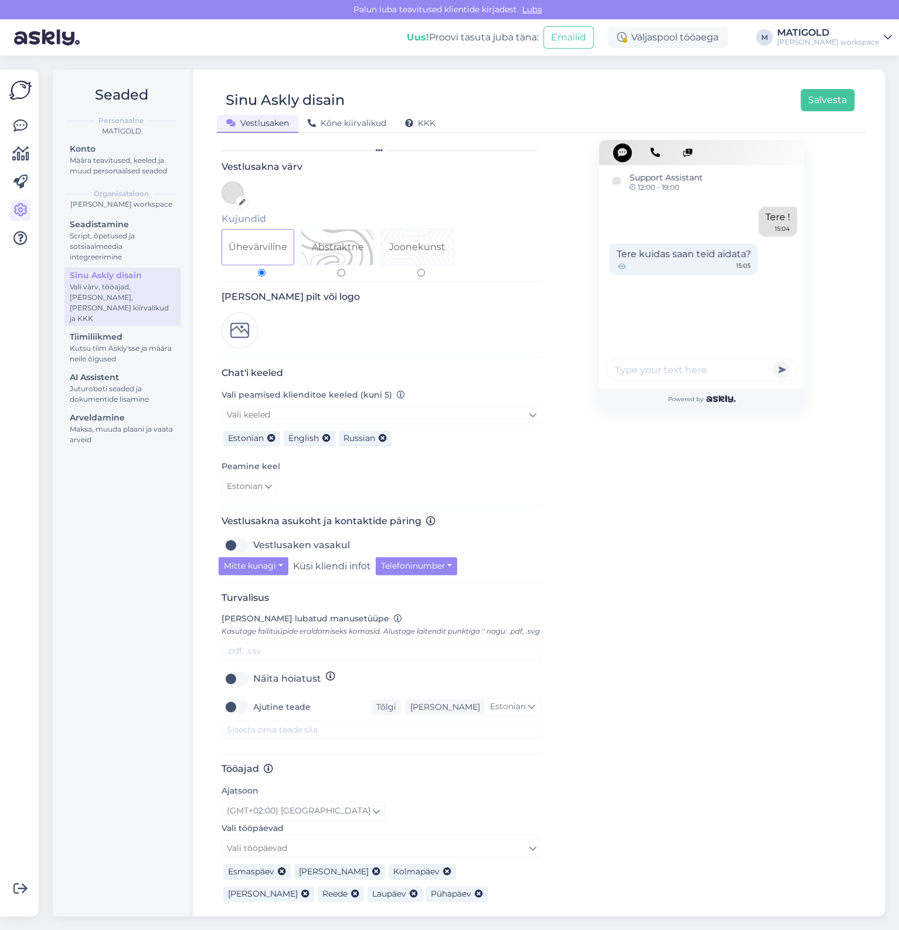
scroll to position [0, 0]
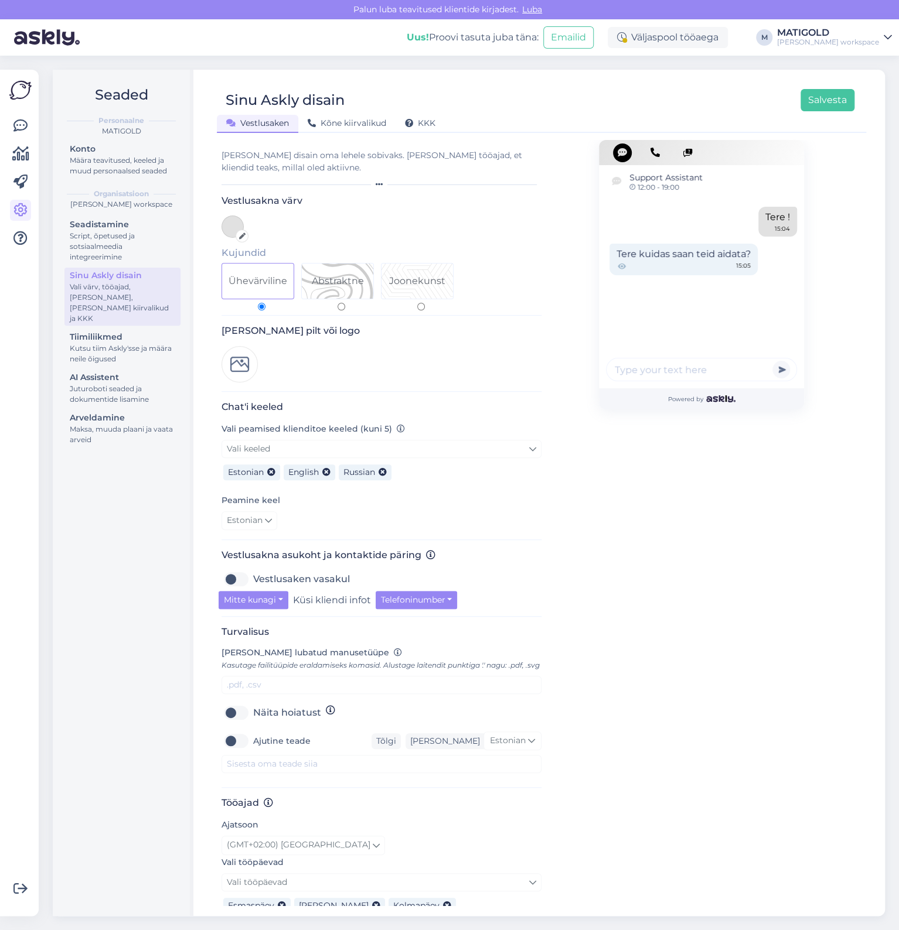
click at [251, 233] on div at bounding box center [381, 227] width 320 height 22
click at [247, 235] on div at bounding box center [242, 236] width 13 height 13
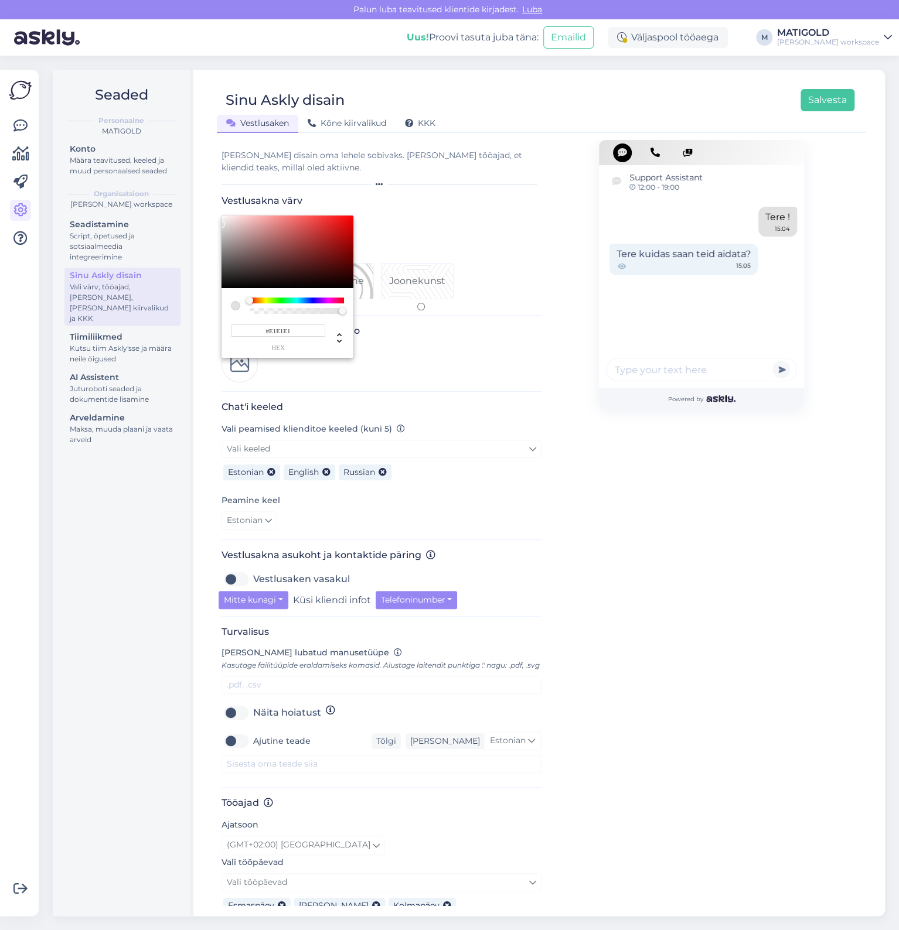
click at [301, 330] on input "#E1E1E1" at bounding box center [278, 331] width 94 height 12
paste input "F8EEE2"
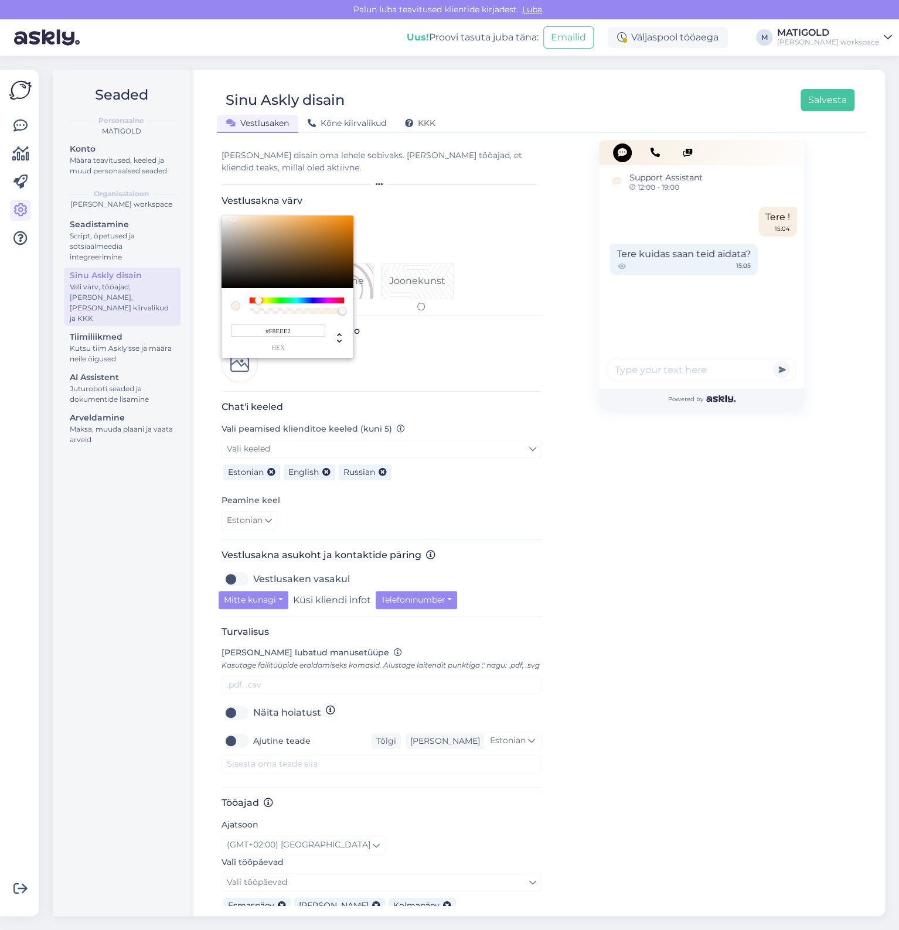
type input "#F8EEE2"
click at [540, 394] on div at bounding box center [449, 465] width 899 height 930
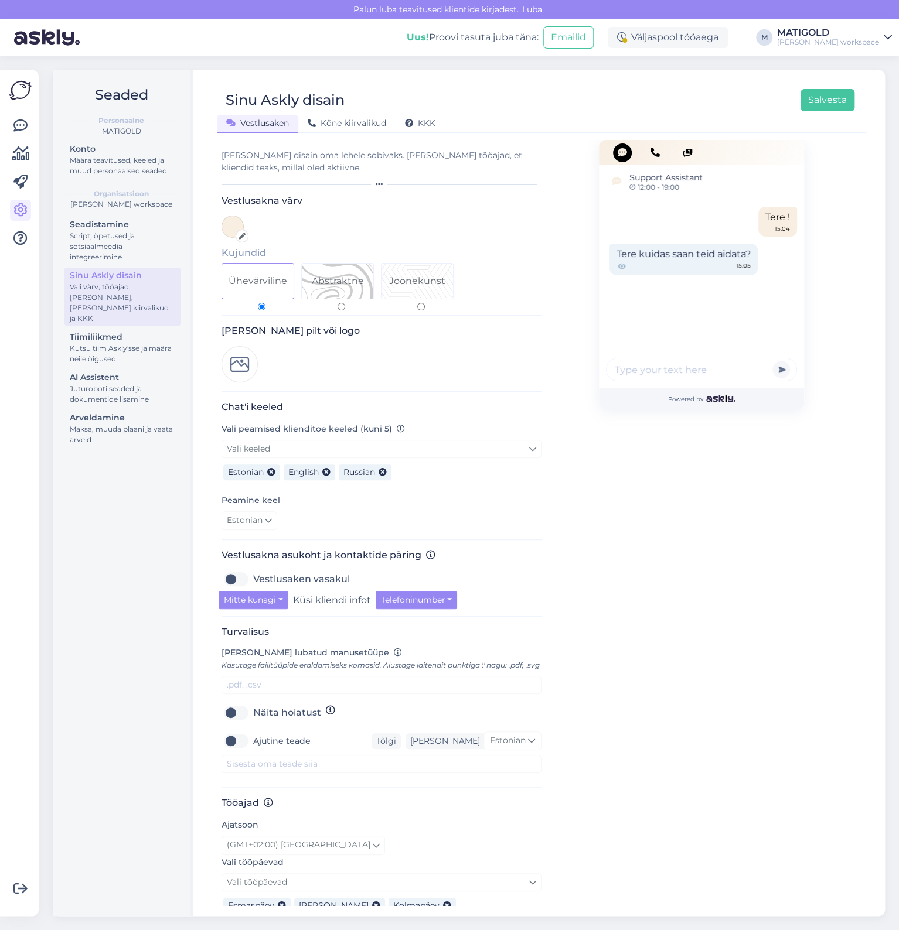
click at [242, 363] on img at bounding box center [239, 364] width 36 height 36
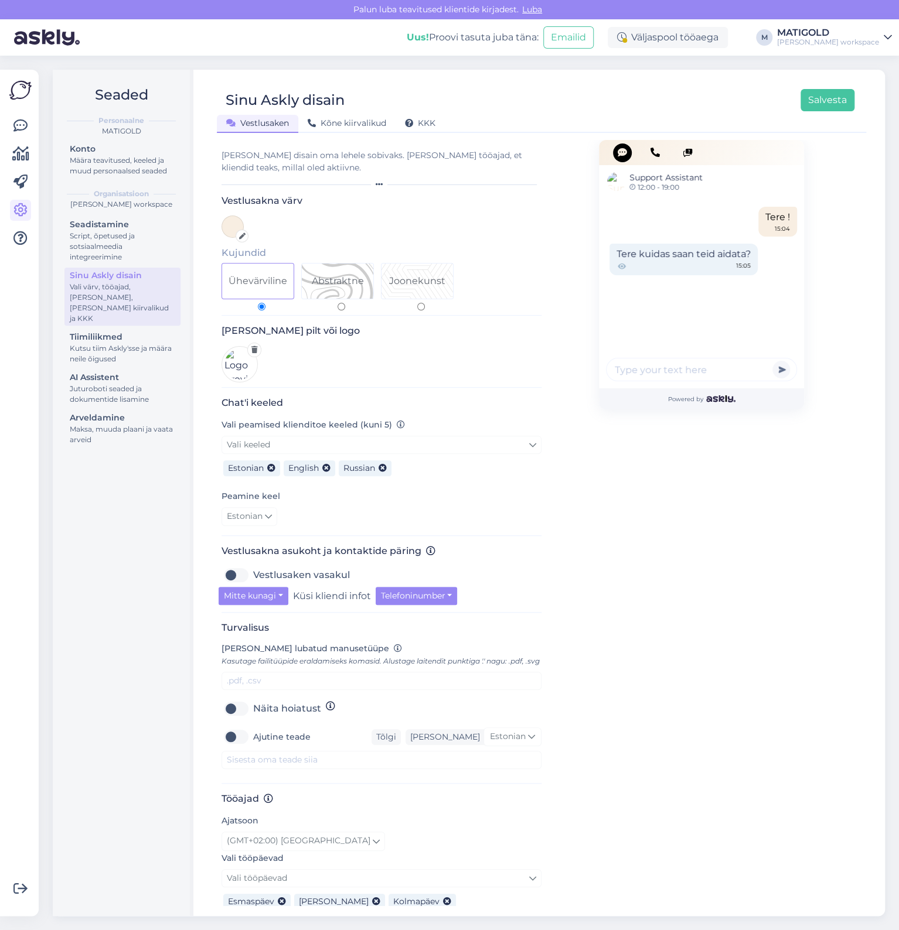
scroll to position [135, 0]
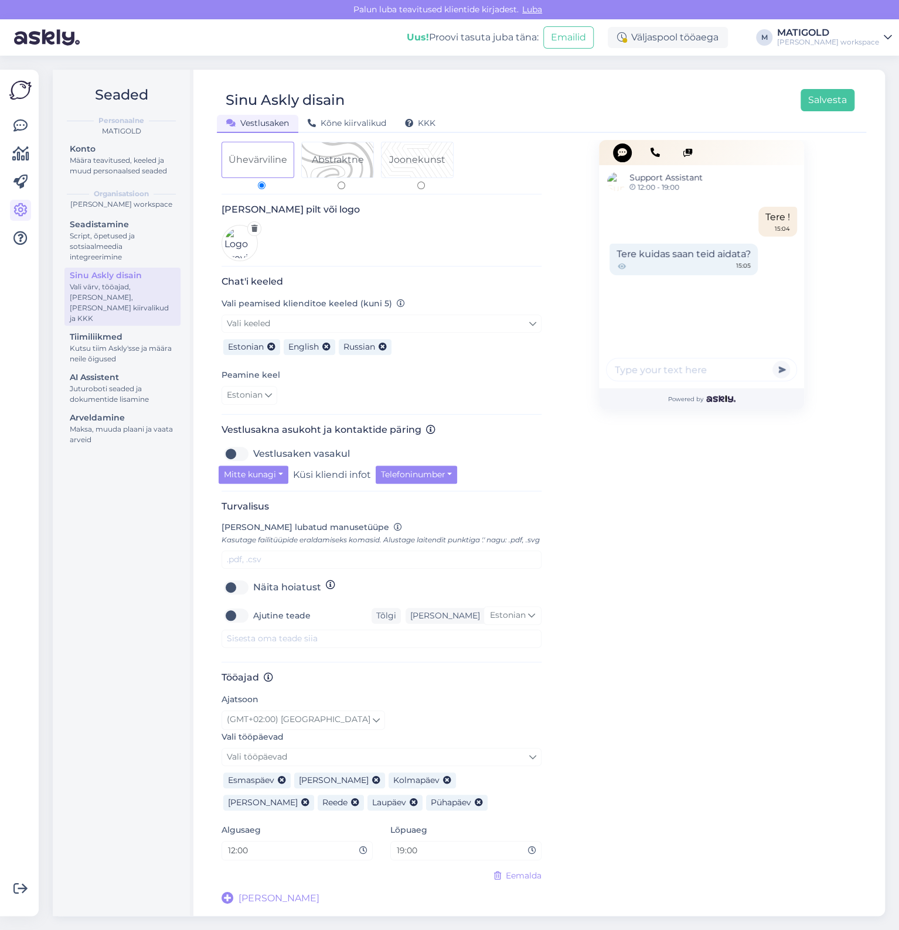
click at [233, 851] on input "12:00" at bounding box center [293, 850] width 132 height 13
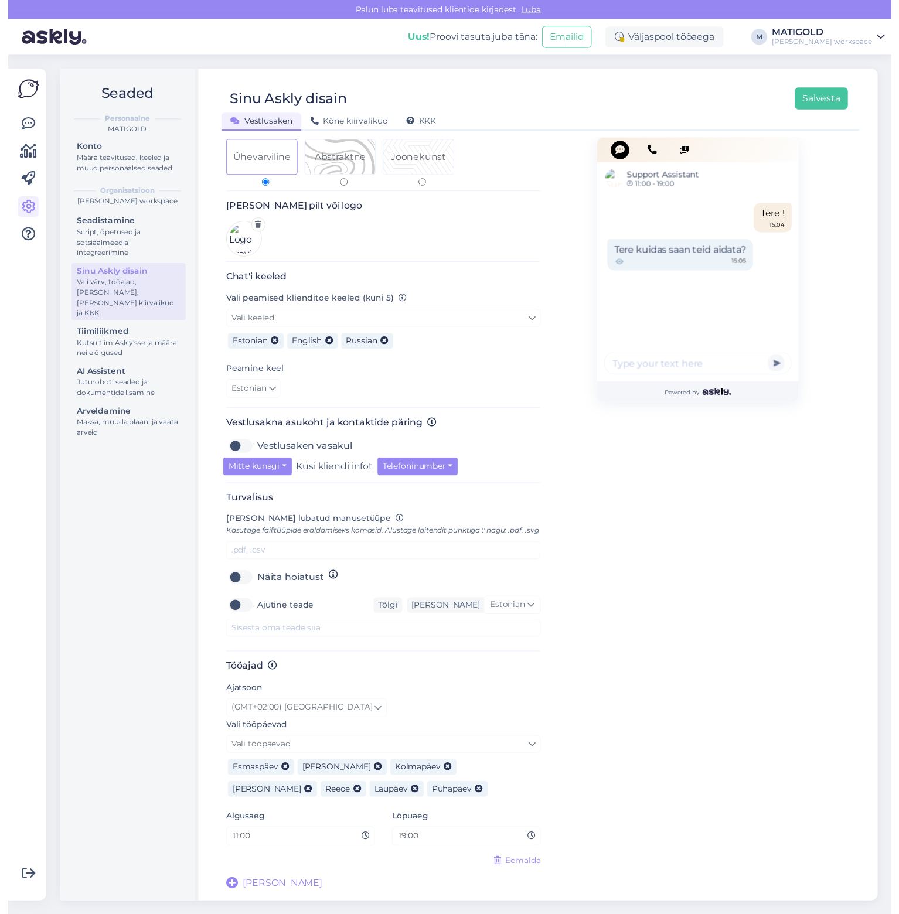
scroll to position [0, 0]
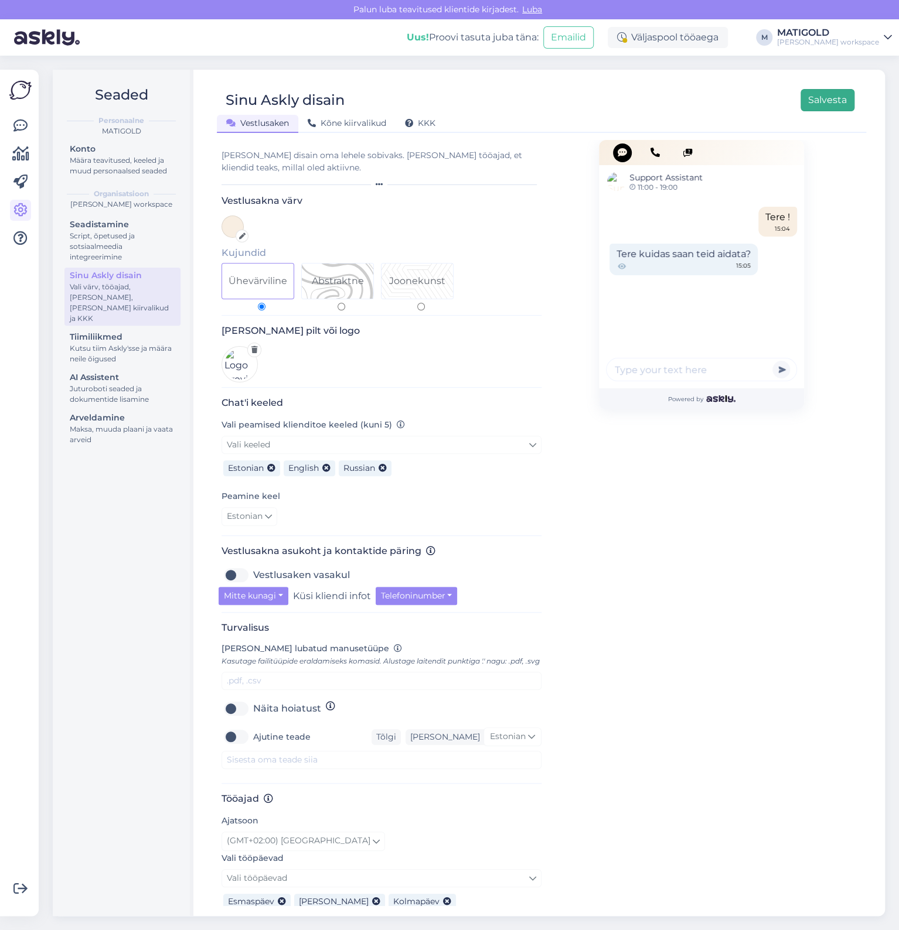
type input "11:00"
click at [831, 94] on button "Salvesta" at bounding box center [827, 100] width 54 height 22
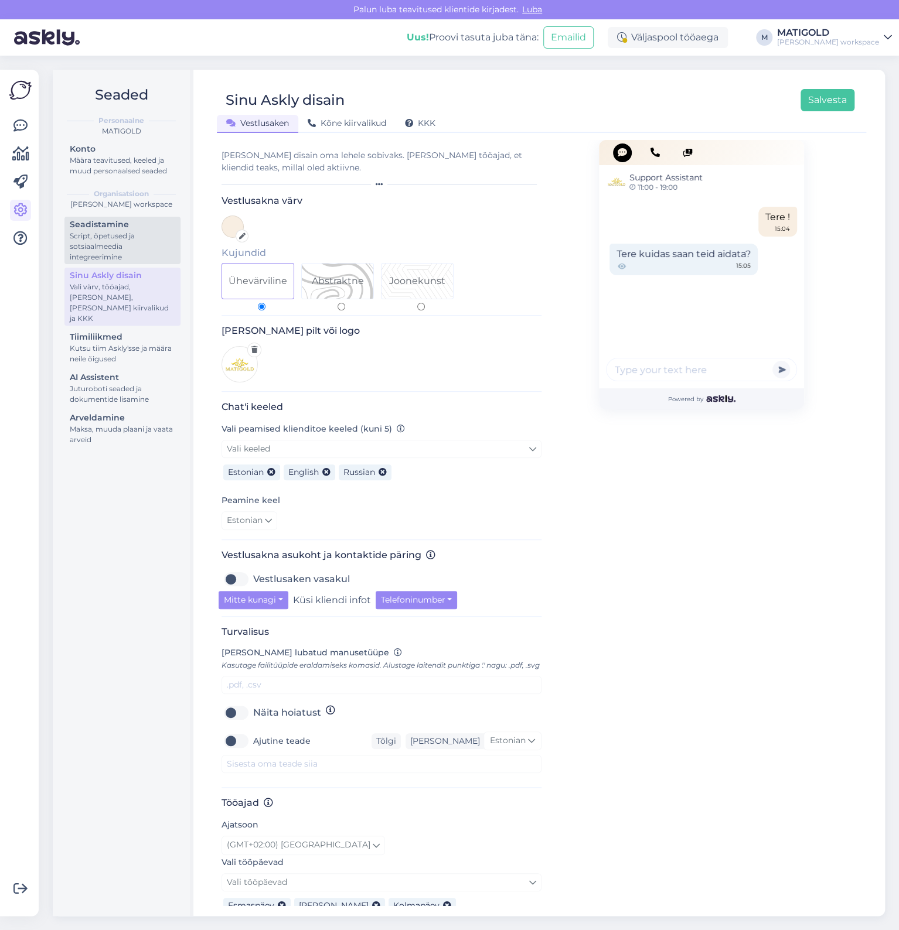
click at [120, 229] on div "Seadistamine" at bounding box center [122, 225] width 105 height 12
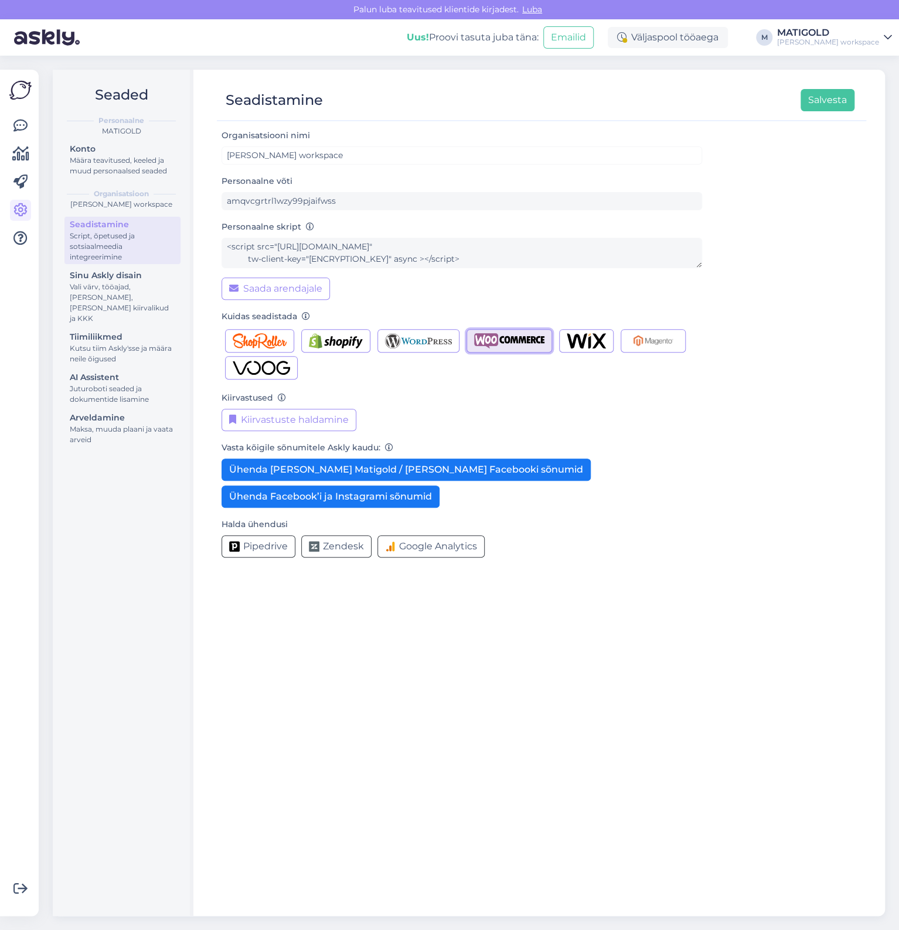
click at [522, 340] on img "button" at bounding box center [509, 340] width 70 height 15
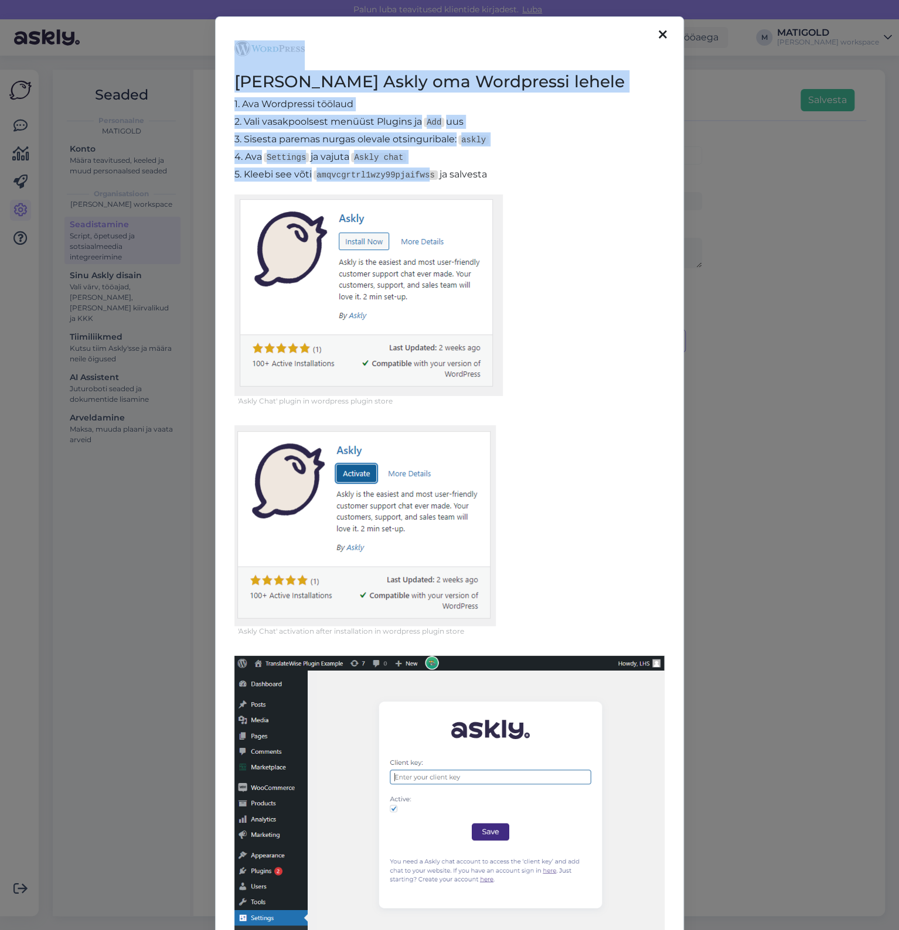
drag, startPoint x: 668, startPoint y: 38, endPoint x: 423, endPoint y: 168, distance: 277.3
click at [423, 168] on div "[PERSON_NAME] Askly oma Wordpressi lehele 1. [STREET_ADDRESS]. Vali vasakpoolse…" at bounding box center [449, 544] width 469 height 1056
click at [415, 172] on code "amqvcgrtrl1wzy99pjaifwss" at bounding box center [375, 175] width 124 height 9
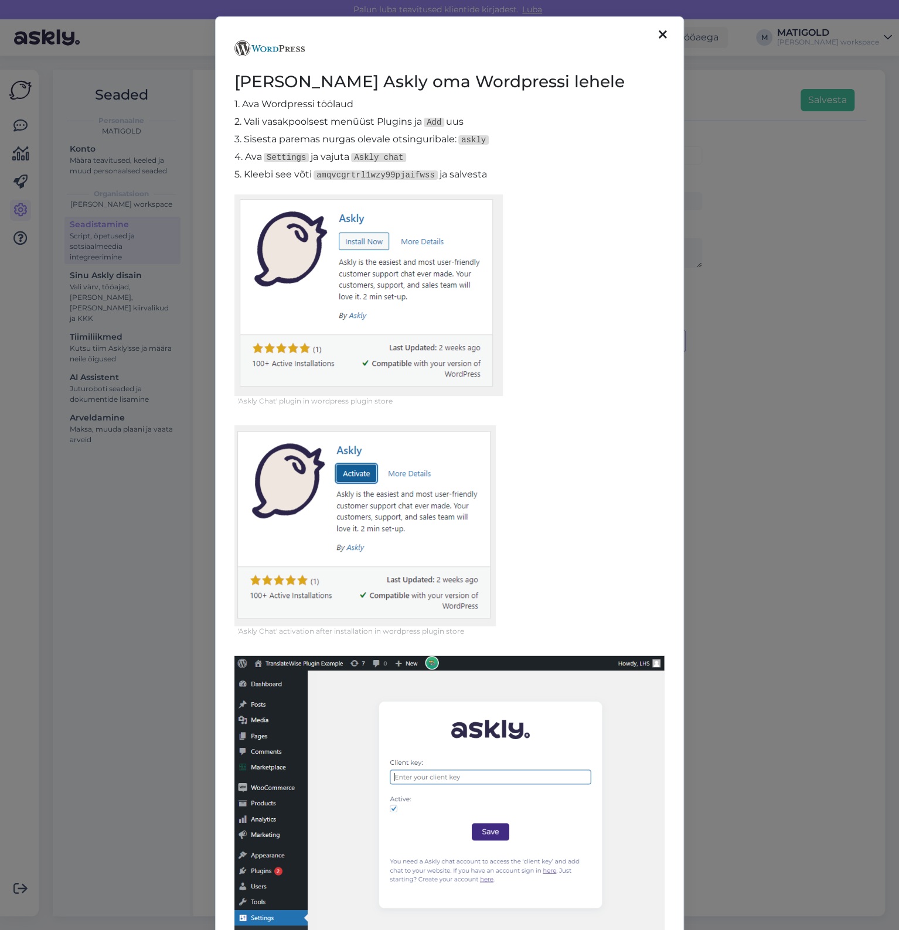
click at [412, 175] on code "amqvcgrtrl1wzy99pjaifwss" at bounding box center [375, 175] width 124 height 9
click at [395, 175] on code "amqvcgrtrl1wzy99pjaifwss" at bounding box center [375, 175] width 124 height 9
copy p "5. Kleebi see võti amqvcgrtrl1wzy99pjaifwss"
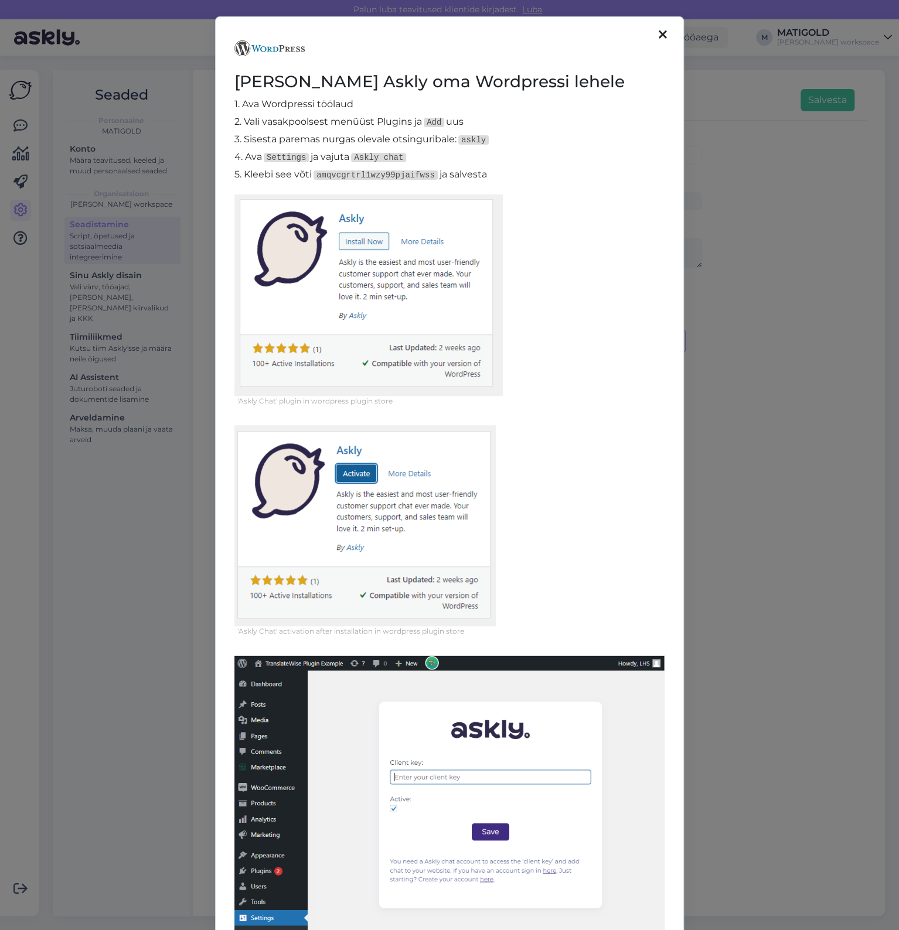
click at [789, 329] on div "[PERSON_NAME] Askly oma Wordpressi lehele 1. [STREET_ADDRESS]. Vali vasakpoolse…" at bounding box center [449, 465] width 899 height 930
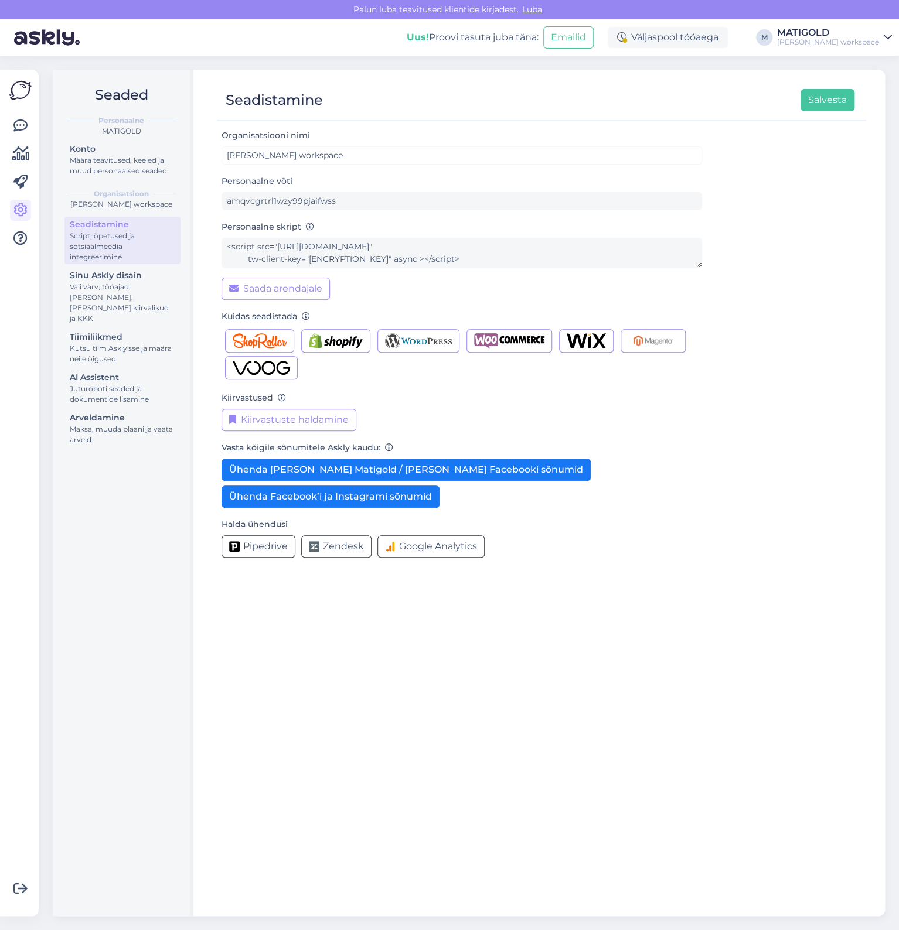
click at [272, 752] on div "Organisatsiooni [PERSON_NAME] workspace Personaalne võti amqvcgrtrl1wzy99pjaifw…" at bounding box center [541, 517] width 649 height 778
drag, startPoint x: 13, startPoint y: 498, endPoint x: -25, endPoint y: 509, distance: 40.1
click at [0, 509] on div "Võimalused Veendu, et Askly loob sulle väärtust. Sulge Ühenda FB ja IG sõnumid …" at bounding box center [449, 493] width 899 height 875
